Goal: Information Seeking & Learning: Learn about a topic

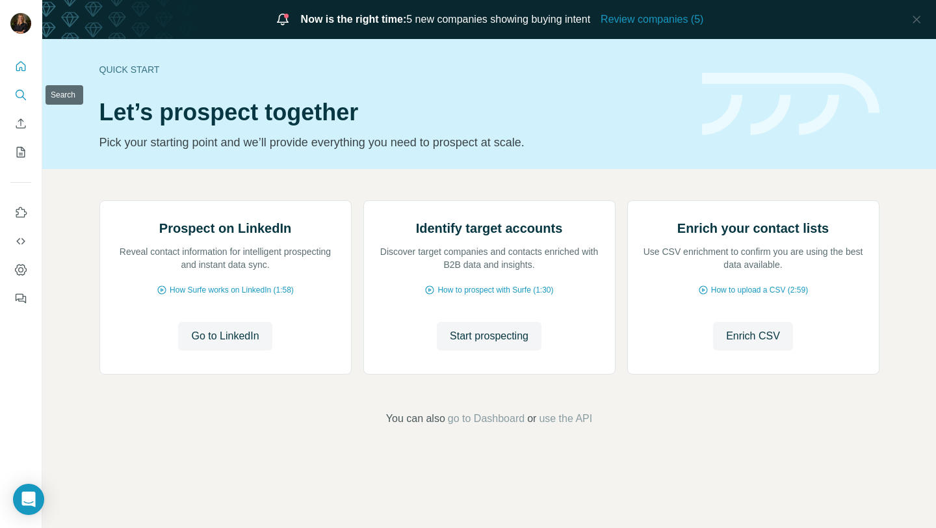
click at [16, 92] on icon "Search" at bounding box center [20, 94] width 13 height 13
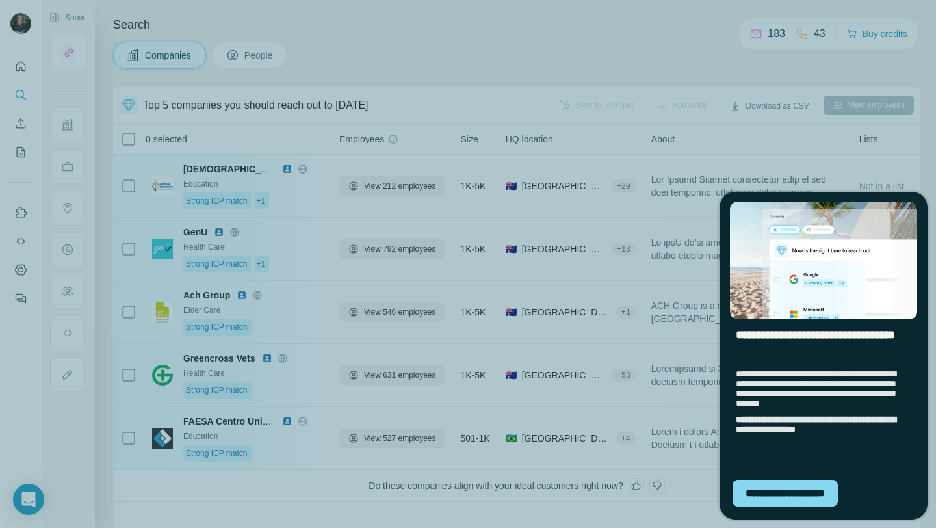
click at [619, 161] on div "**********" at bounding box center [468, 264] width 936 height 528
click at [774, 483] on div "**********" at bounding box center [785, 493] width 105 height 27
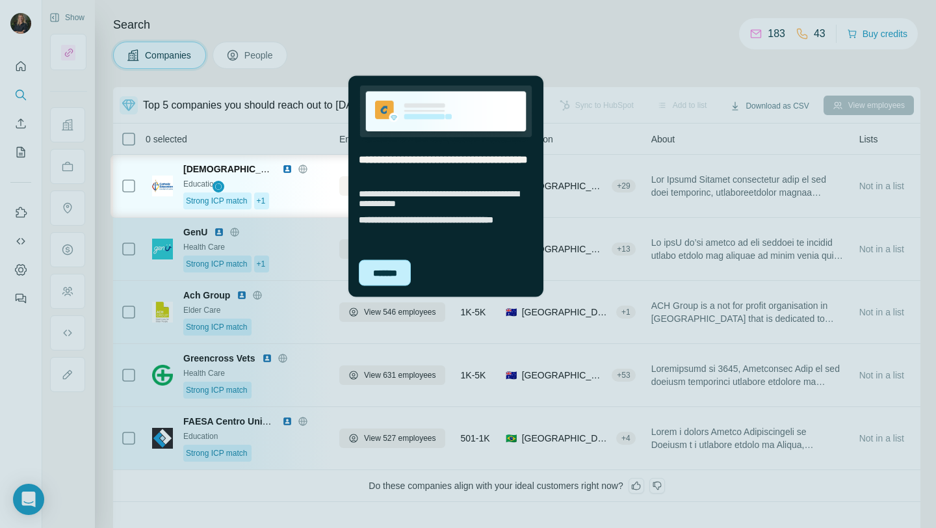
click at [386, 279] on div "*******" at bounding box center [385, 272] width 52 height 26
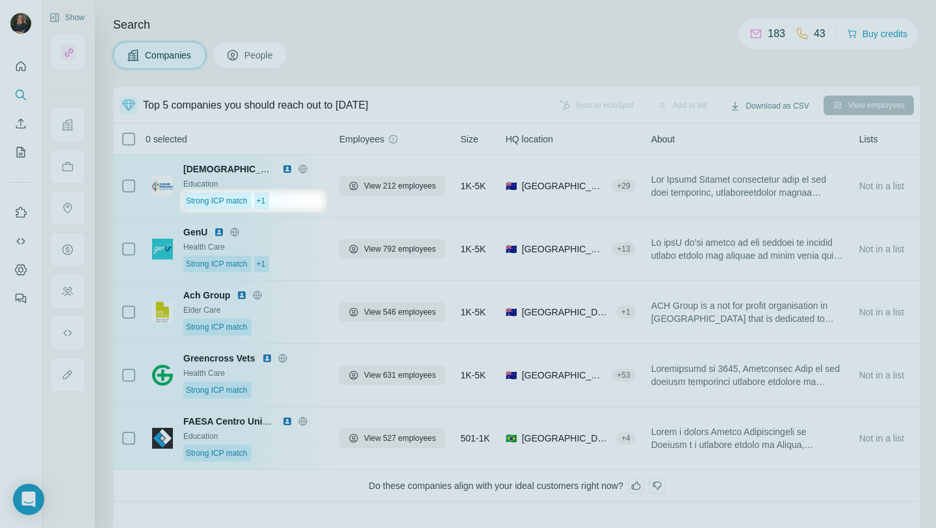
click at [72, 48] on div at bounding box center [468, 94] width 936 height 189
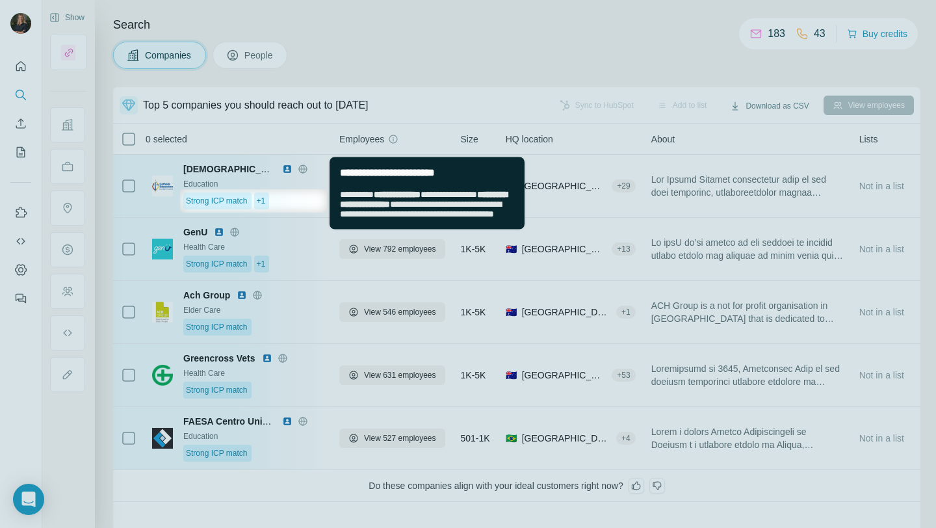
click at [354, 229] on div "**********" at bounding box center [427, 204] width 195 height 50
click at [318, 240] on div at bounding box center [468, 370] width 936 height 315
click at [307, 189] on body "Show Search Companies People Top 5 companies you should reach out to today Sync…" at bounding box center [468, 264] width 936 height 528
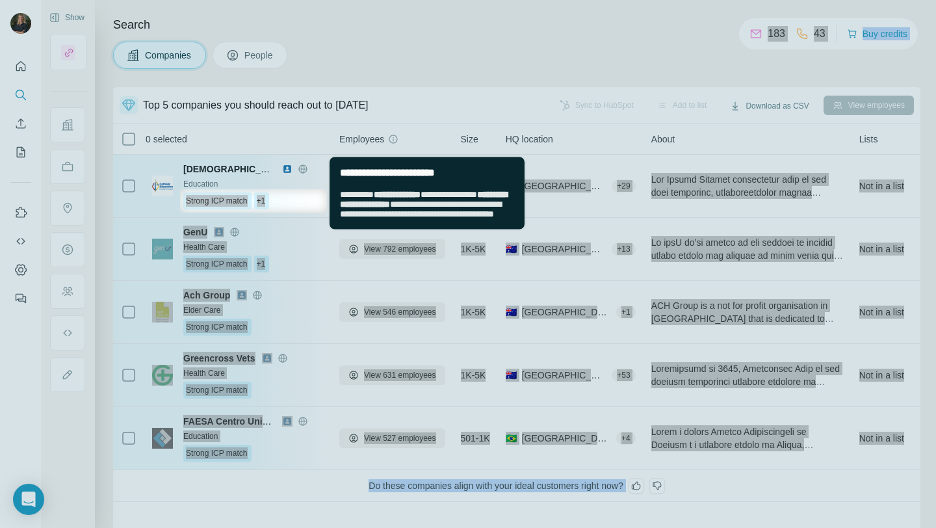
click at [358, 194] on span "**********" at bounding box center [423, 203] width 167 height 29
click at [386, 185] on div "**********" at bounding box center [427, 204] width 195 height 50
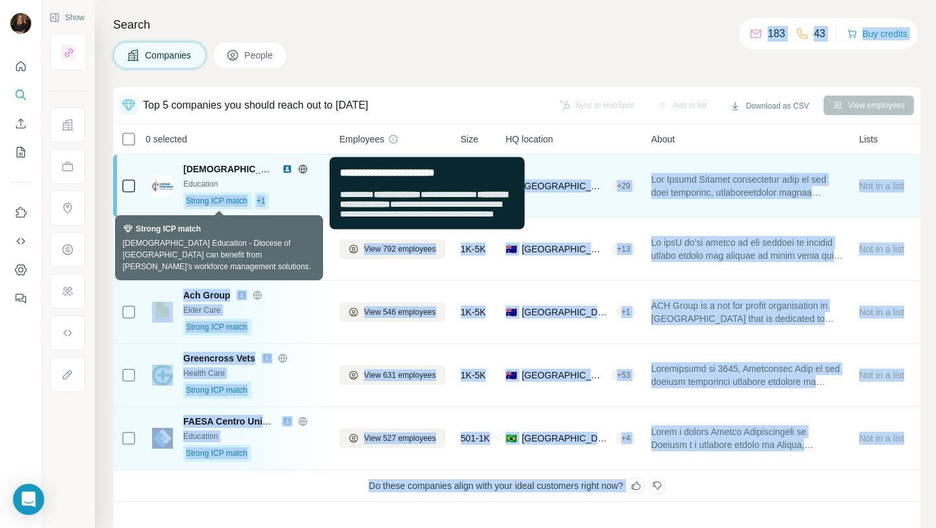
click at [241, 198] on span "Strong ICP match" at bounding box center [217, 201] width 62 height 12
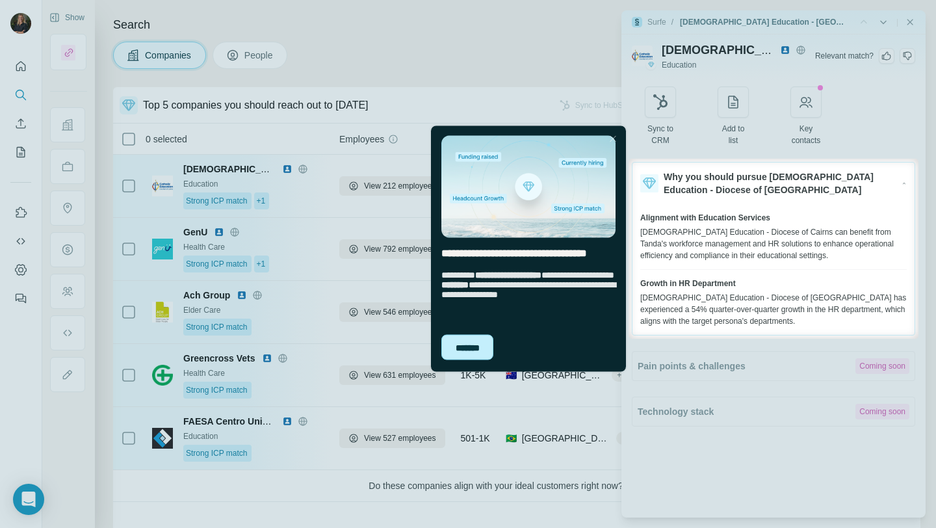
drag, startPoint x: 474, startPoint y: 344, endPoint x: 903, endPoint y: 468, distance: 446.0
click at [474, 344] on div "*******" at bounding box center [468, 347] width 52 height 26
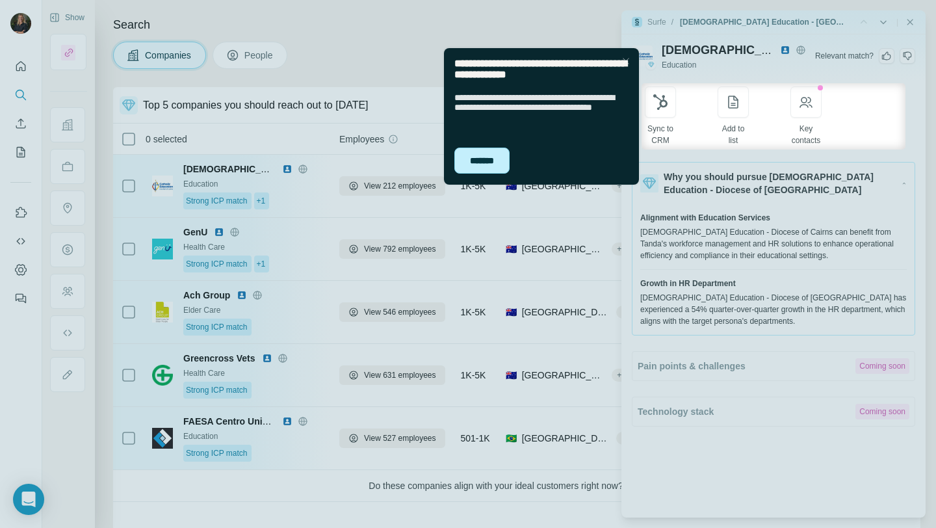
click at [479, 159] on div "*******" at bounding box center [482, 161] width 55 height 26
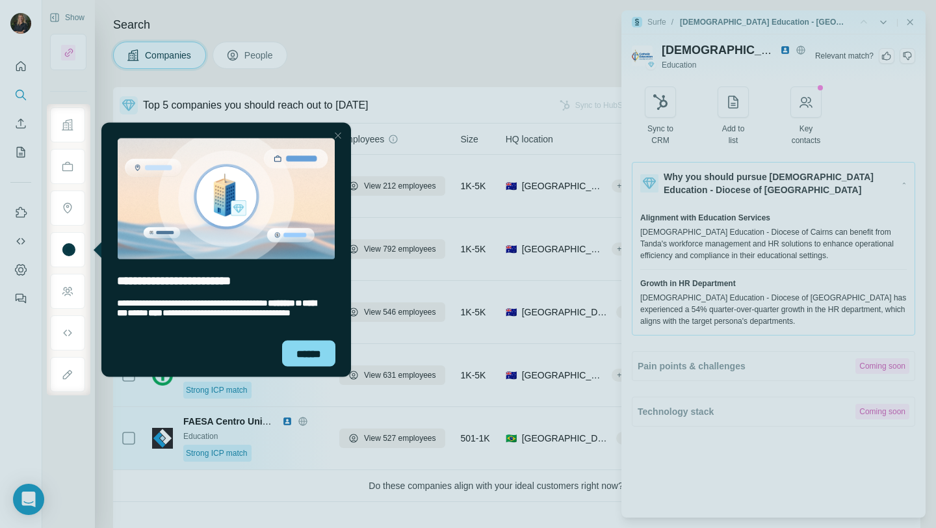
click at [334, 133] on div at bounding box center [338, 135] width 16 height 16
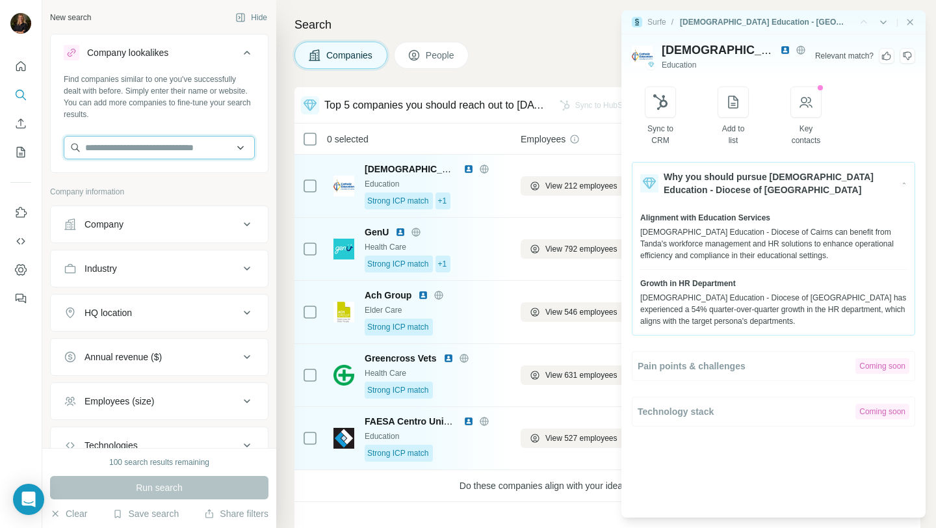
click at [126, 150] on input "text" at bounding box center [159, 147] width 191 height 23
type input "********"
click at [905, 16] on div "|" at bounding box center [887, 22] width 58 height 13
click at [909, 22] on icon "Close side panel" at bounding box center [910, 22] width 10 height 10
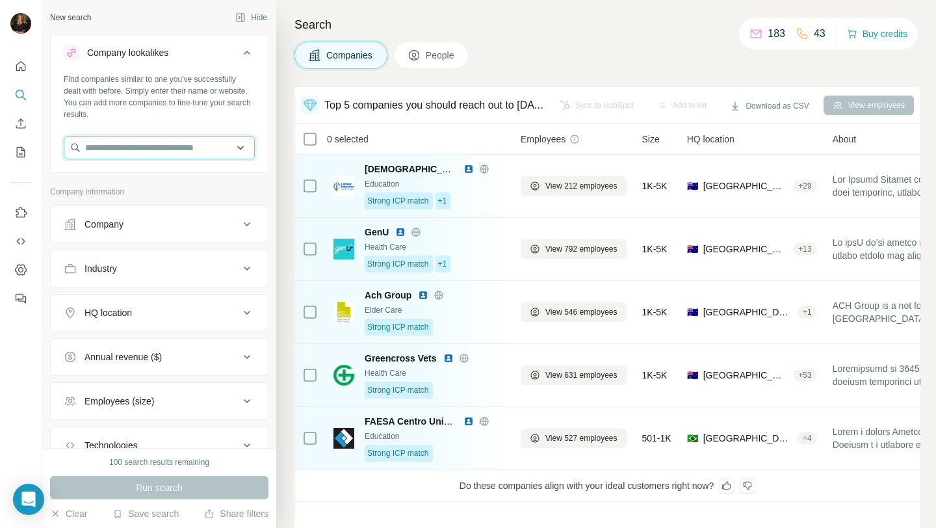
click at [171, 152] on input "text" at bounding box center [159, 147] width 191 height 23
click at [155, 153] on input "**********" at bounding box center [159, 147] width 191 height 23
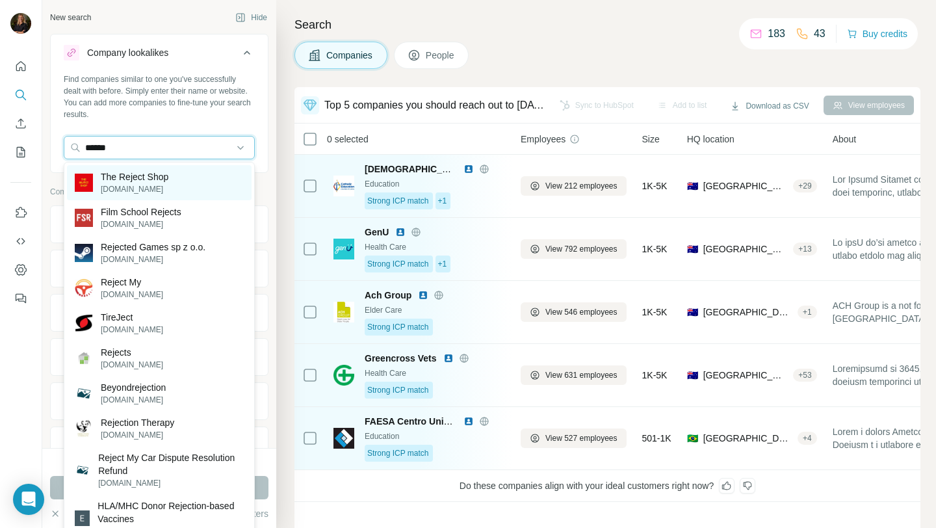
type input "******"
click at [158, 180] on p "The Reject Shop" at bounding box center [135, 176] width 68 height 13
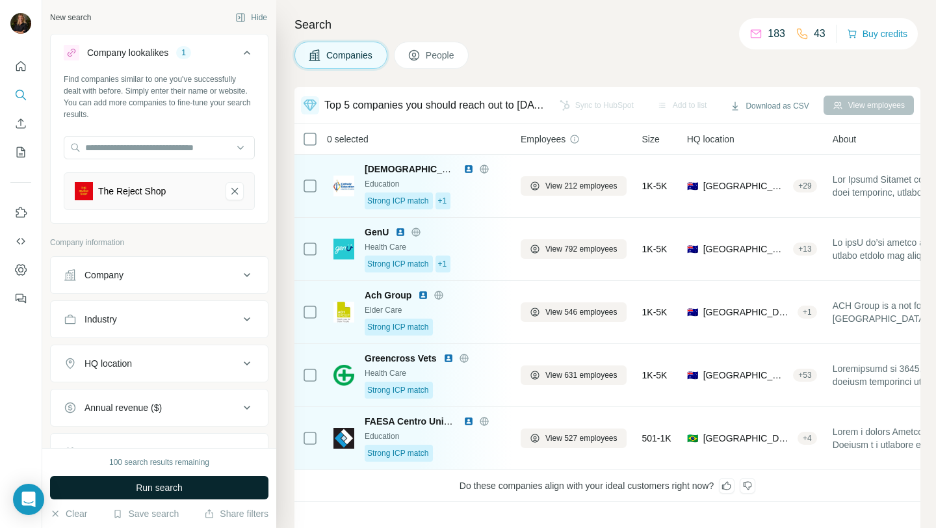
click at [179, 492] on span "Run search" at bounding box center [159, 487] width 47 height 13
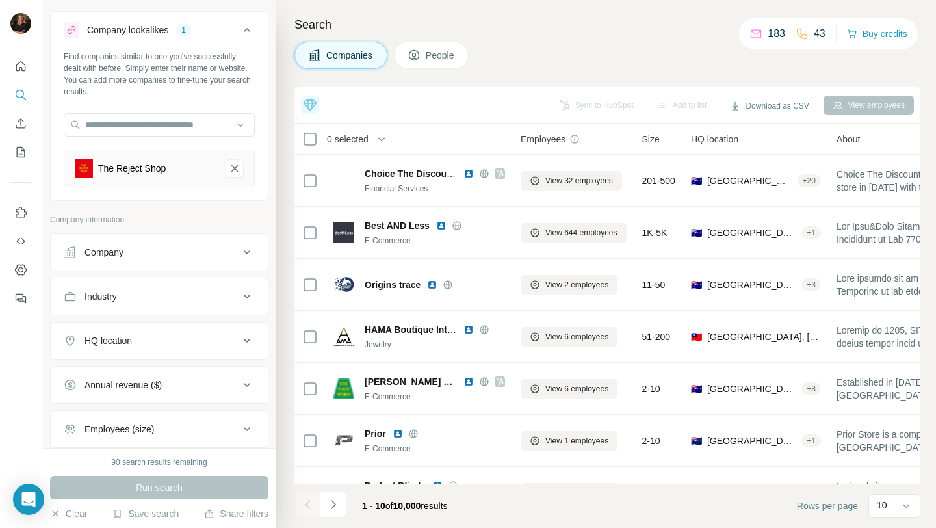
scroll to position [27, 0]
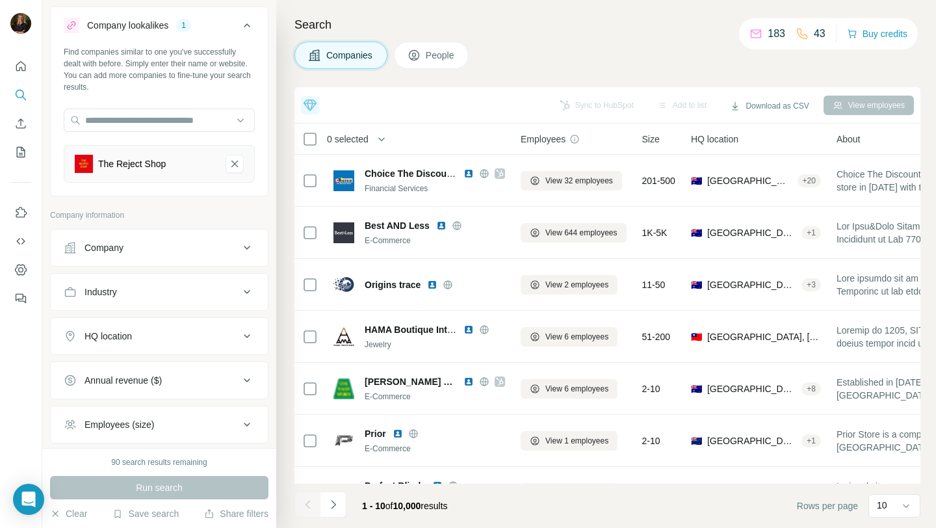
click at [132, 336] on div "HQ location" at bounding box center [108, 336] width 47 height 13
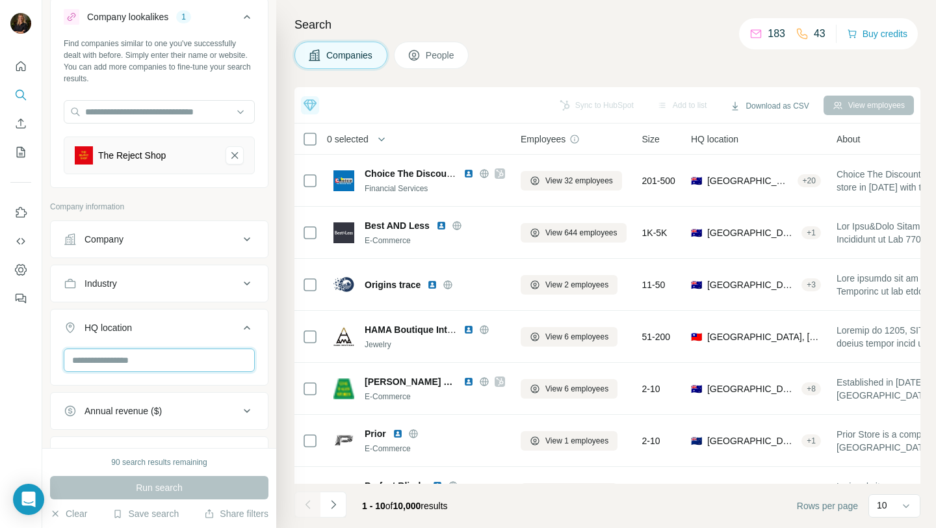
click at [118, 358] on input "text" at bounding box center [159, 360] width 191 height 23
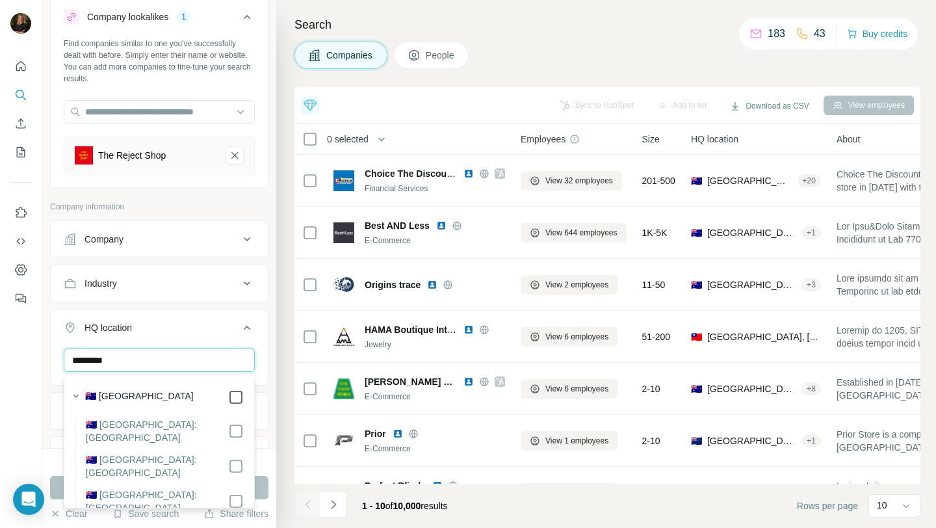
type input "*********"
click at [245, 329] on icon at bounding box center [247, 328] width 16 height 16
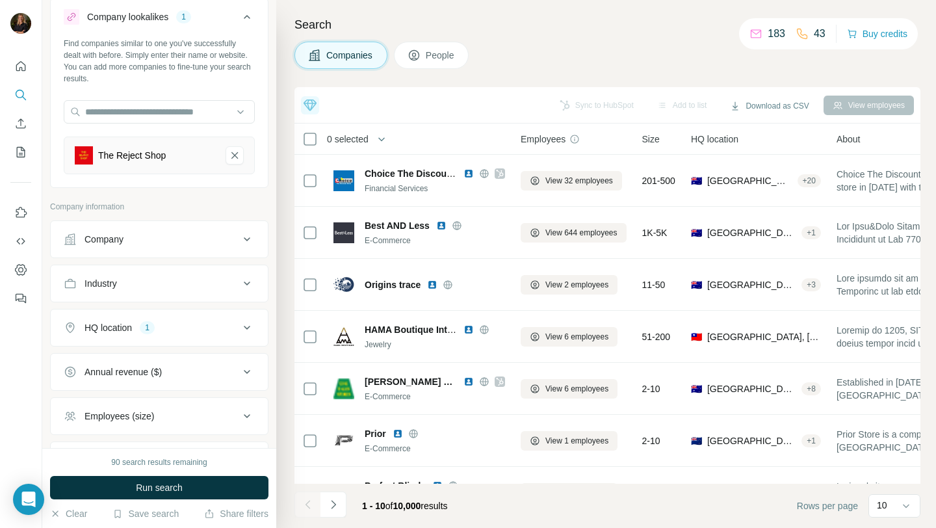
click at [180, 481] on span "Run search" at bounding box center [159, 487] width 47 height 13
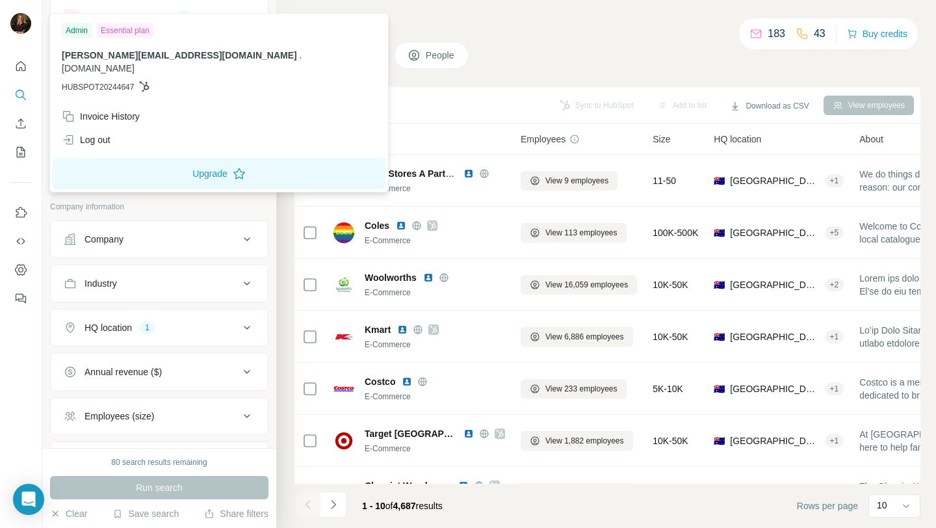
click at [578, 51] on div "Companies People" at bounding box center [608, 55] width 626 height 27
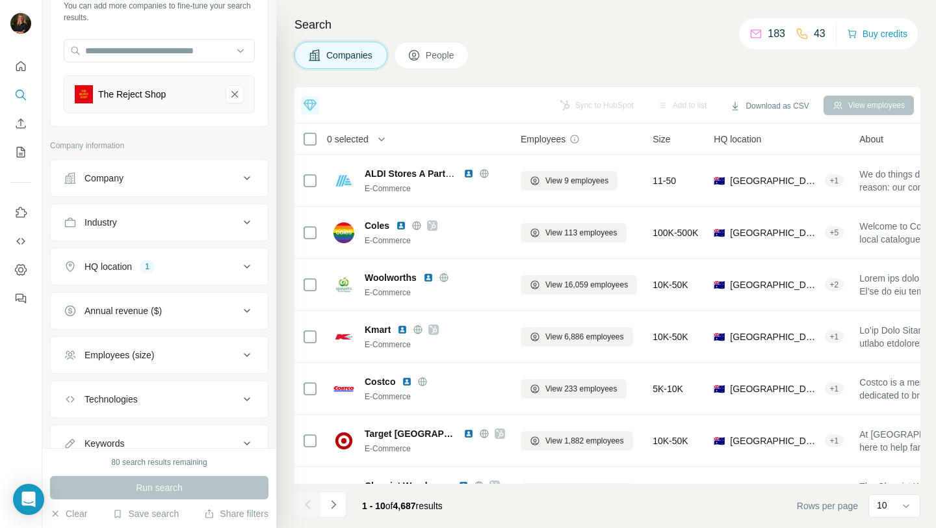
scroll to position [113, 0]
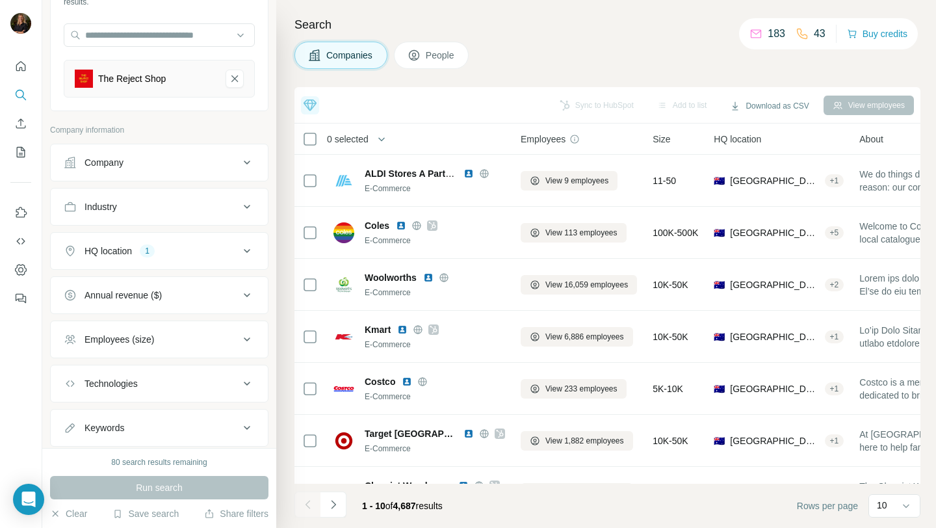
click at [179, 205] on div "Industry" at bounding box center [152, 206] width 176 height 13
click at [183, 239] on input at bounding box center [152, 239] width 161 height 14
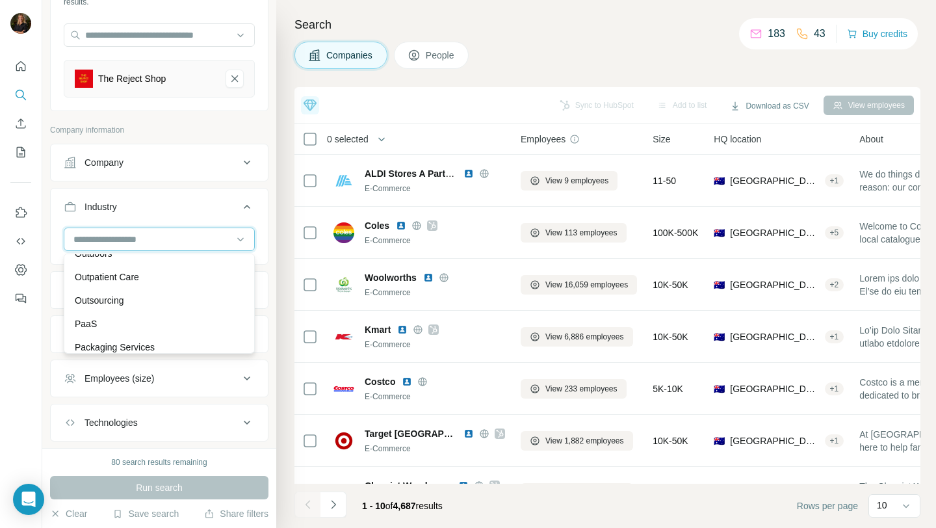
scroll to position [9869, 0]
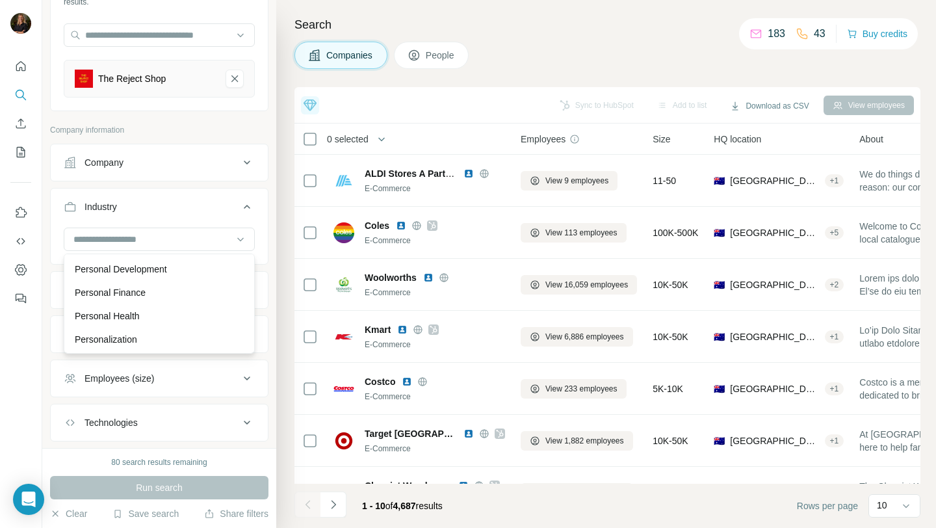
click at [216, 203] on div "Industry" at bounding box center [152, 206] width 176 height 13
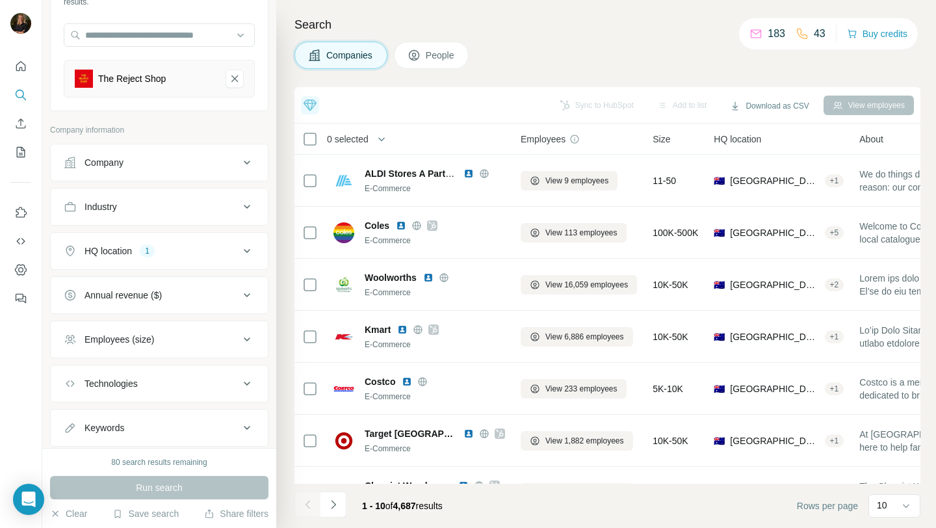
click at [460, 46] on button "People" at bounding box center [431, 55] width 75 height 27
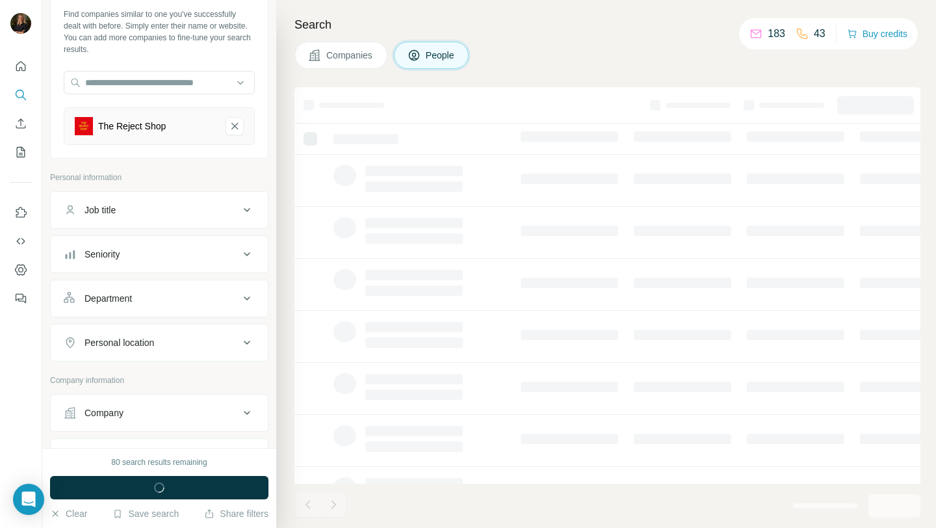
scroll to position [0, 0]
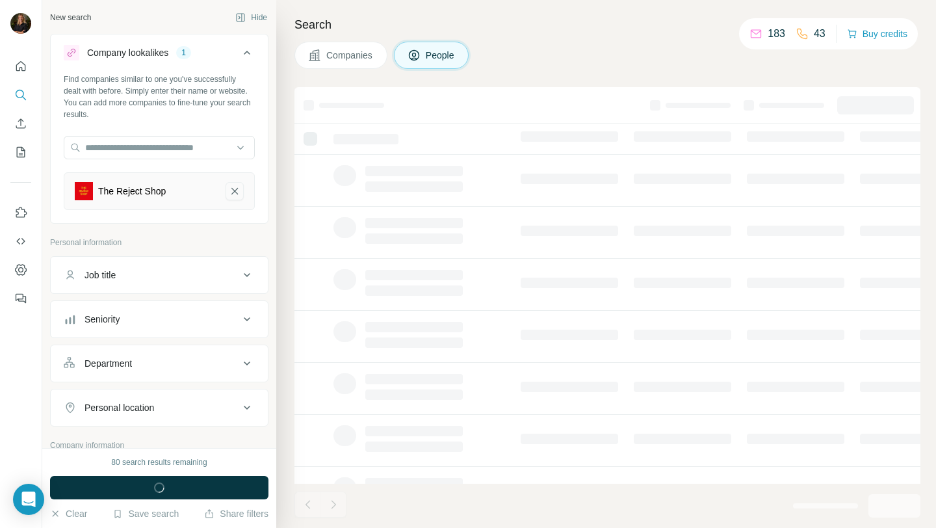
click at [234, 191] on icon "The Reject Shop-remove-button" at bounding box center [235, 191] width 7 height 7
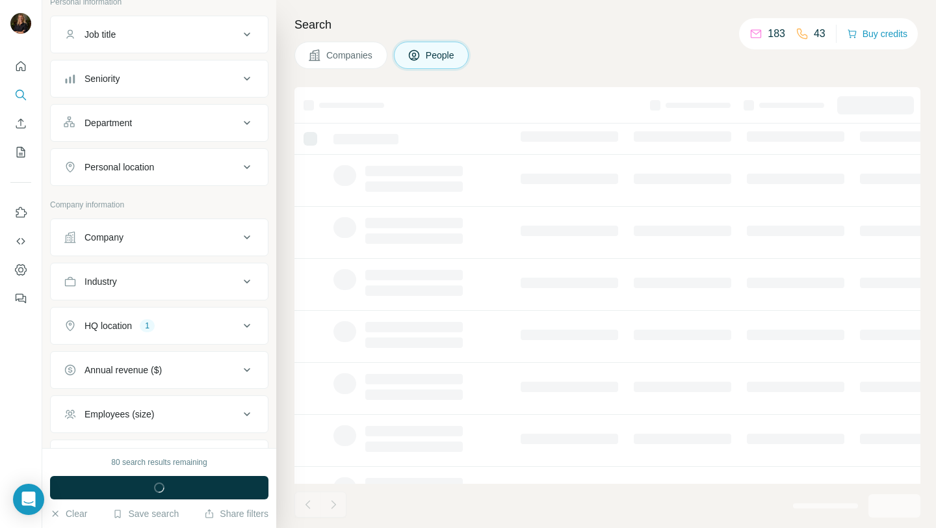
scroll to position [206, 0]
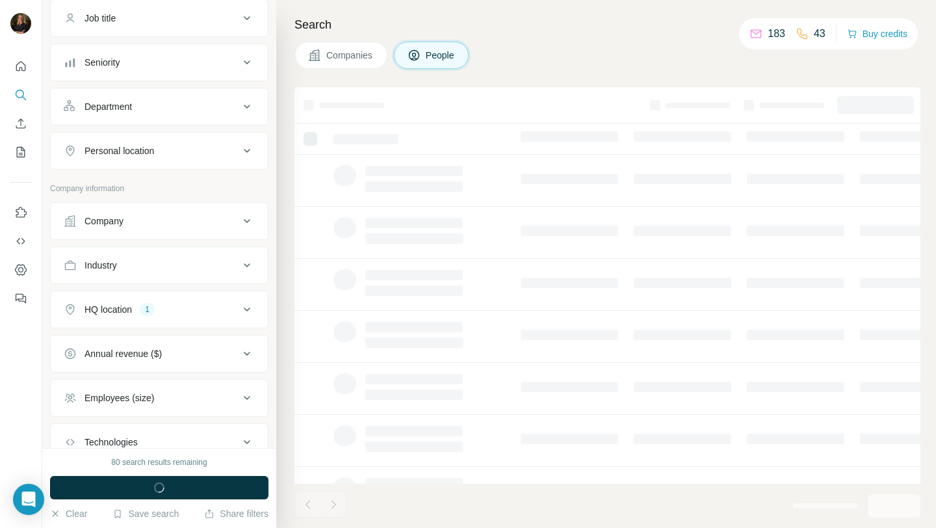
click at [141, 254] on button "Industry" at bounding box center [159, 265] width 217 height 31
click at [134, 297] on input at bounding box center [152, 298] width 161 height 14
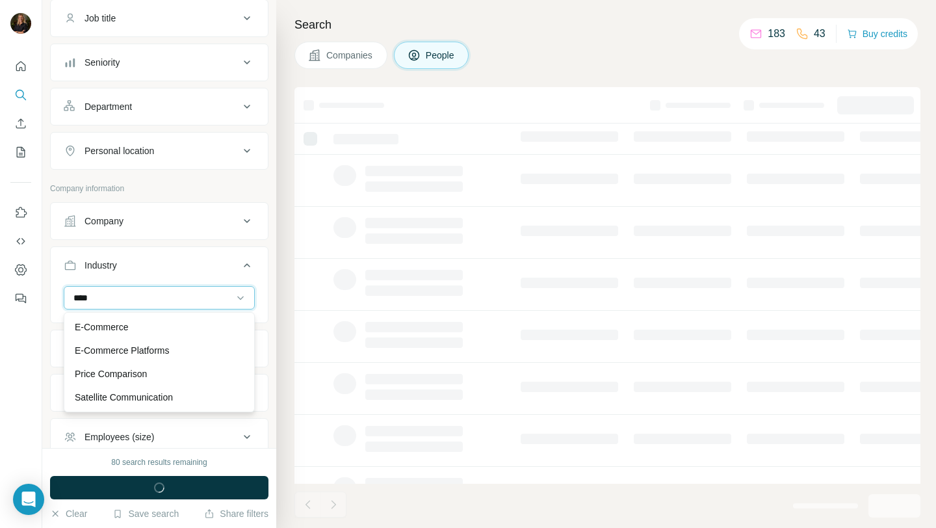
type input "****"
click at [157, 326] on div "E-Commerce" at bounding box center [159, 327] width 169 height 13
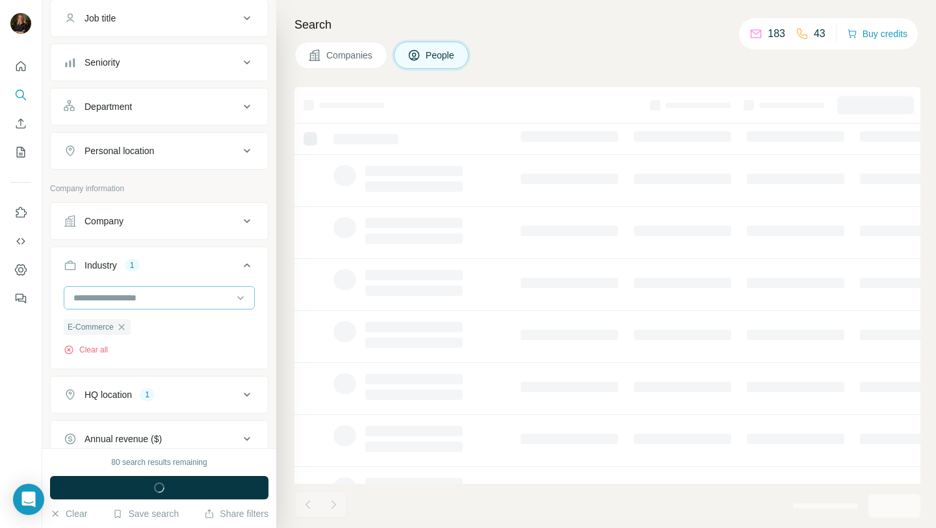
click at [146, 295] on input at bounding box center [152, 298] width 161 height 14
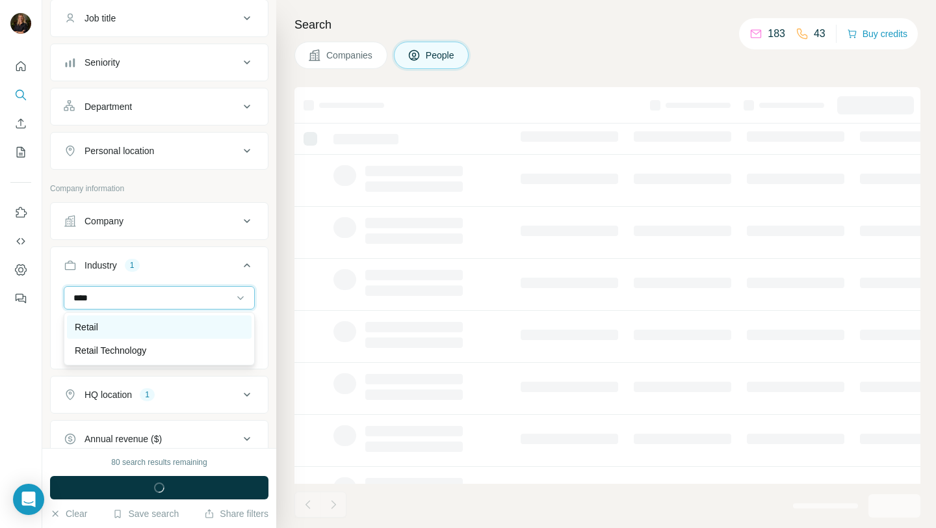
type input "****"
click at [126, 328] on div "Retail" at bounding box center [159, 327] width 169 height 13
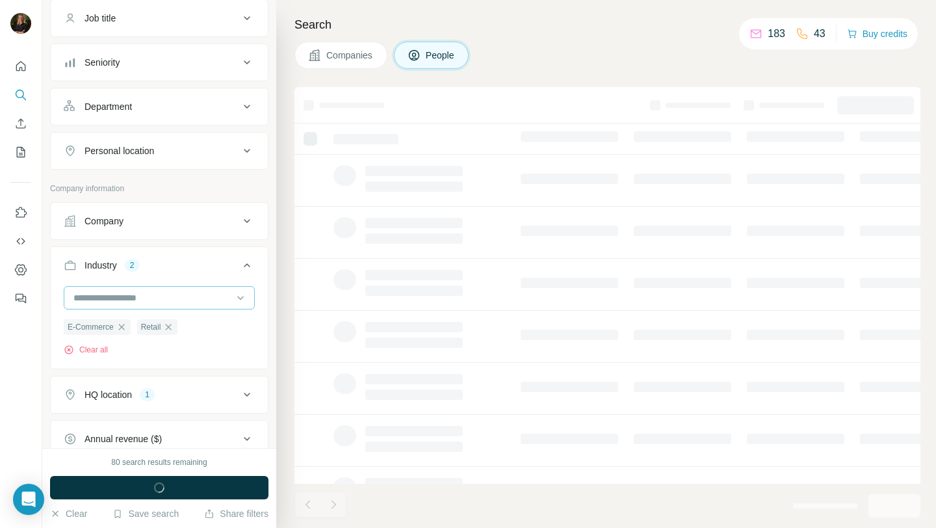
click at [108, 297] on input at bounding box center [152, 298] width 161 height 14
click at [186, 271] on div "Industry 2" at bounding box center [152, 265] width 176 height 13
click at [159, 269] on div "Industry 2" at bounding box center [152, 265] width 176 height 13
click at [116, 297] on input at bounding box center [152, 298] width 161 height 14
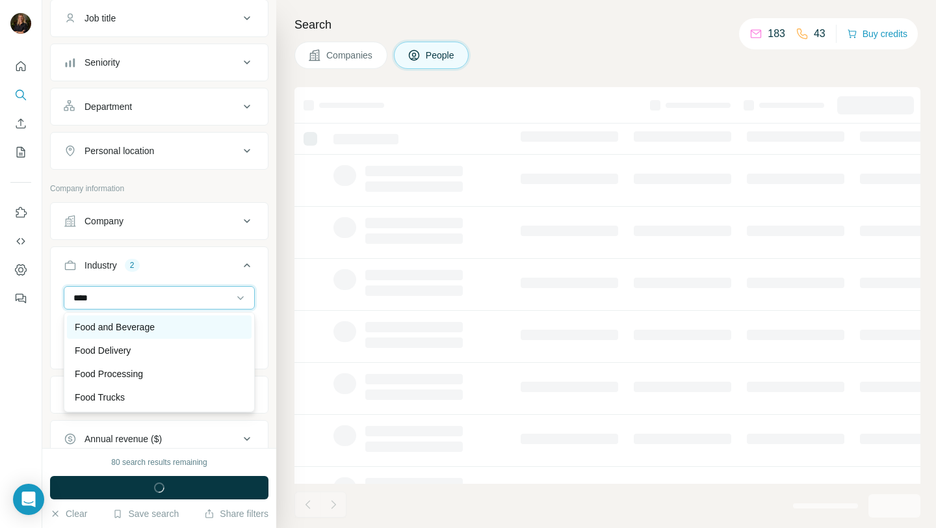
type input "****"
click at [118, 323] on p "Food and Beverage" at bounding box center [115, 327] width 80 height 13
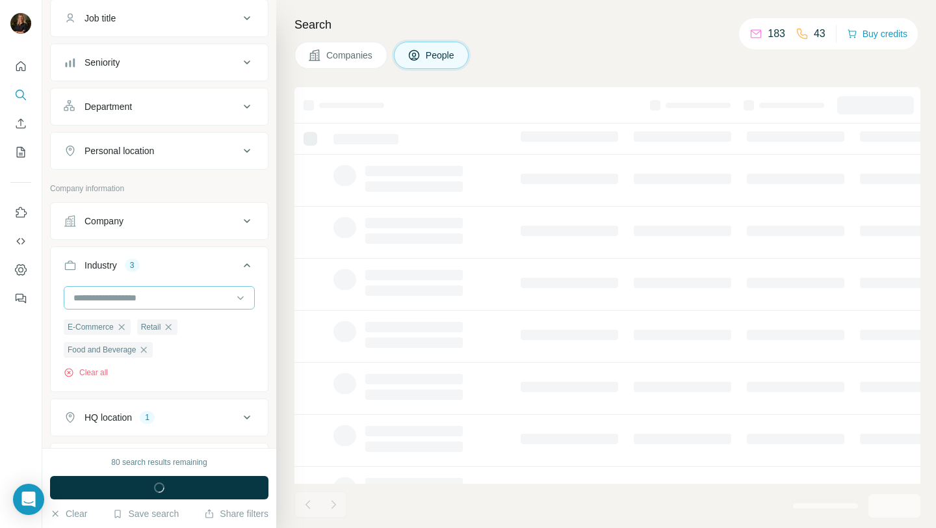
click at [133, 299] on input at bounding box center [152, 298] width 161 height 14
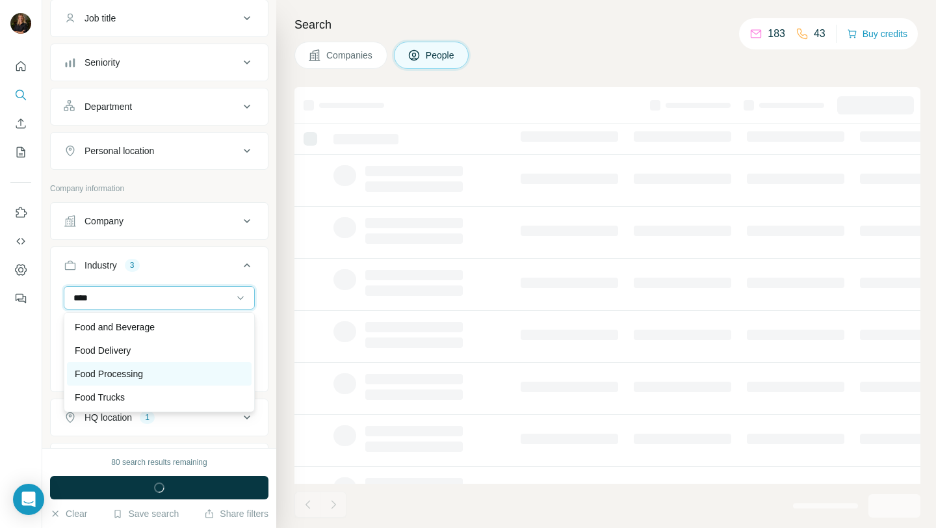
type input "****"
click at [137, 375] on p "Food Processing" at bounding box center [109, 373] width 68 height 13
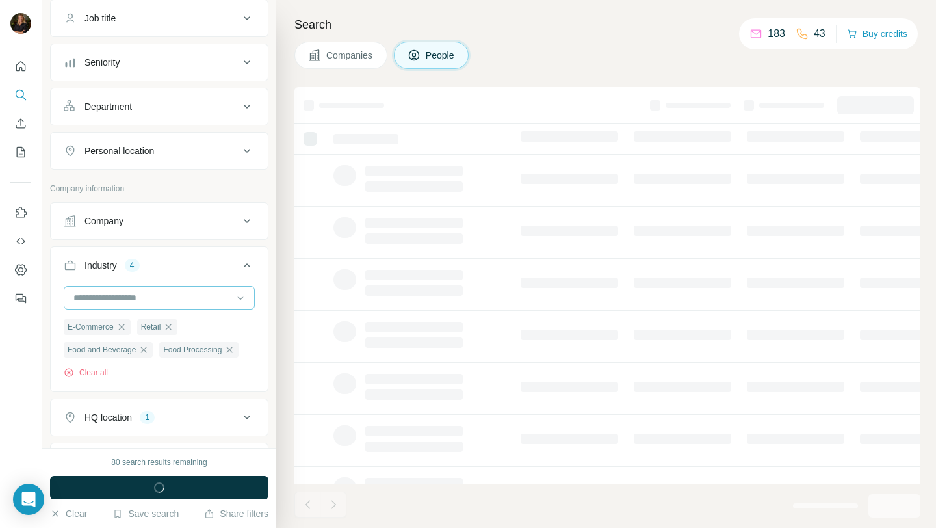
click at [129, 295] on input at bounding box center [152, 298] width 161 height 14
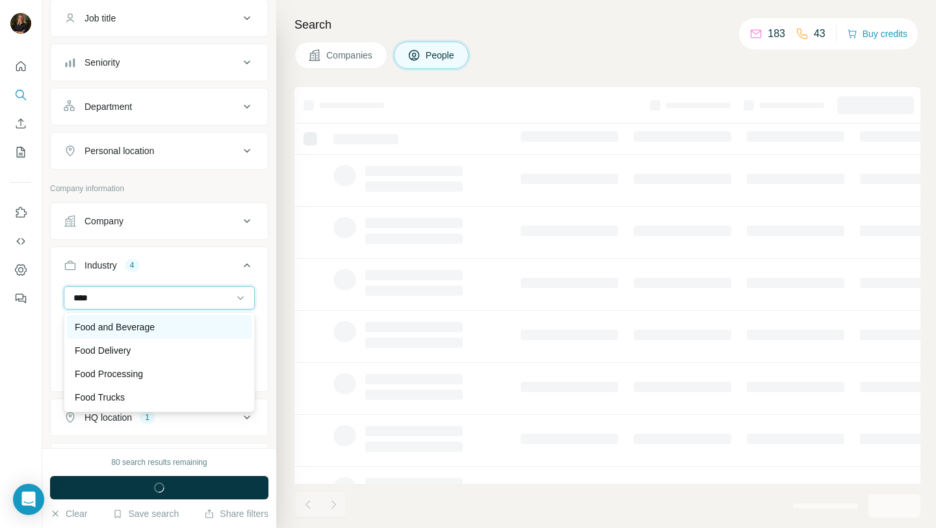
type input "****"
click at [132, 324] on p "Food and Beverage" at bounding box center [115, 327] width 80 height 13
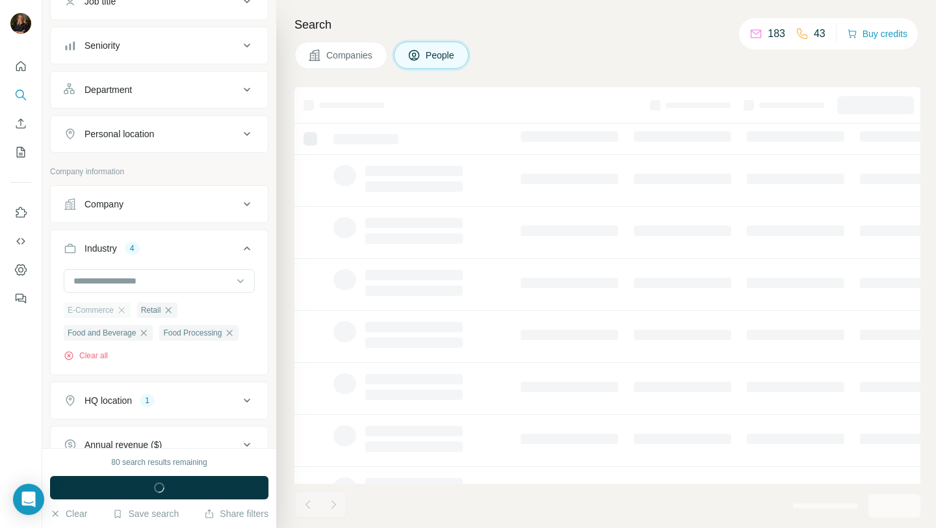
scroll to position [230, 0]
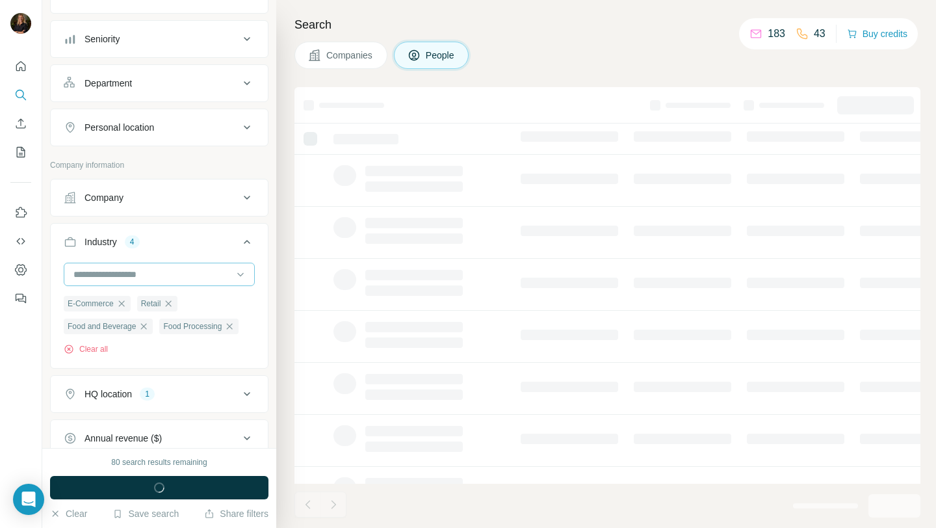
click at [104, 277] on input at bounding box center [152, 274] width 161 height 14
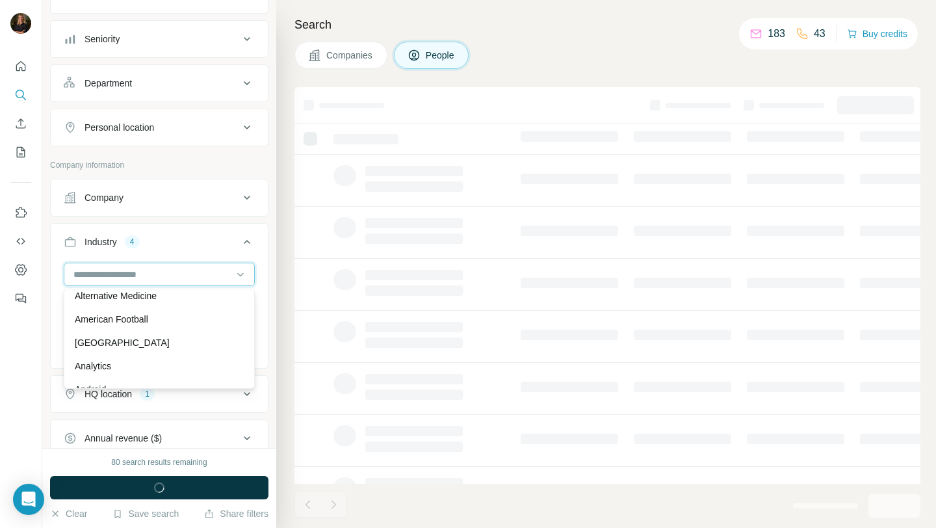
scroll to position [378, 0]
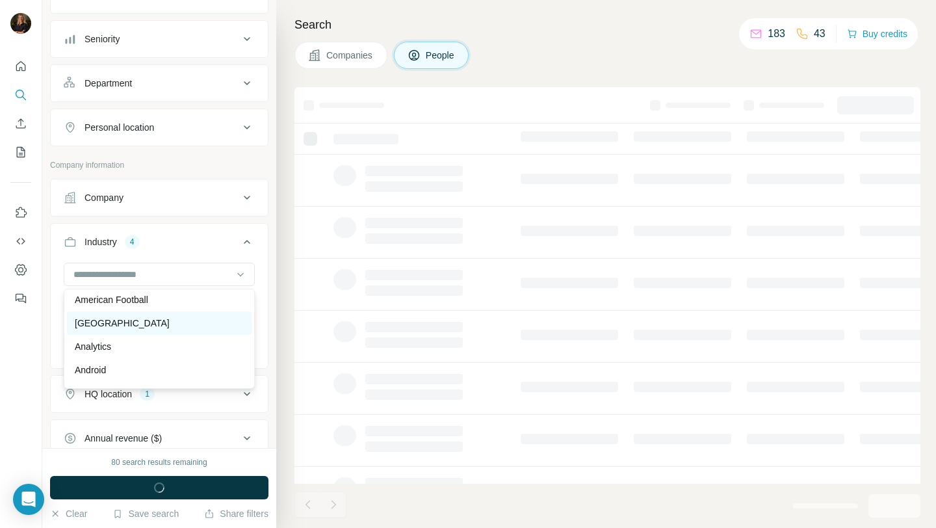
click at [146, 326] on p "[GEOGRAPHIC_DATA]" at bounding box center [122, 323] width 95 height 13
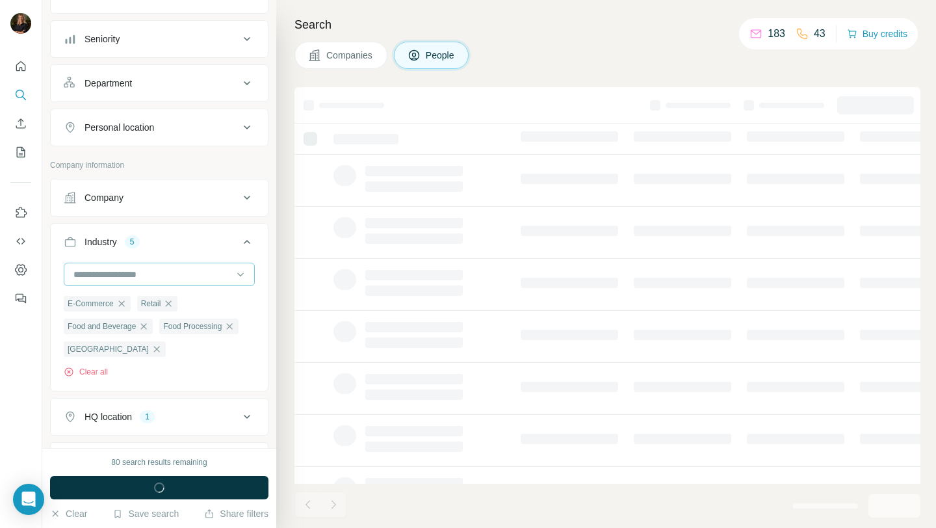
click at [140, 279] on input at bounding box center [152, 274] width 161 height 14
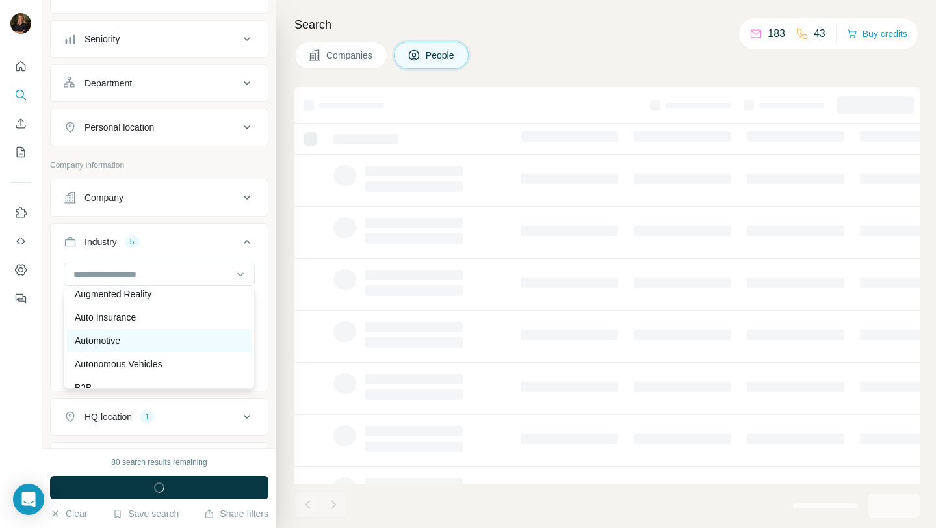
click at [120, 343] on p "Automotive" at bounding box center [98, 340] width 46 height 13
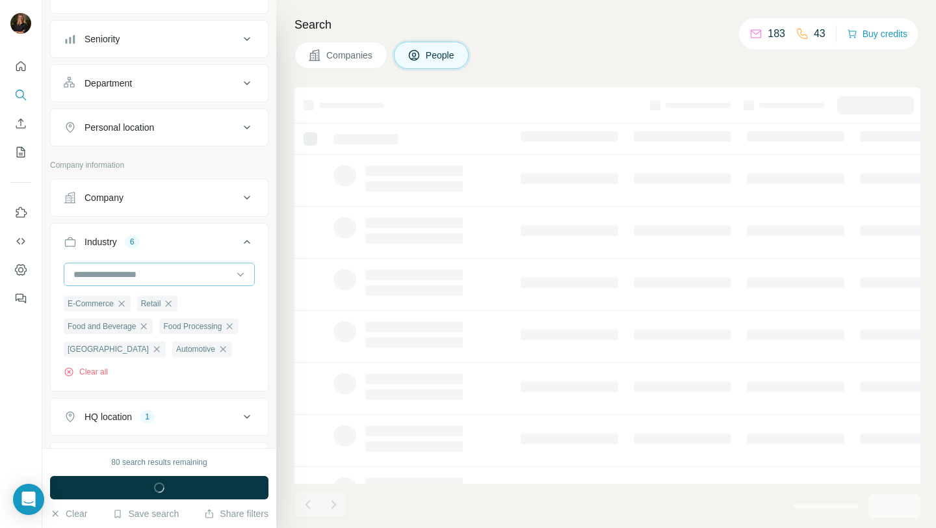
click at [114, 278] on input at bounding box center [152, 274] width 161 height 14
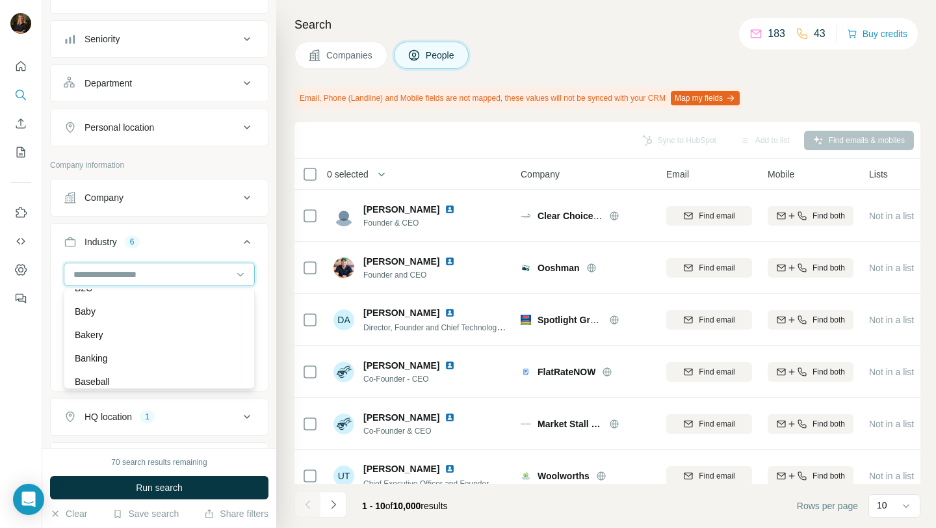
scroll to position [977, 0]
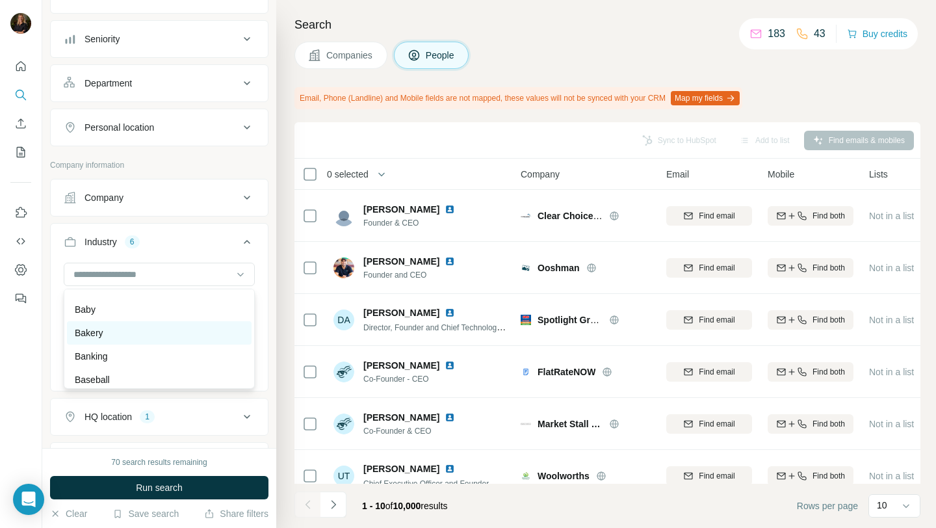
click at [165, 331] on div "Bakery" at bounding box center [159, 332] width 169 height 13
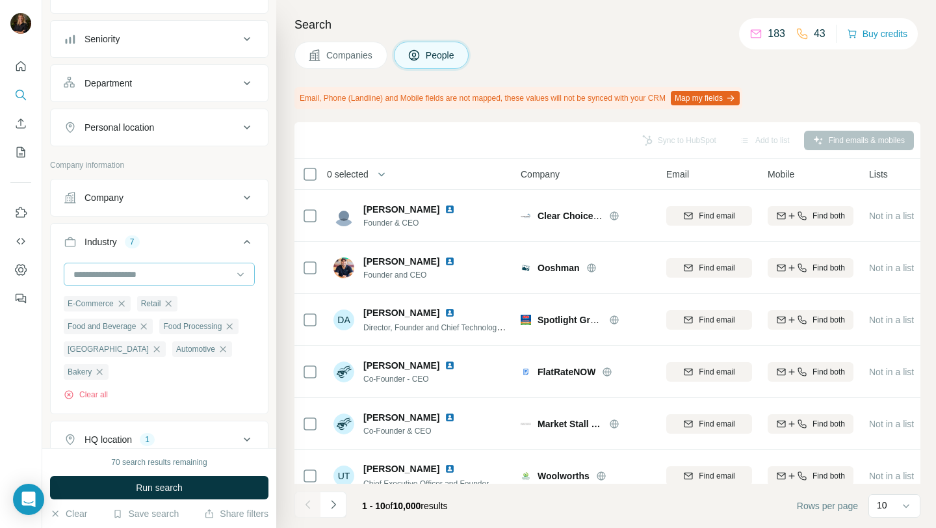
click at [165, 280] on input at bounding box center [152, 274] width 161 height 14
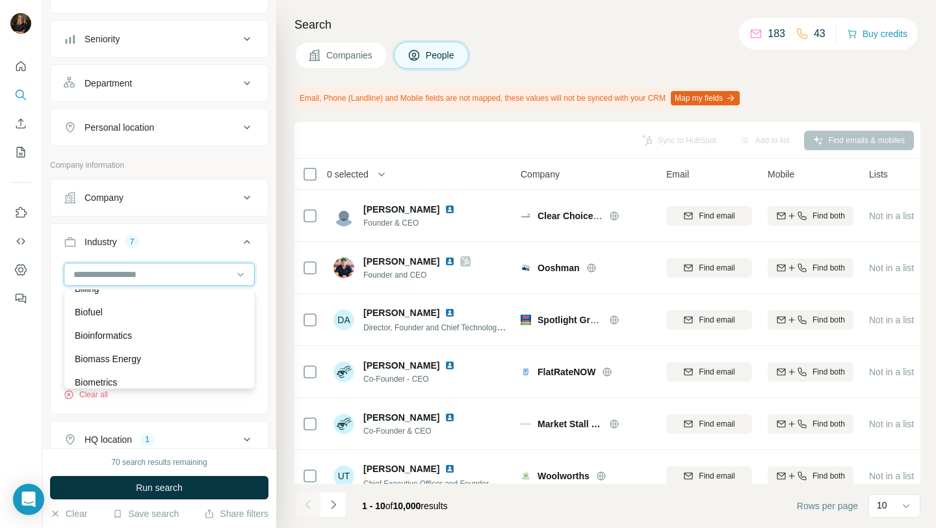
scroll to position [1105, 0]
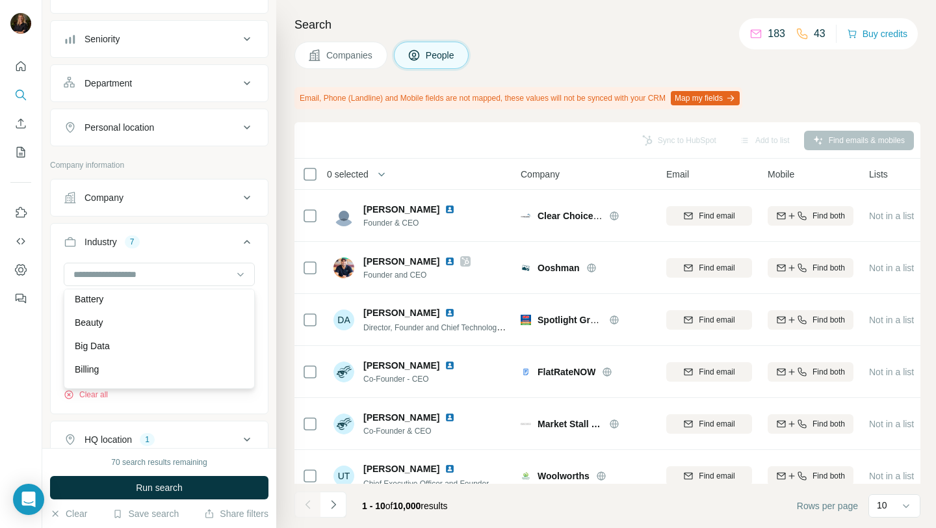
drag, startPoint x: 148, startPoint y: 326, endPoint x: 148, endPoint y: 317, distance: 8.5
click at [148, 326] on div "Beauty" at bounding box center [159, 322] width 169 height 13
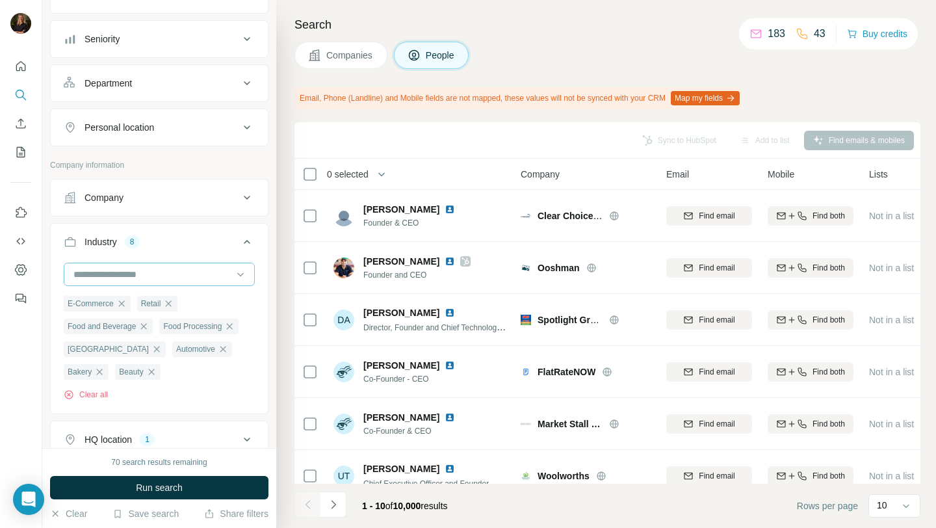
click at [152, 274] on input at bounding box center [152, 274] width 161 height 14
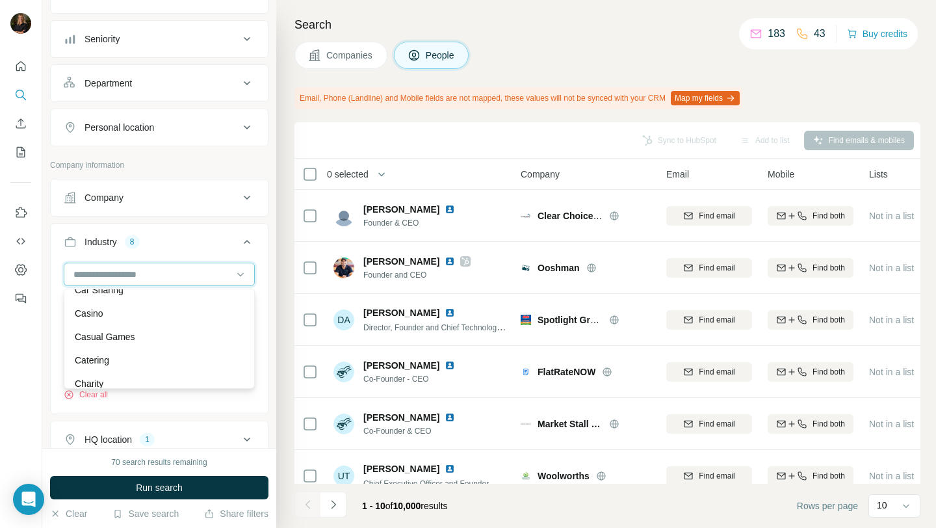
scroll to position [1752, 0]
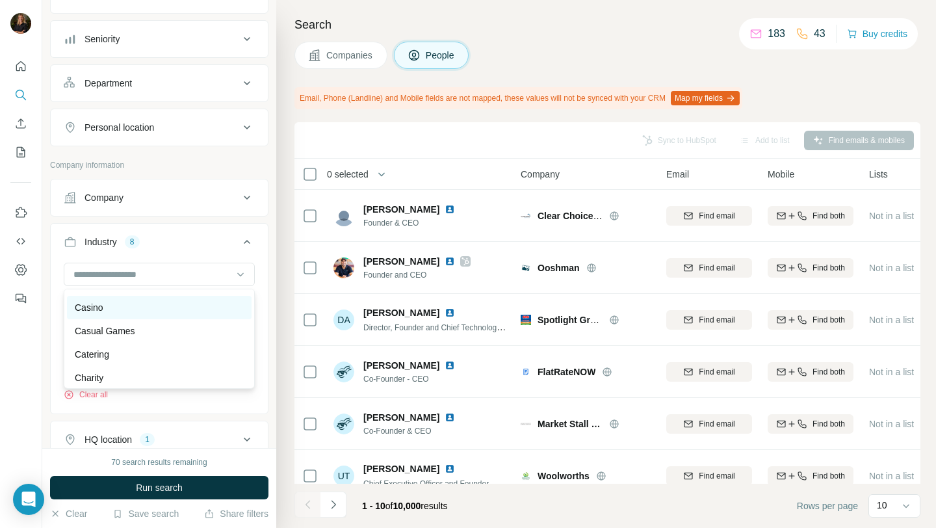
click at [160, 313] on div "Casino" at bounding box center [159, 307] width 169 height 13
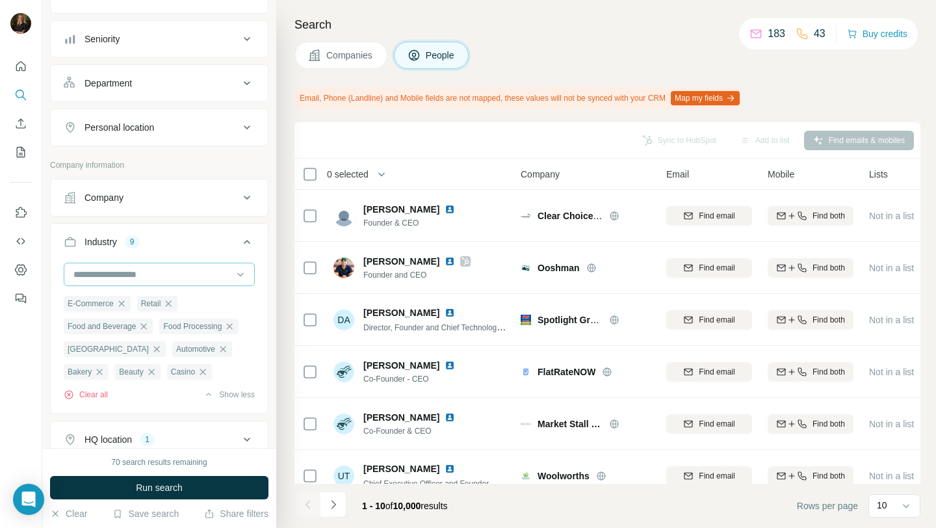
click at [158, 277] on input at bounding box center [152, 274] width 161 height 14
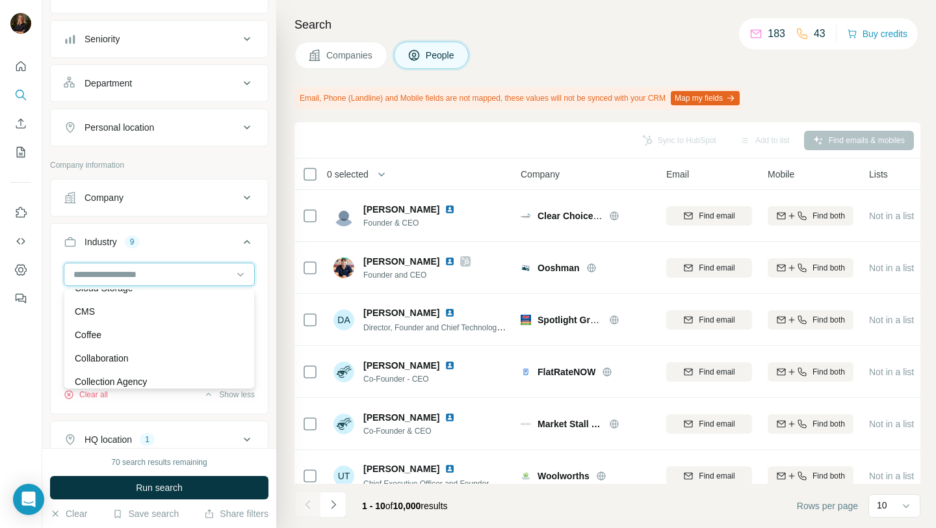
scroll to position [2201, 0]
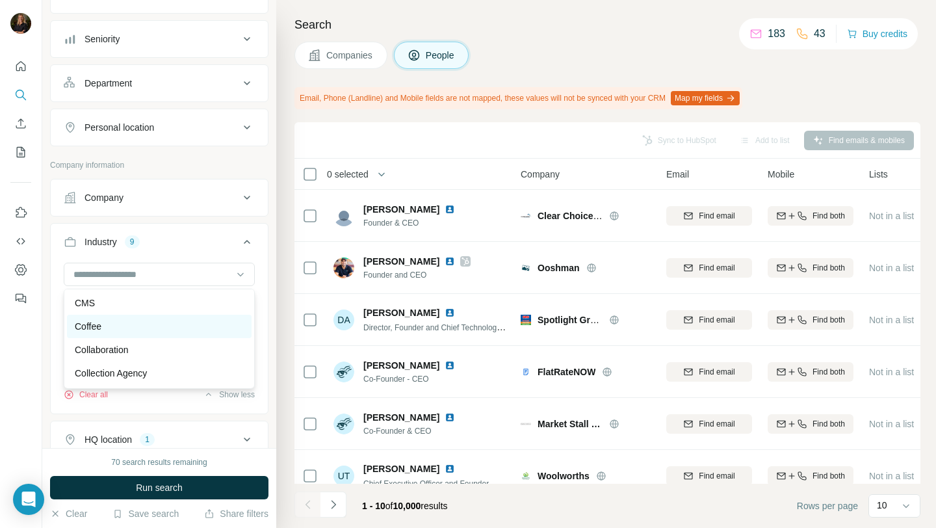
click at [161, 332] on div "Coffee" at bounding box center [159, 326] width 169 height 13
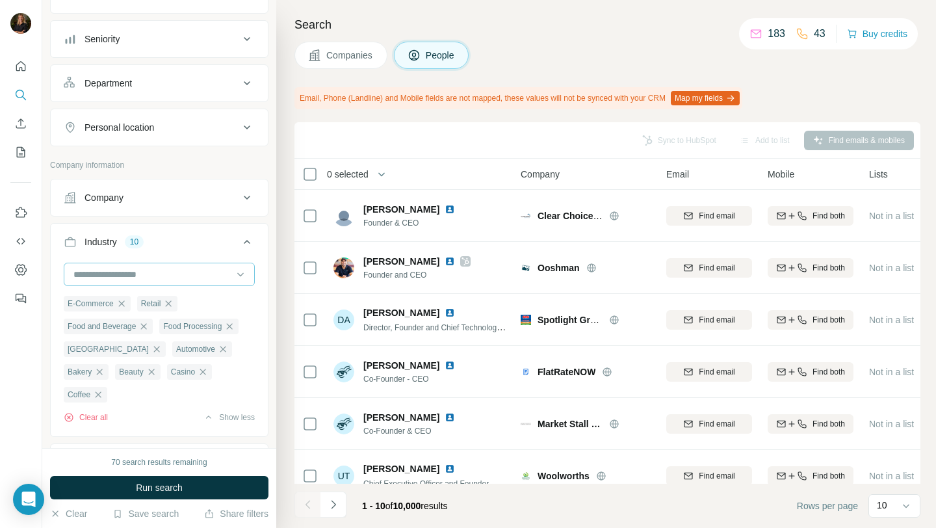
click at [161, 278] on input at bounding box center [152, 274] width 161 height 14
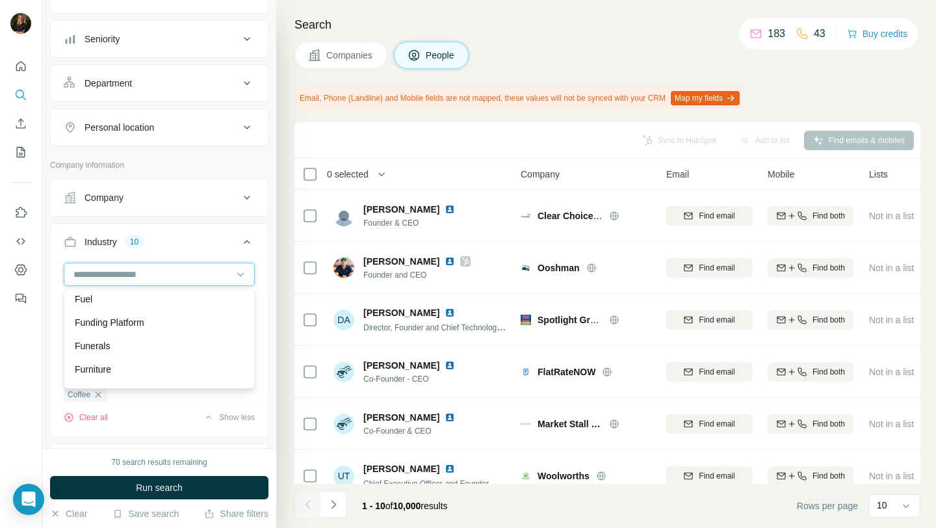
scroll to position [5797, 0]
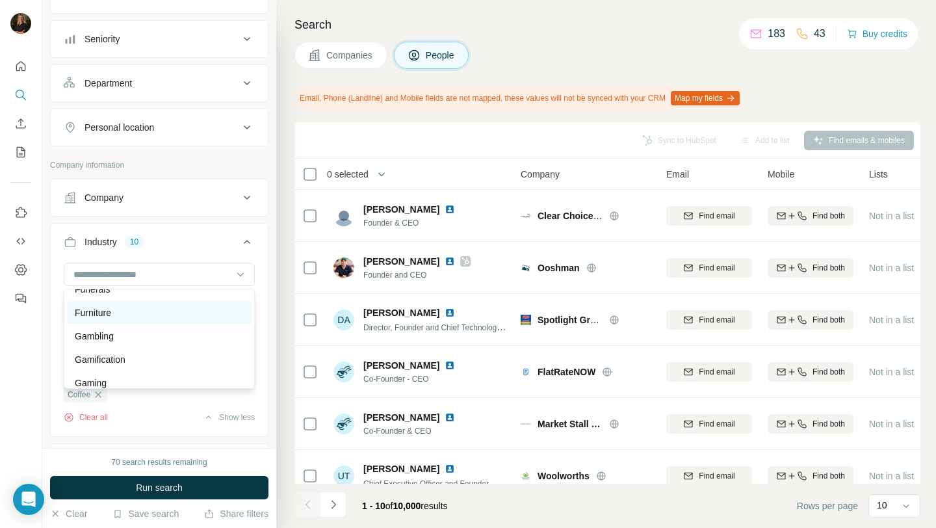
click at [148, 316] on div "Furniture" at bounding box center [159, 312] width 169 height 13
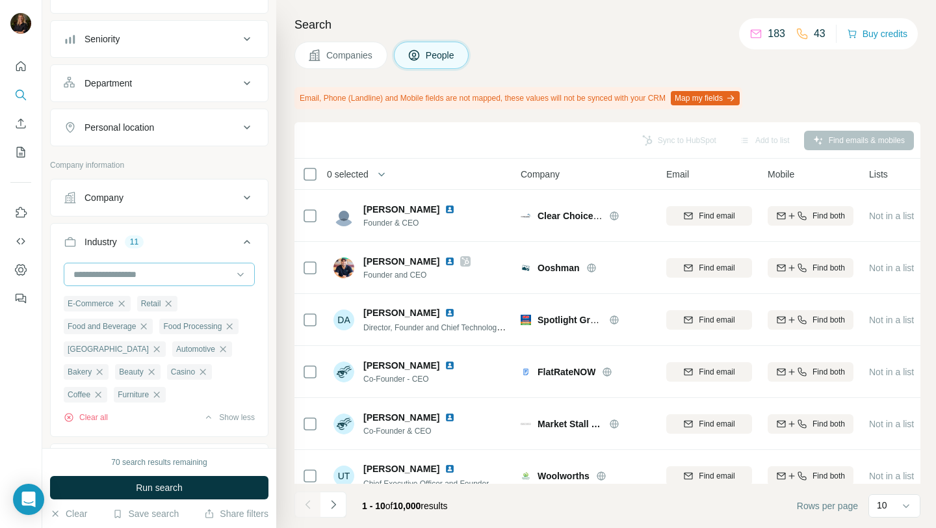
click at [139, 274] on input at bounding box center [152, 274] width 161 height 14
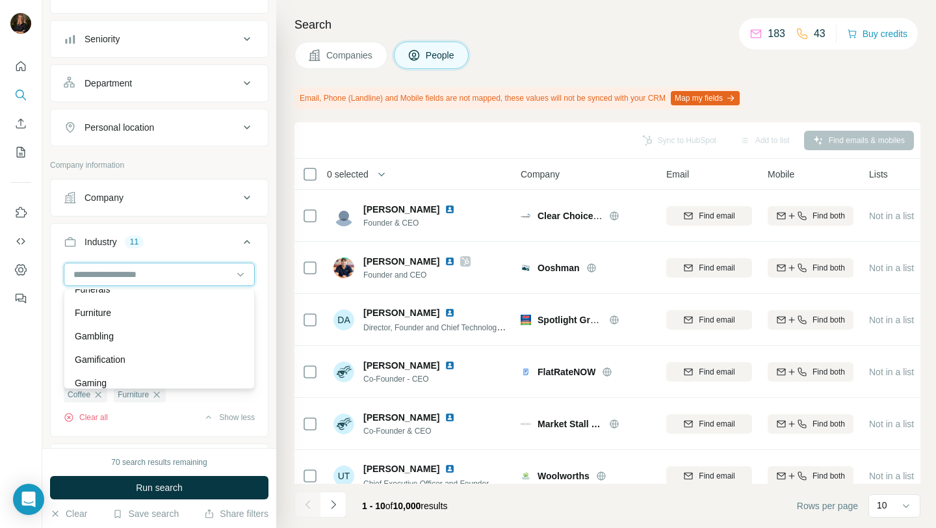
click at [137, 278] on input at bounding box center [152, 274] width 161 height 14
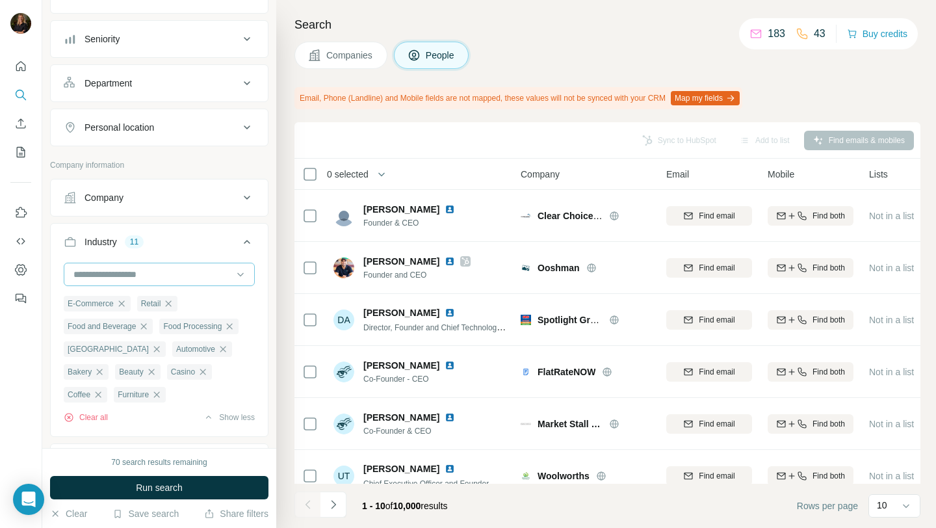
click at [137, 279] on input at bounding box center [152, 274] width 161 height 14
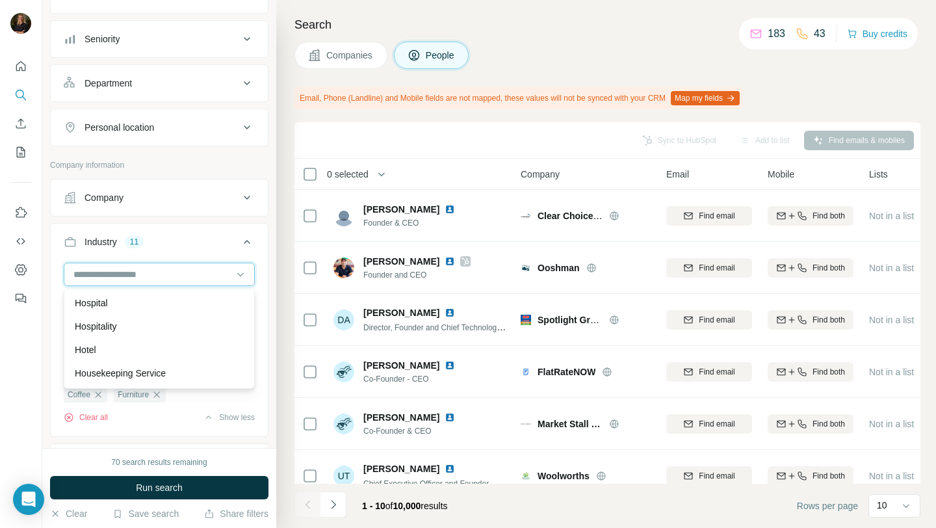
scroll to position [6603, 0]
click at [133, 331] on div "Hospitality" at bounding box center [159, 325] width 169 height 13
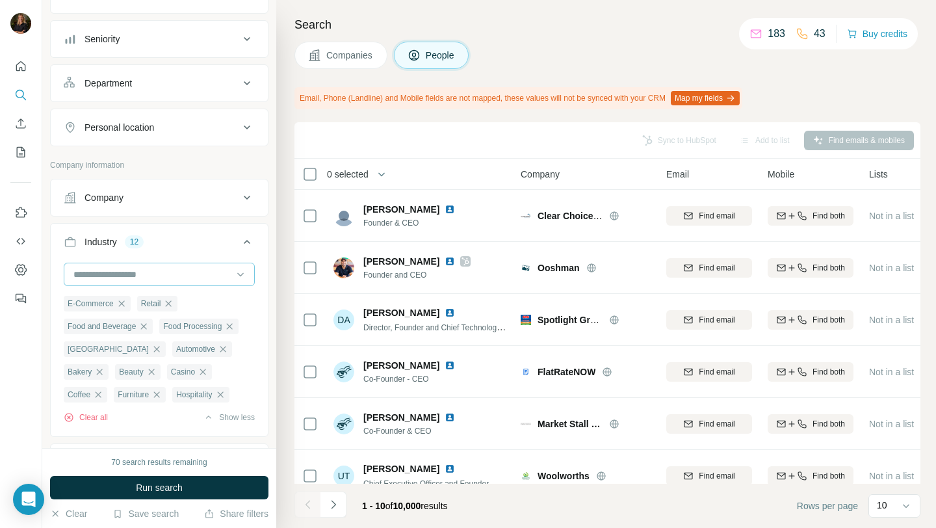
click at [127, 273] on input at bounding box center [152, 274] width 161 height 14
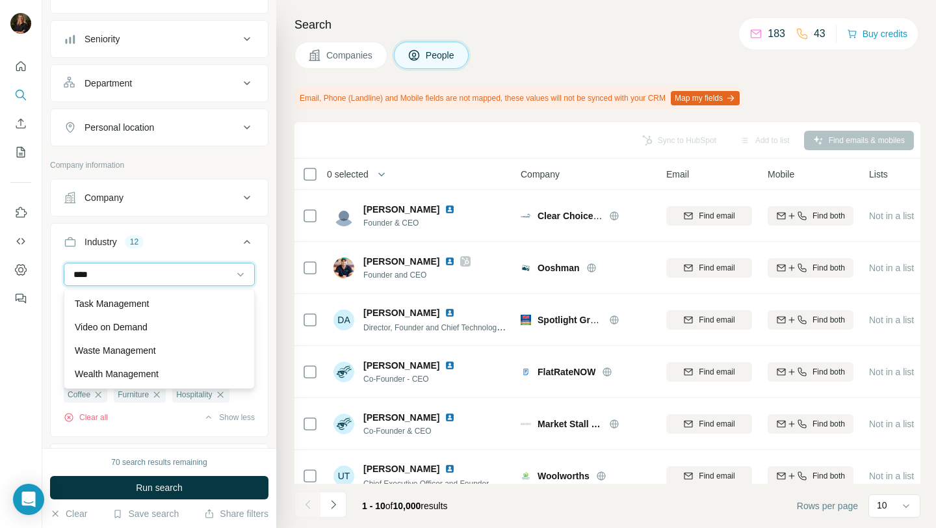
scroll to position [23, 0]
type input "****"
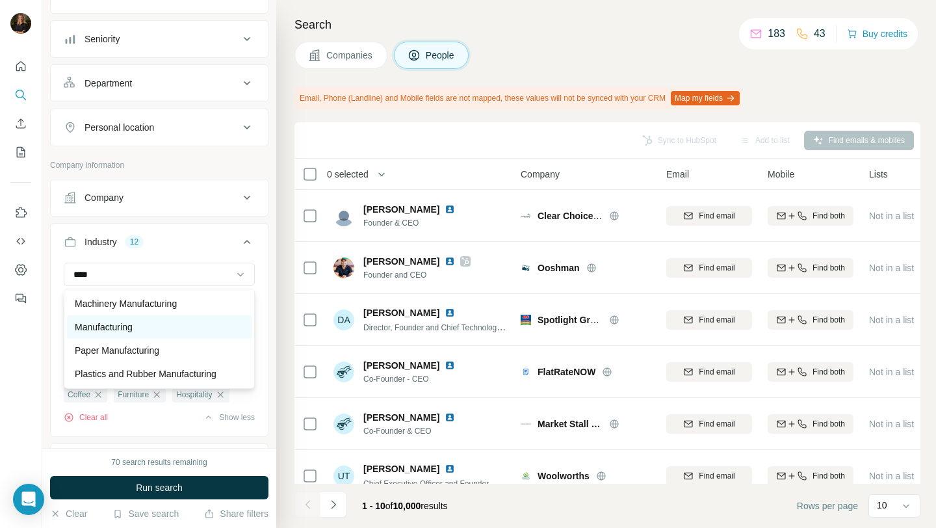
click at [161, 321] on div "Manufacturing" at bounding box center [159, 327] width 169 height 13
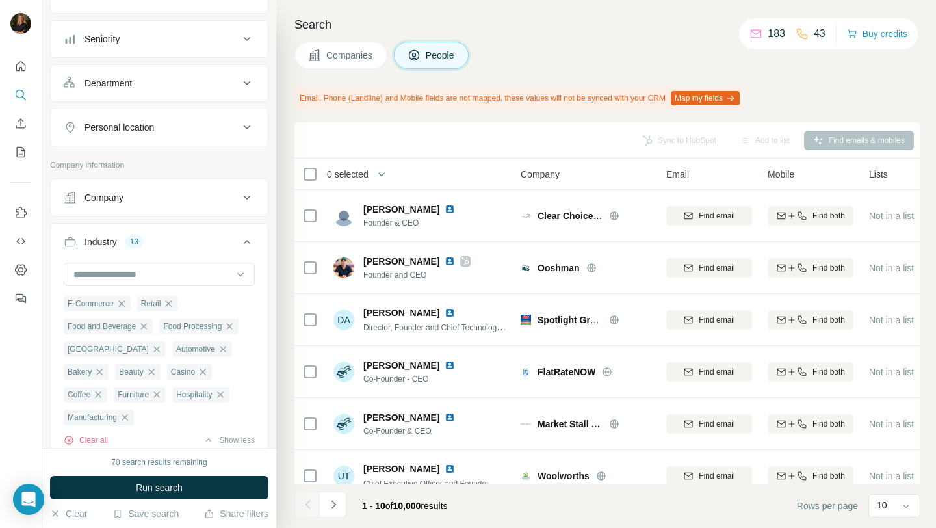
click at [248, 244] on icon at bounding box center [247, 242] width 16 height 16
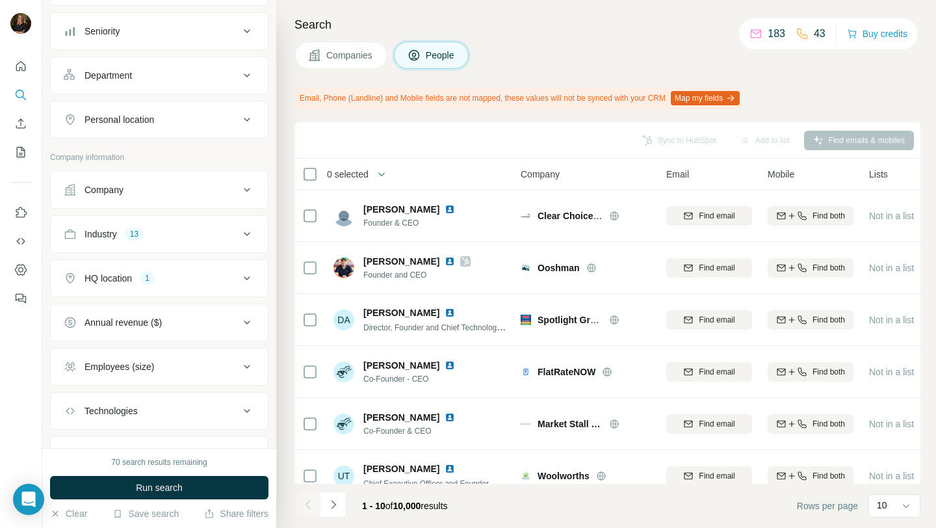
click at [356, 49] on span "Companies" at bounding box center [349, 55] width 47 height 13
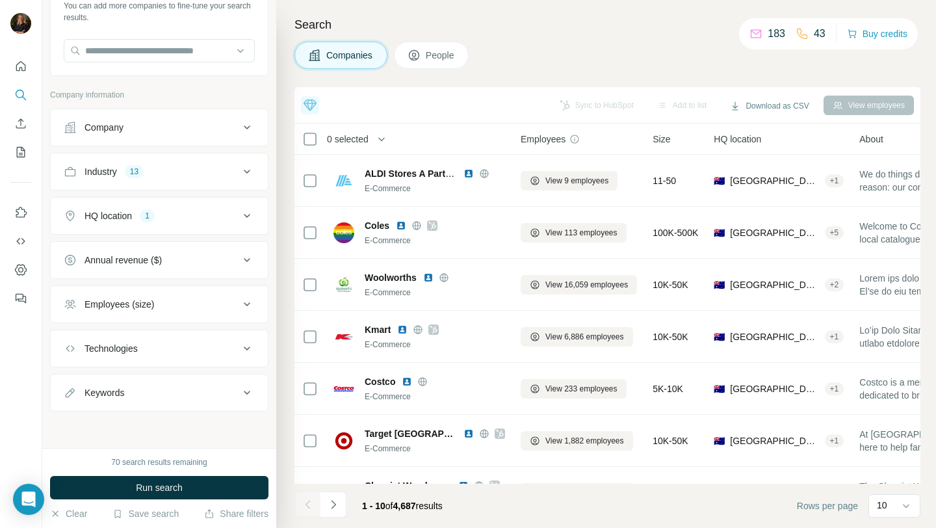
scroll to position [97, 0]
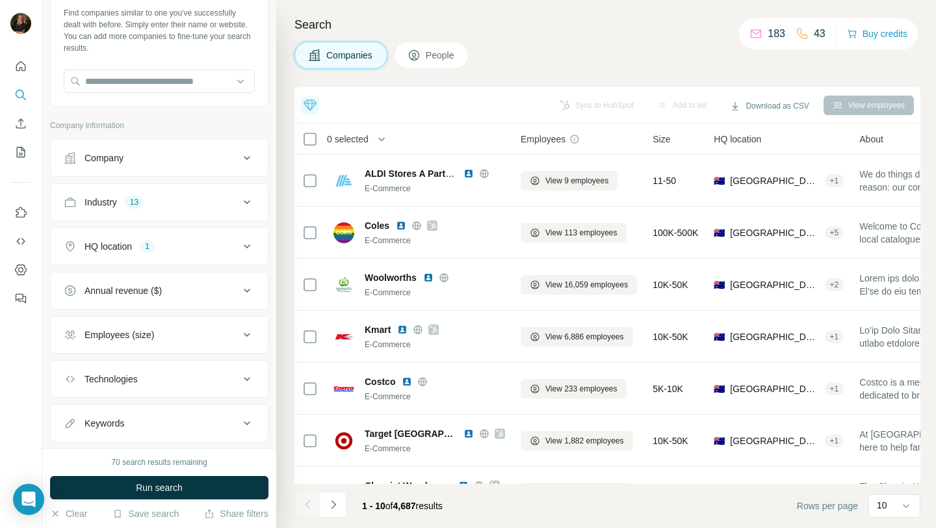
scroll to position [64, 0]
click at [159, 344] on button "Employees (size)" at bounding box center [159, 337] width 217 height 31
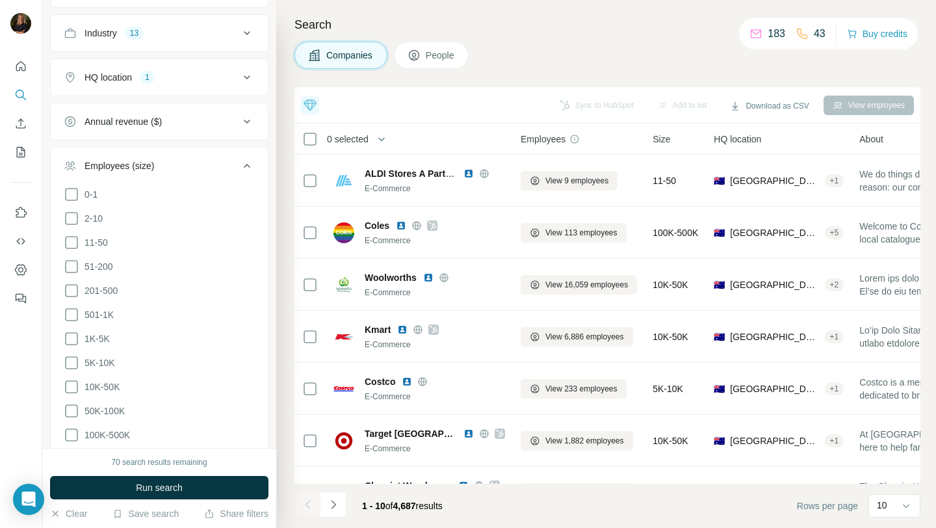
scroll to position [236, 0]
click at [73, 311] on icon at bounding box center [72, 314] width 16 height 16
click at [71, 334] on icon at bounding box center [72, 338] width 16 height 16
click at [71, 356] on icon at bounding box center [72, 362] width 16 height 16
click at [71, 383] on icon at bounding box center [72, 386] width 16 height 16
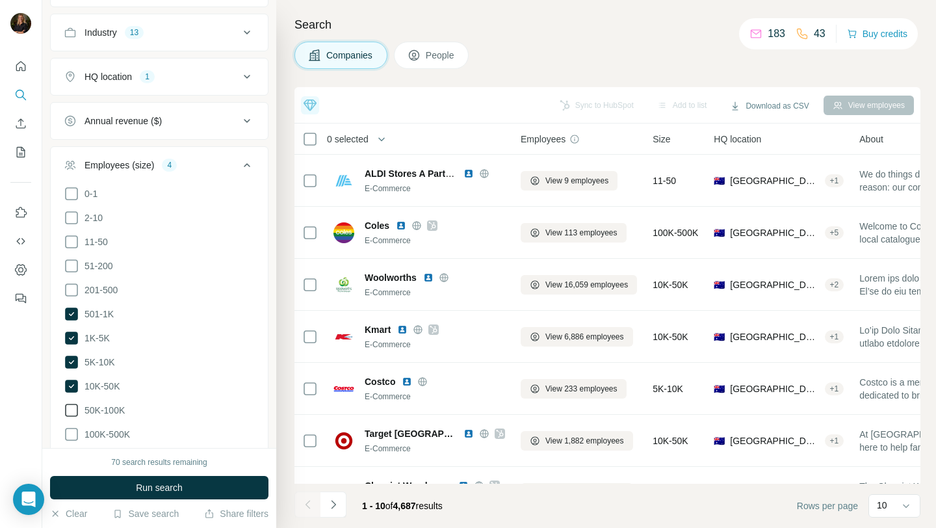
click at [71, 405] on icon at bounding box center [72, 411] width 16 height 16
click at [71, 433] on icon at bounding box center [72, 435] width 16 height 16
click at [135, 492] on button "Run search" at bounding box center [159, 487] width 219 height 23
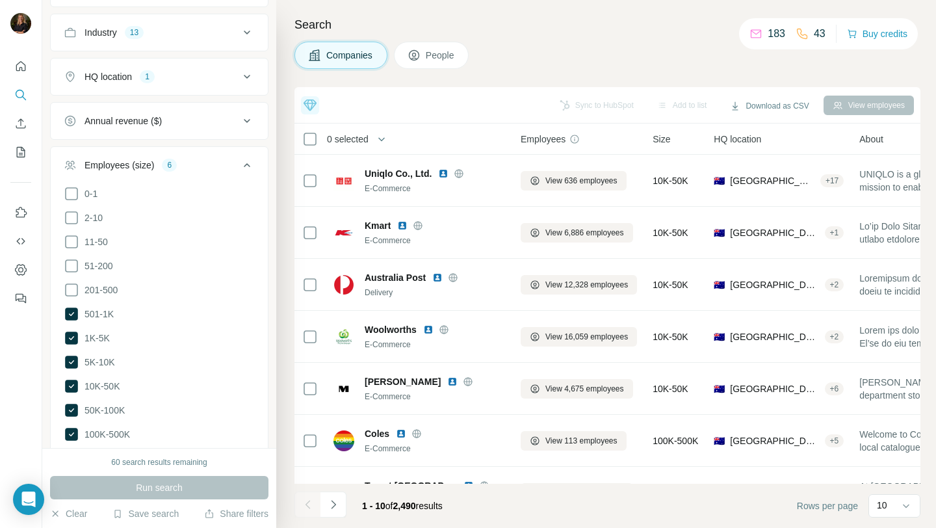
click at [244, 170] on icon at bounding box center [247, 165] width 16 height 16
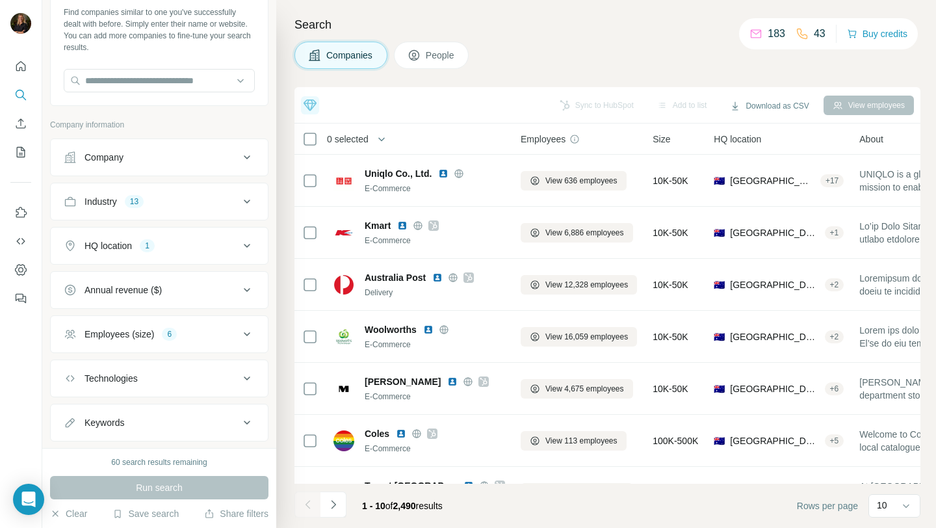
click at [198, 149] on button "Company" at bounding box center [159, 157] width 217 height 31
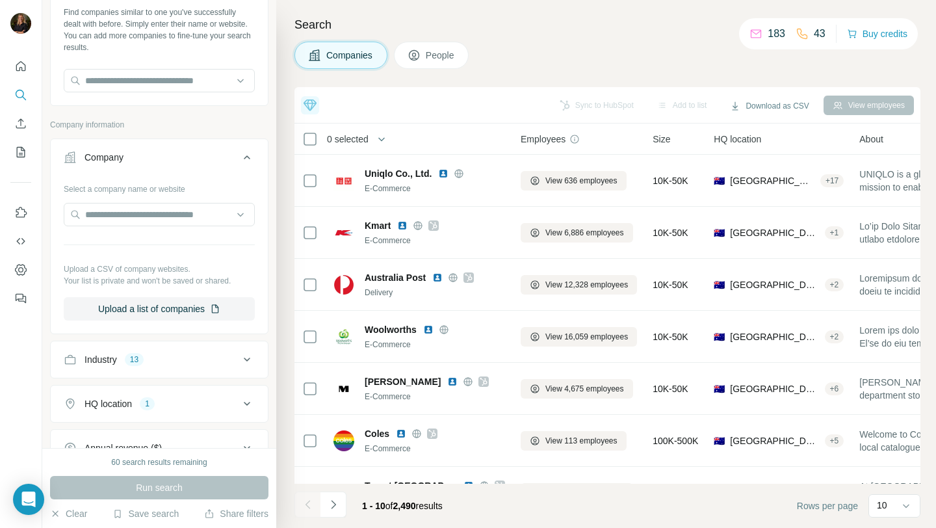
click at [192, 159] on div "Company" at bounding box center [152, 157] width 176 height 13
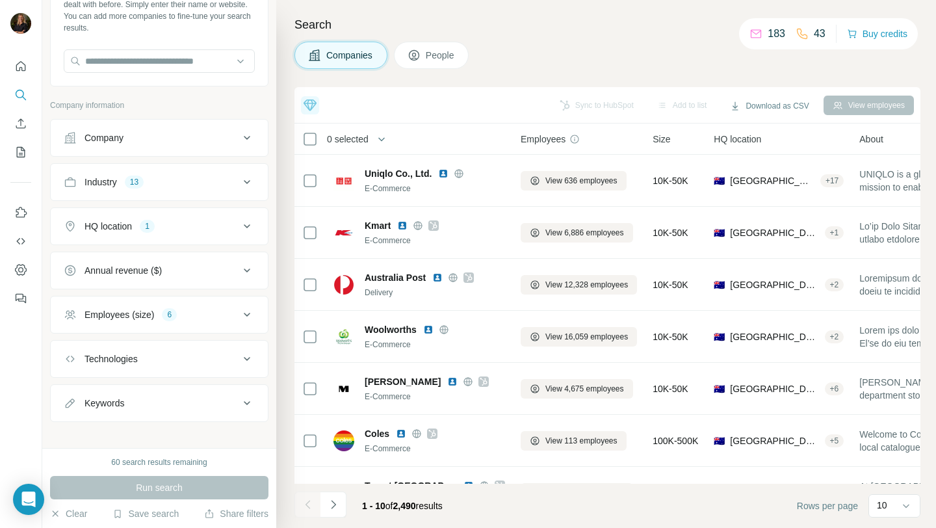
scroll to position [97, 0]
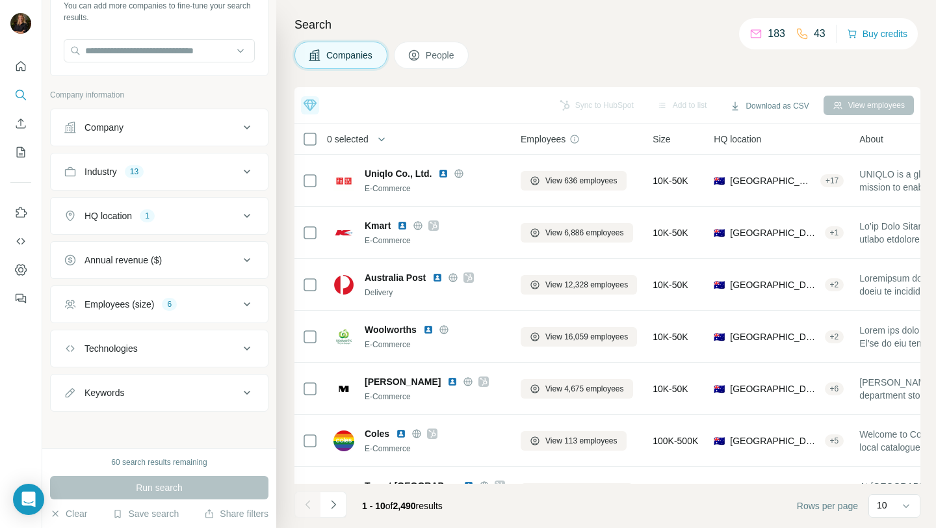
click at [183, 177] on div "Industry 13" at bounding box center [152, 171] width 176 height 13
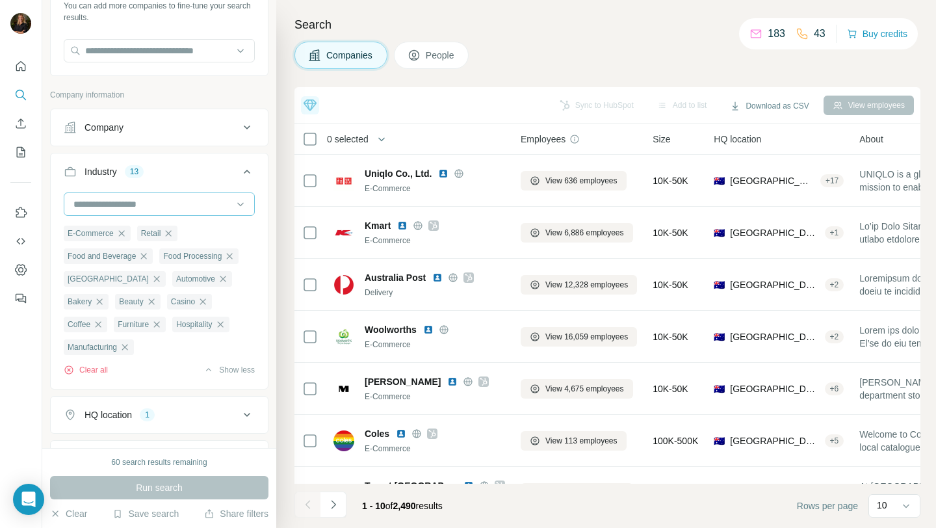
click at [161, 192] on div at bounding box center [159, 203] width 191 height 23
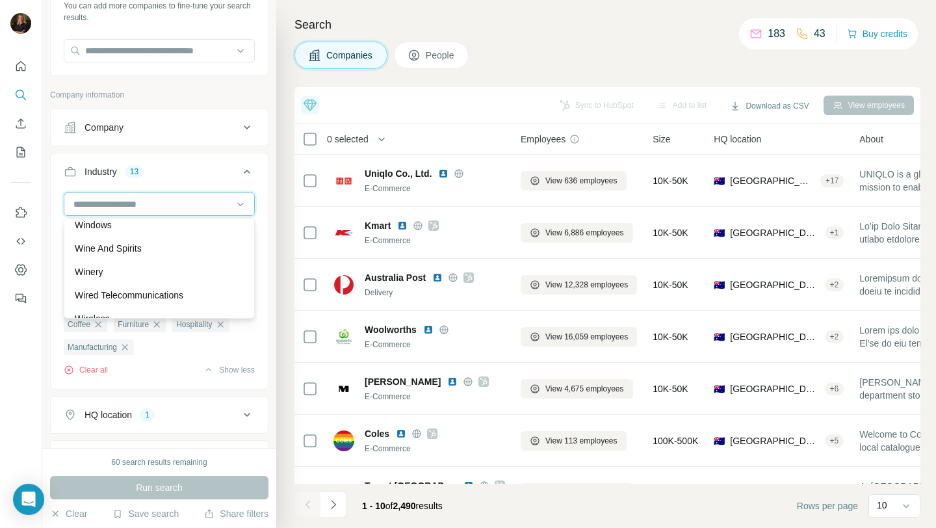
scroll to position [14431, 0]
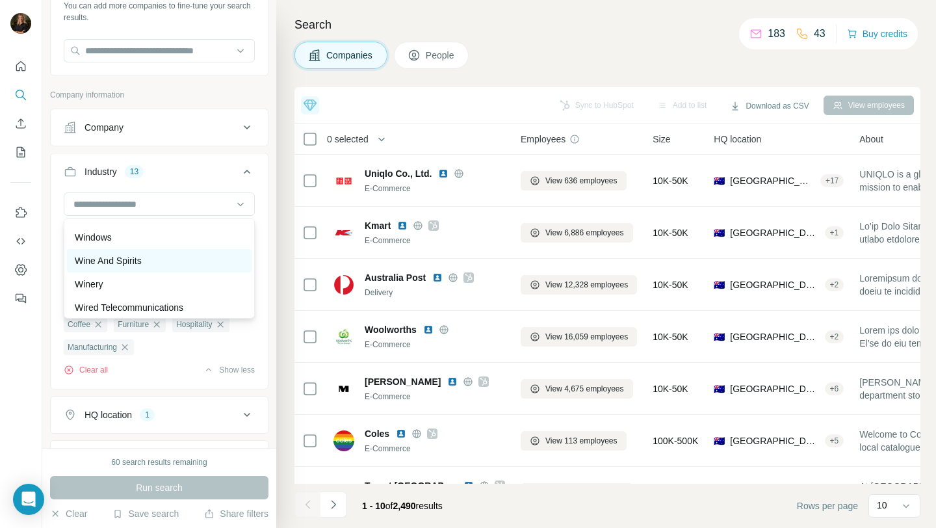
click at [142, 265] on p "Wine And Spirits" at bounding box center [108, 260] width 67 height 13
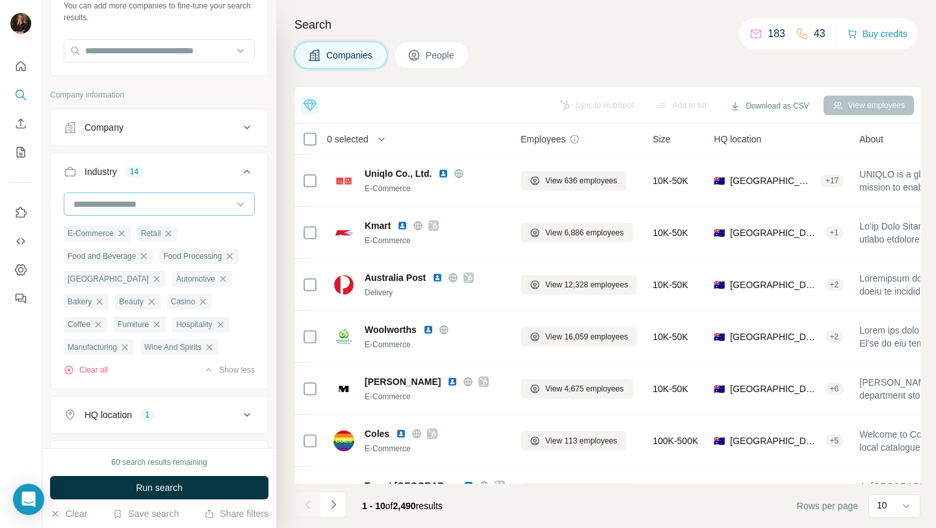
click at [148, 209] on input at bounding box center [152, 204] width 161 height 14
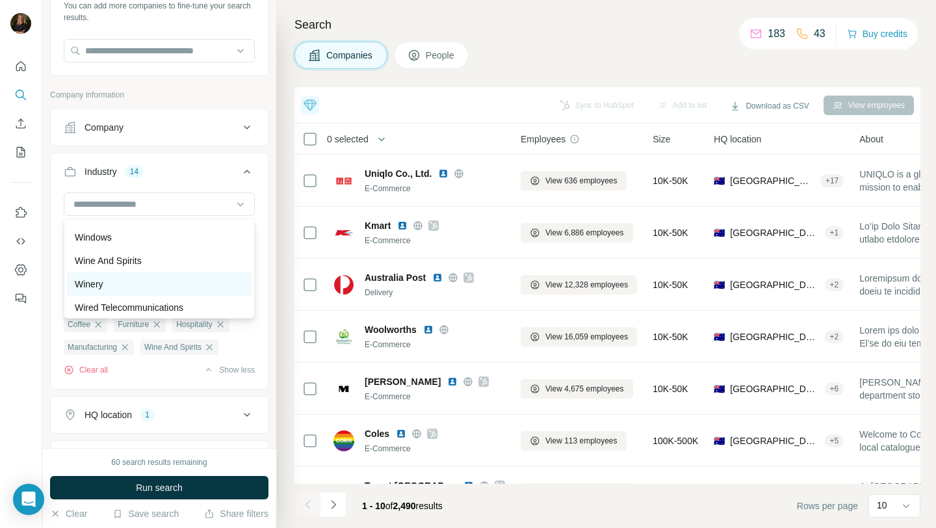
click at [137, 287] on div "Winery" at bounding box center [159, 284] width 169 height 13
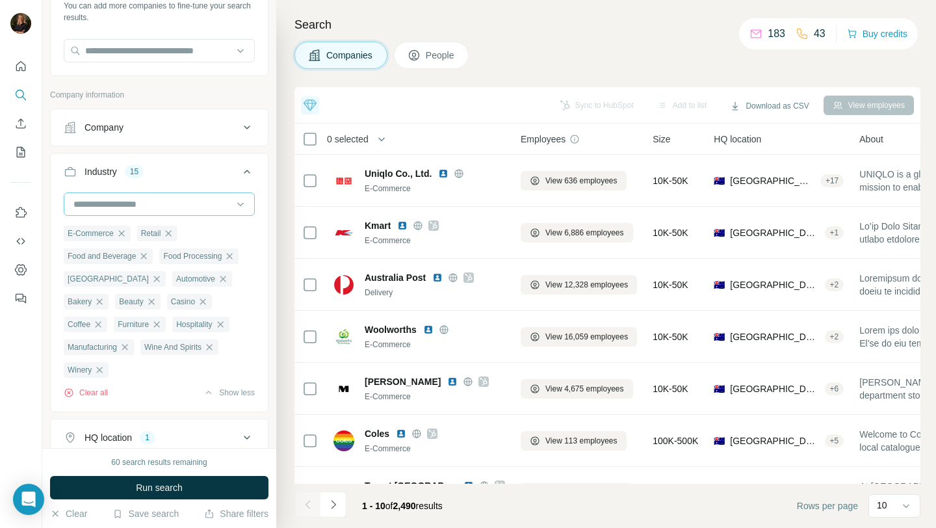
click at [138, 198] on input at bounding box center [152, 204] width 161 height 14
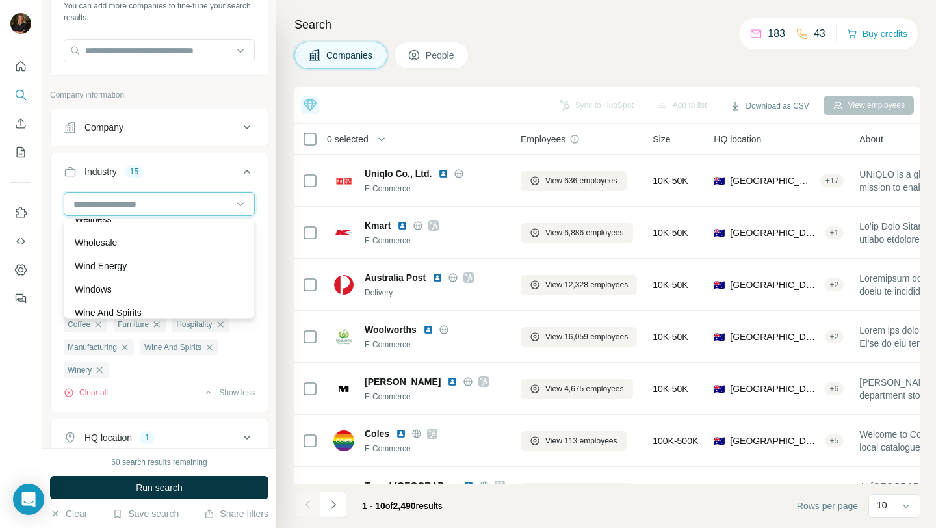
scroll to position [14366, 0]
click at [138, 252] on div "Wholesale" at bounding box center [159, 255] width 169 height 13
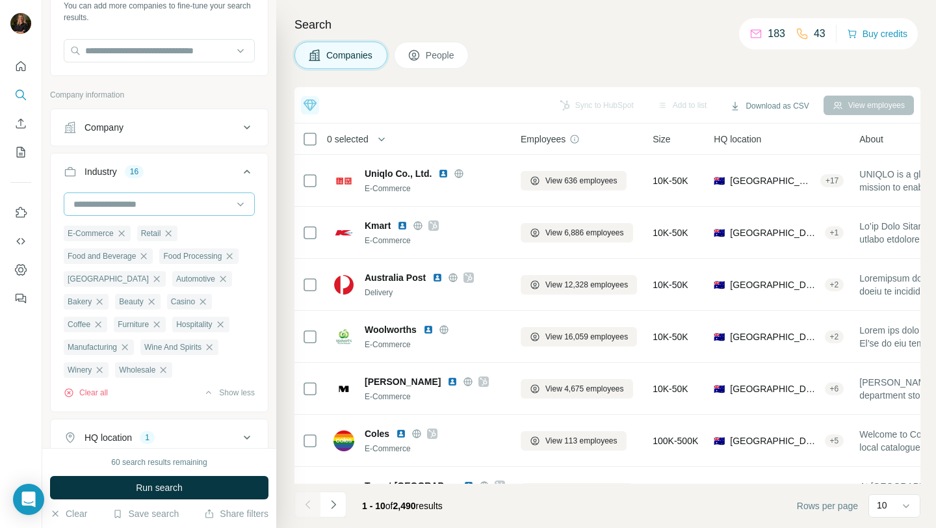
click at [141, 209] on input at bounding box center [152, 204] width 161 height 14
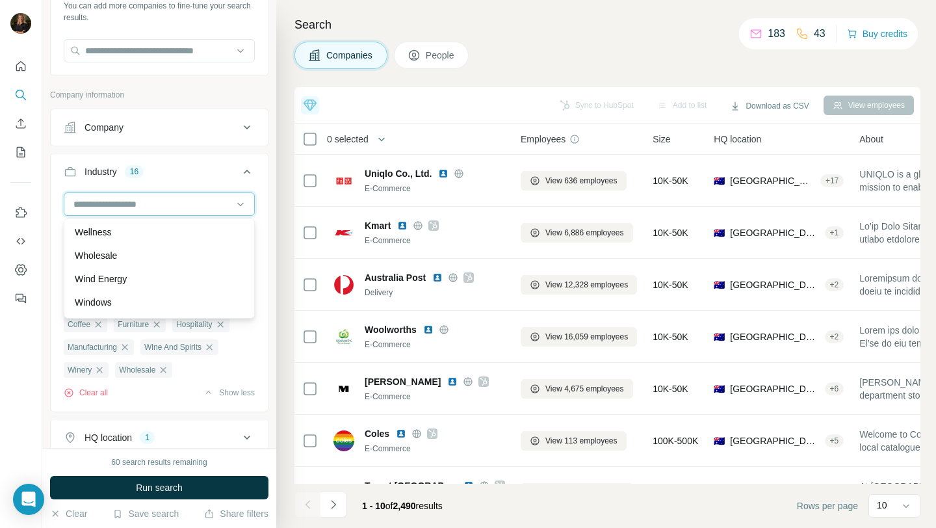
scroll to position [14291, 0]
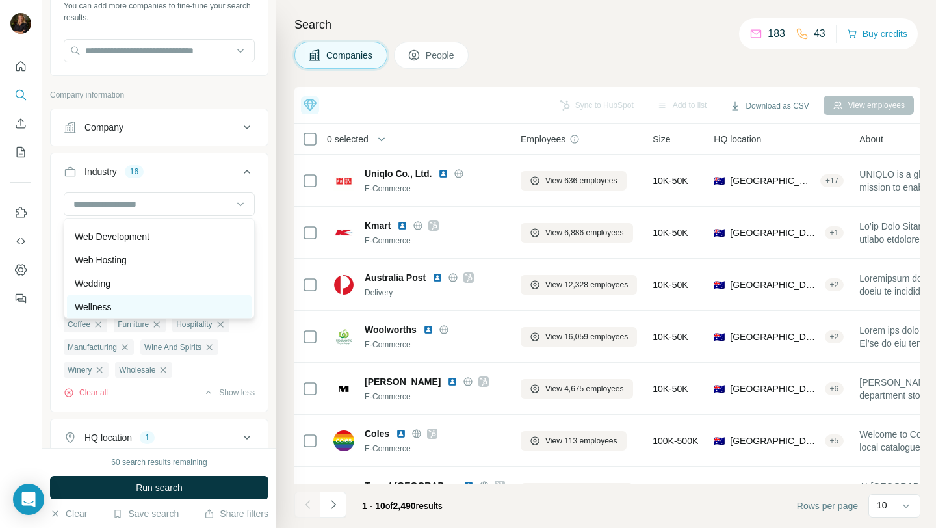
click at [125, 304] on div "Wellness" at bounding box center [159, 306] width 169 height 13
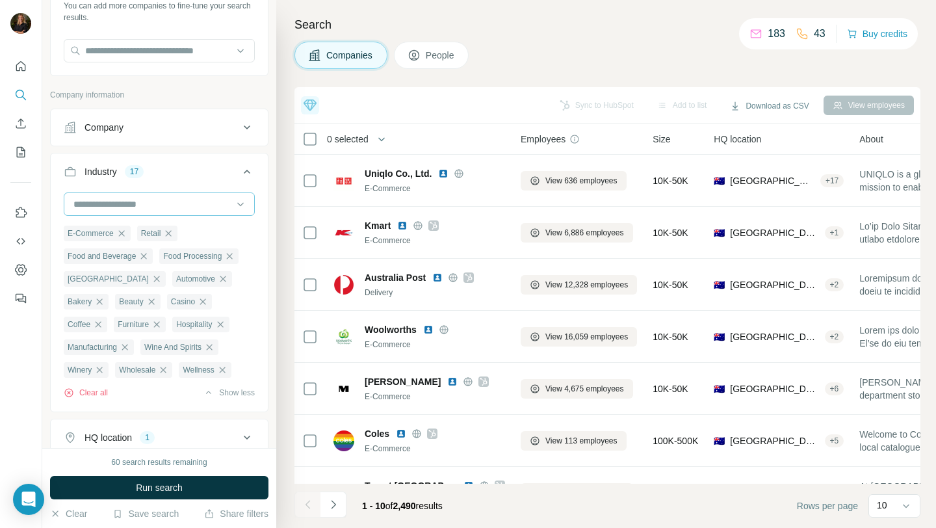
click at [131, 209] on input at bounding box center [152, 204] width 161 height 14
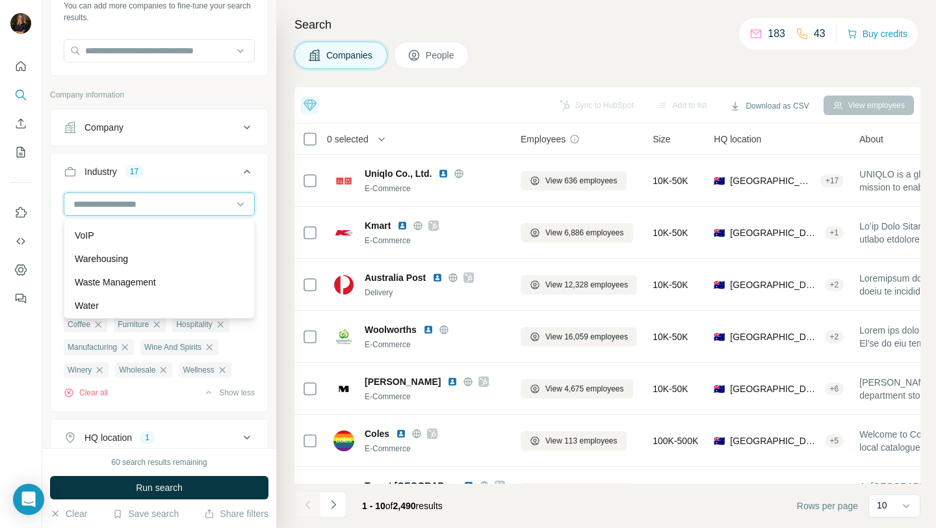
scroll to position [14052, 0]
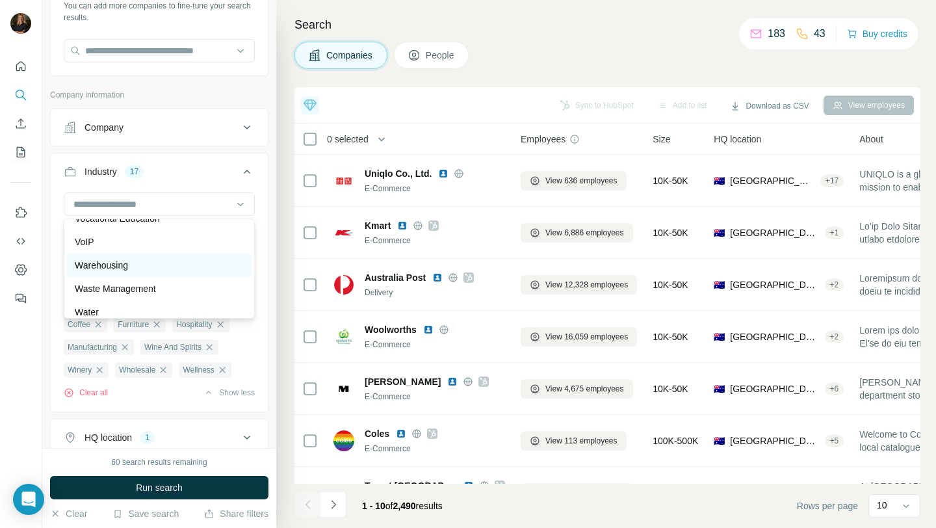
click at [124, 261] on p "Warehousing" at bounding box center [101, 265] width 53 height 13
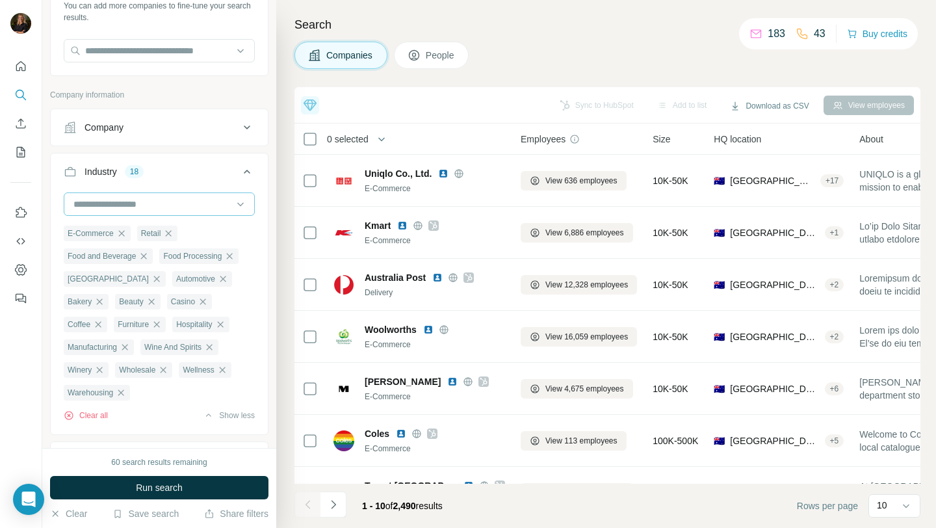
click at [131, 199] on input at bounding box center [152, 204] width 161 height 14
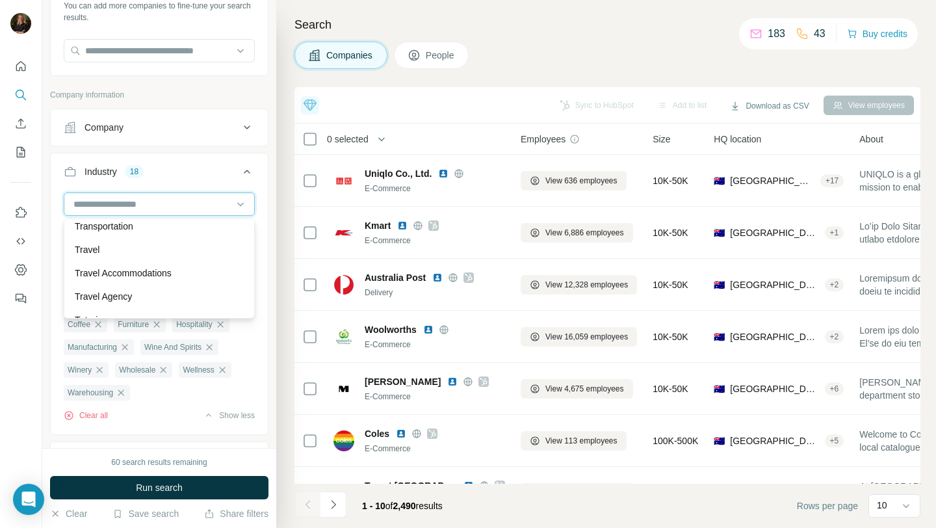
scroll to position [13379, 0]
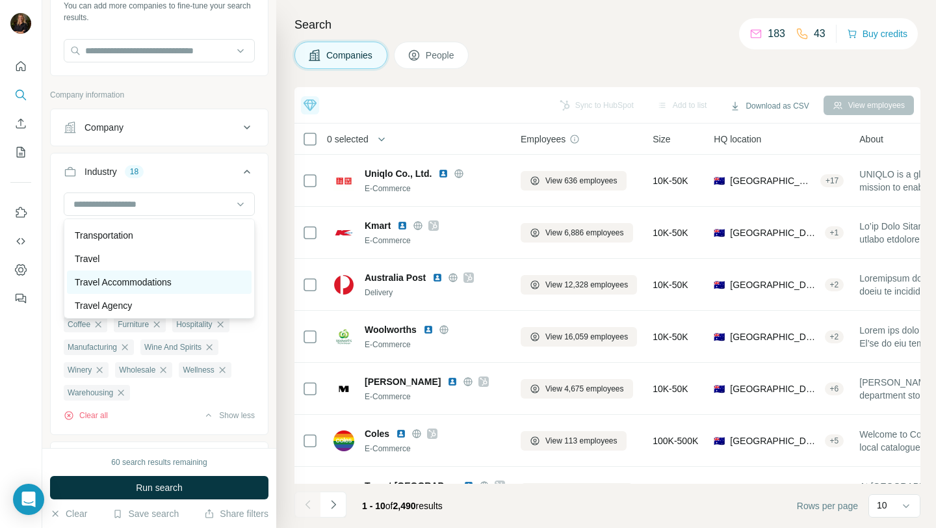
click at [150, 280] on p "Travel Accommodations" at bounding box center [123, 282] width 97 height 13
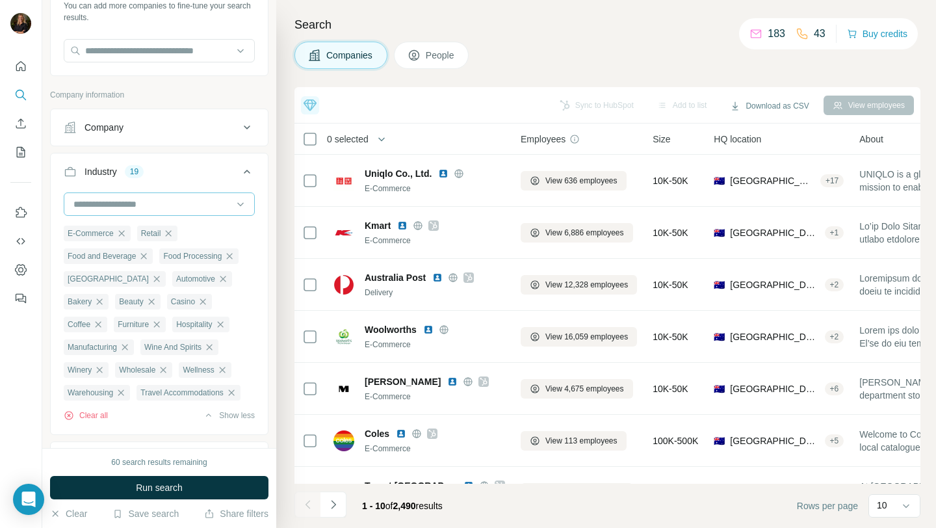
click at [144, 207] on input at bounding box center [152, 204] width 161 height 14
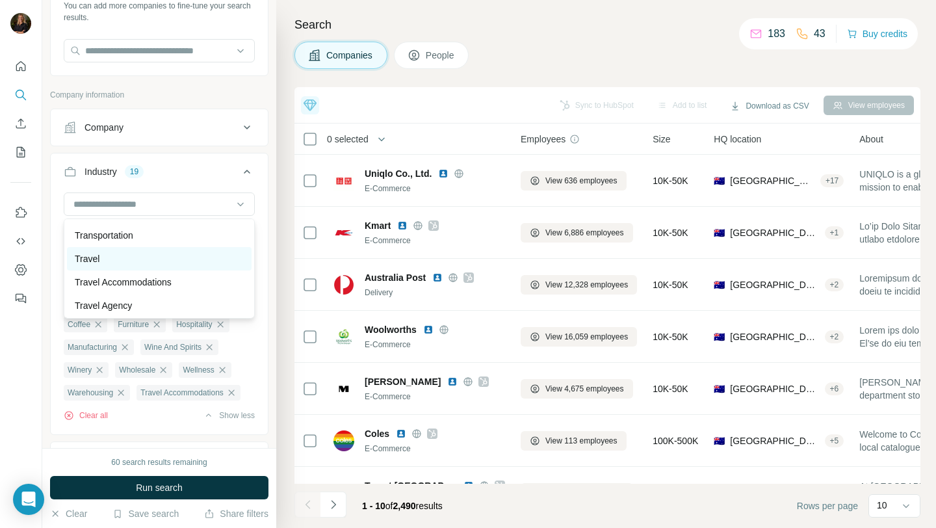
click at [113, 257] on div "Travel" at bounding box center [159, 258] width 169 height 13
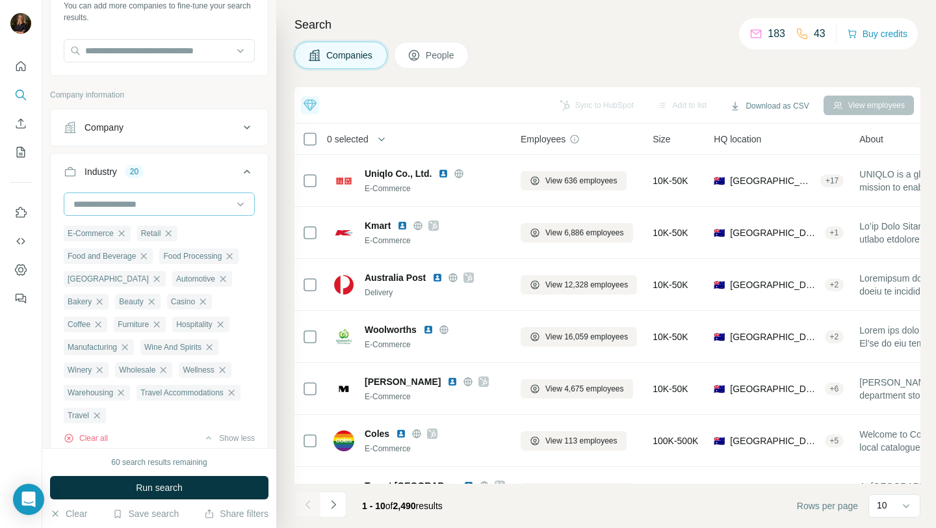
click at [123, 204] on input at bounding box center [152, 204] width 161 height 14
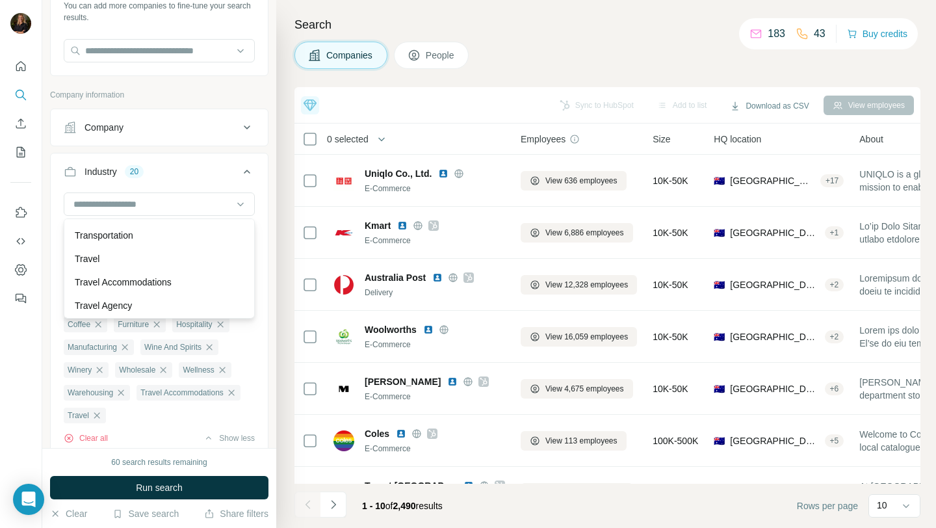
click at [116, 233] on p "Transportation" at bounding box center [104, 235] width 59 height 13
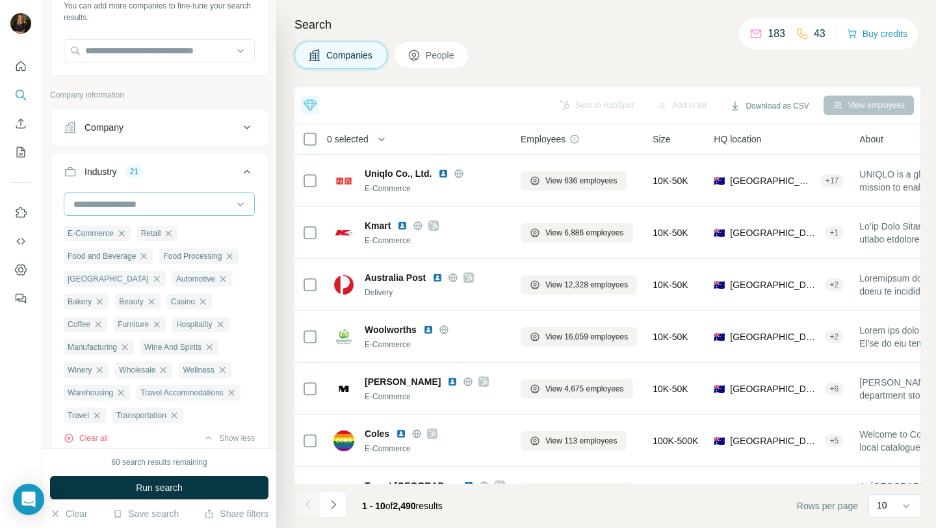
click at [120, 208] on input at bounding box center [152, 204] width 161 height 14
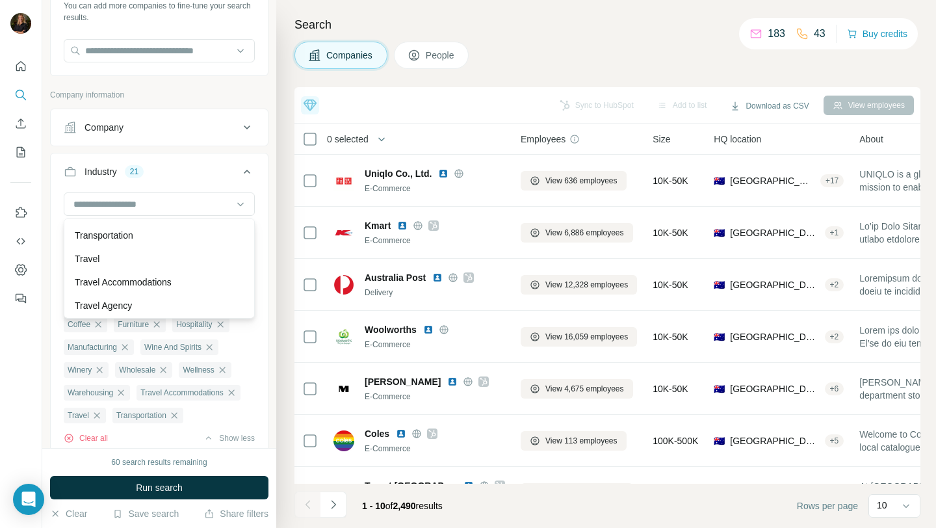
click at [116, 311] on p "Travel Agency" at bounding box center [103, 305] width 57 height 13
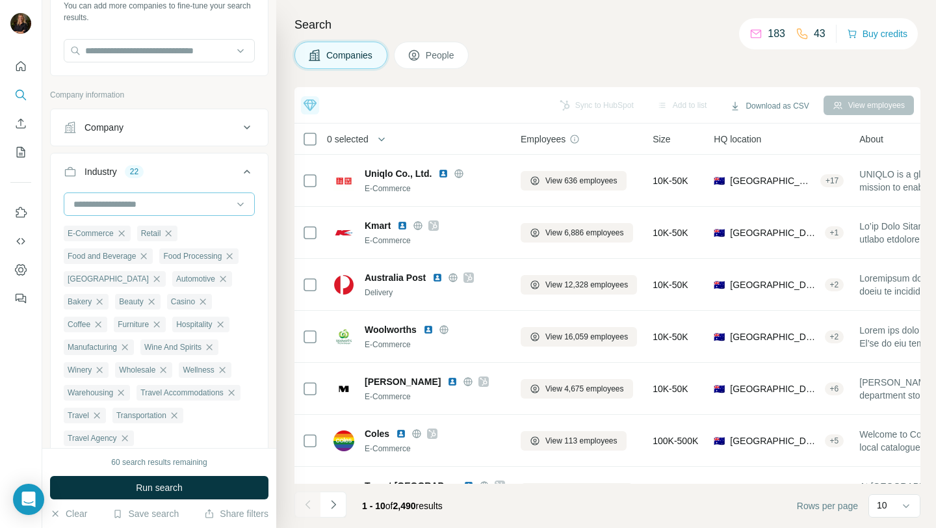
click at [131, 207] on input at bounding box center [152, 204] width 161 height 14
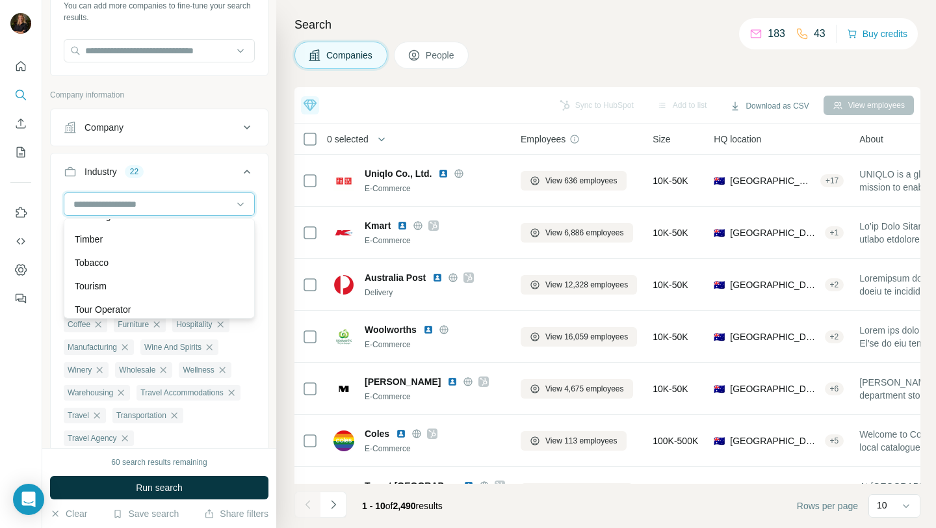
scroll to position [13137, 0]
click at [115, 282] on div "Tourism" at bounding box center [159, 290] width 185 height 23
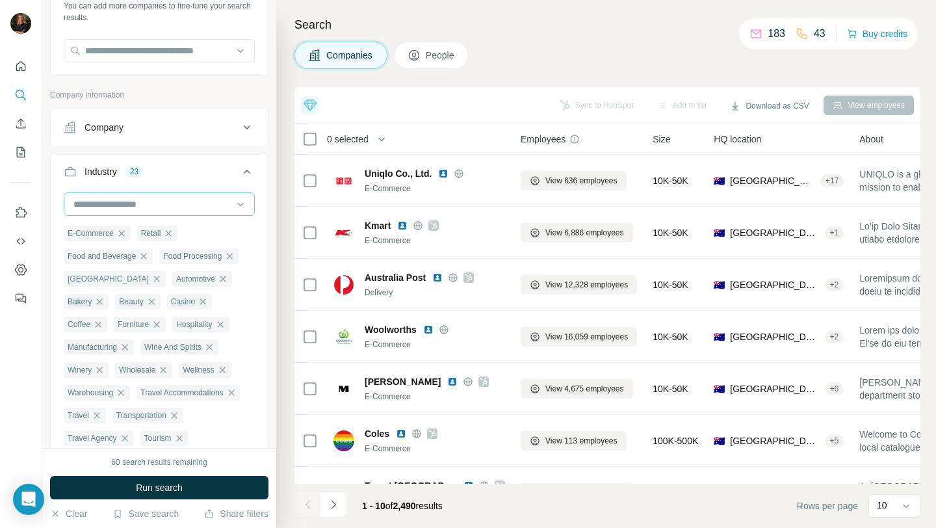
click at [132, 209] on input at bounding box center [152, 204] width 161 height 14
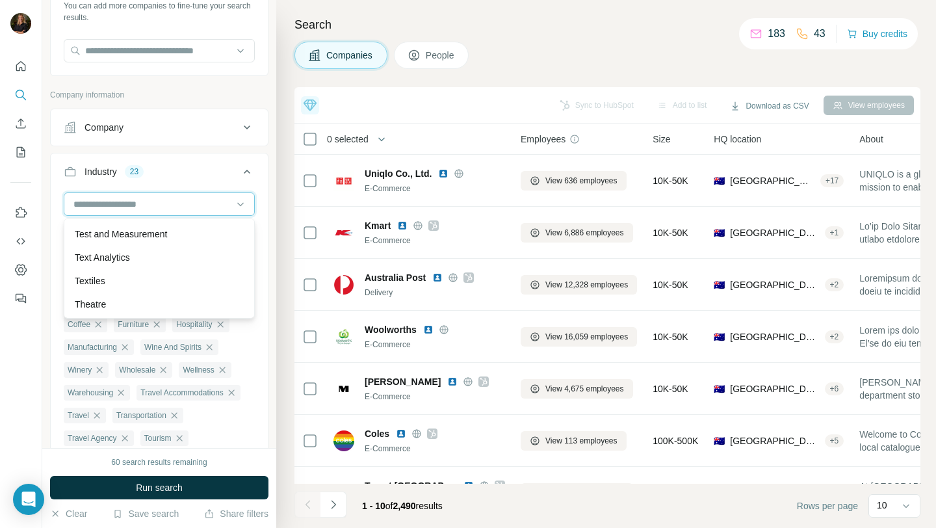
scroll to position [13001, 0]
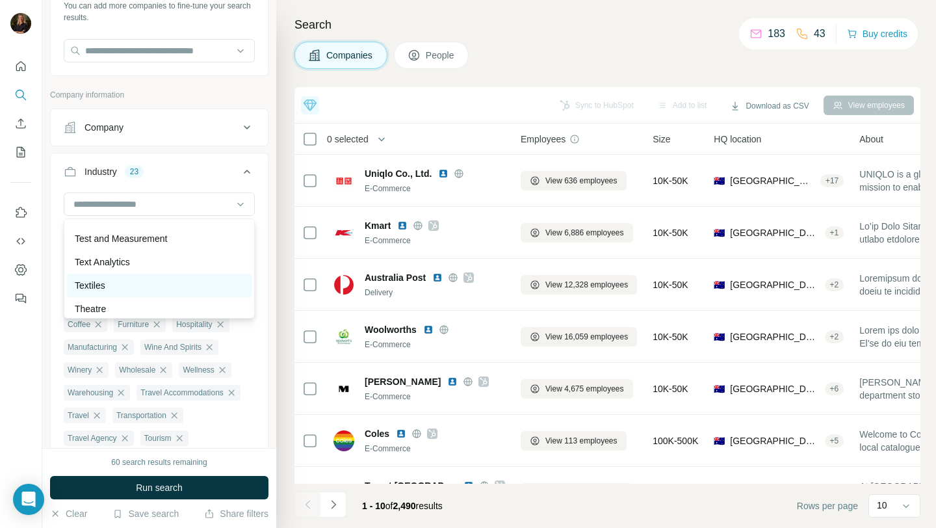
click at [126, 278] on div "Textiles" at bounding box center [159, 285] width 185 height 23
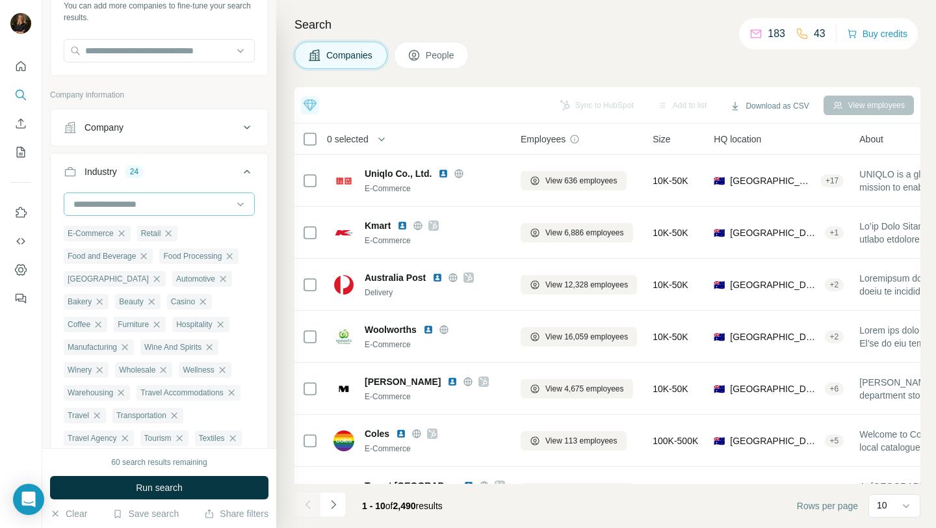
click at [136, 206] on input at bounding box center [152, 204] width 161 height 14
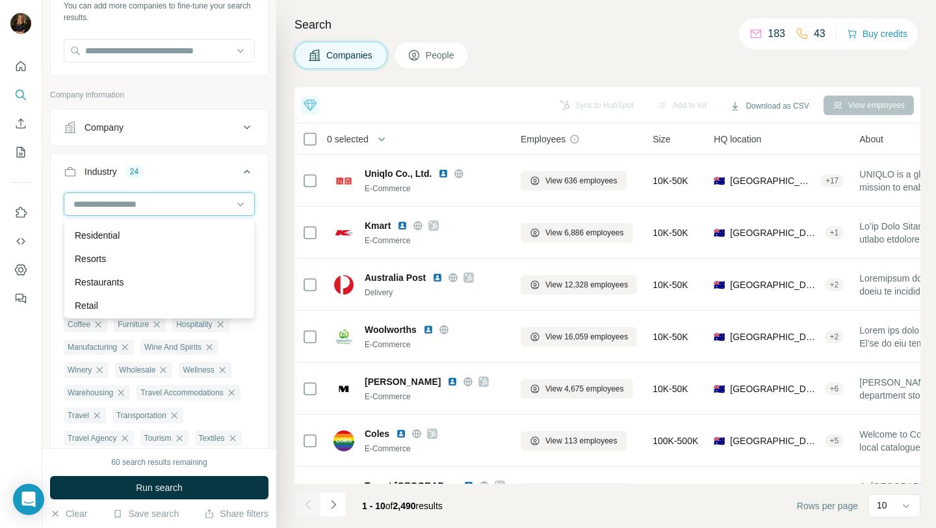
scroll to position [11248, 0]
click at [120, 283] on p "Restaurants" at bounding box center [99, 282] width 49 height 13
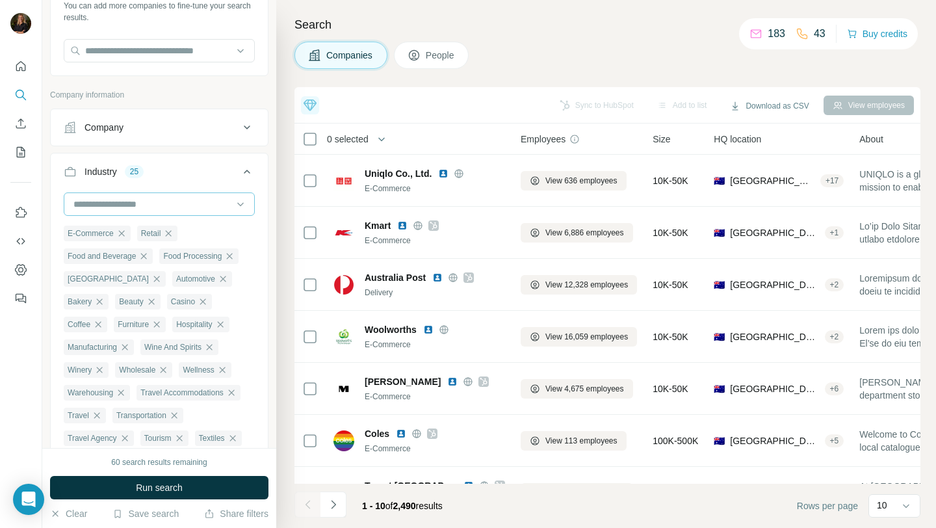
click at [127, 209] on input at bounding box center [152, 204] width 161 height 14
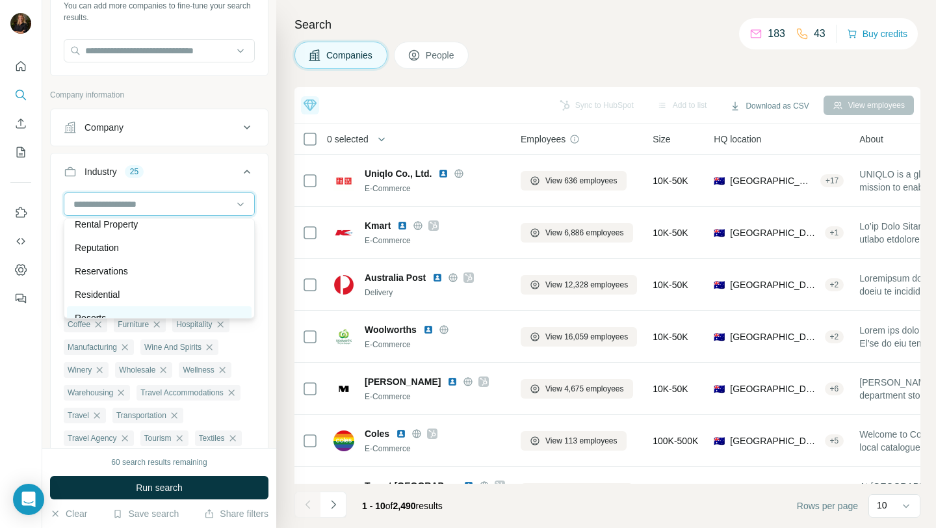
scroll to position [11217, 0]
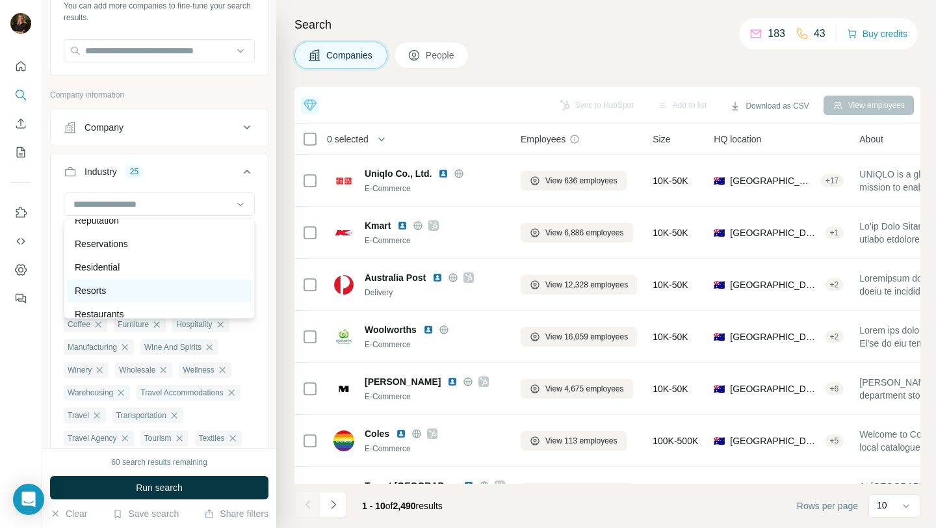
click at [138, 288] on div "Resorts" at bounding box center [159, 290] width 169 height 13
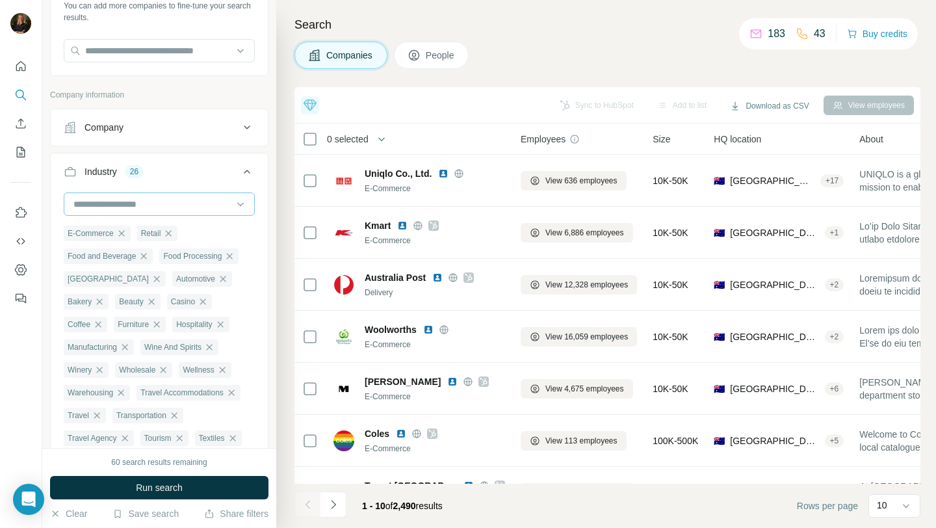
click at [135, 213] on div at bounding box center [152, 204] width 161 height 22
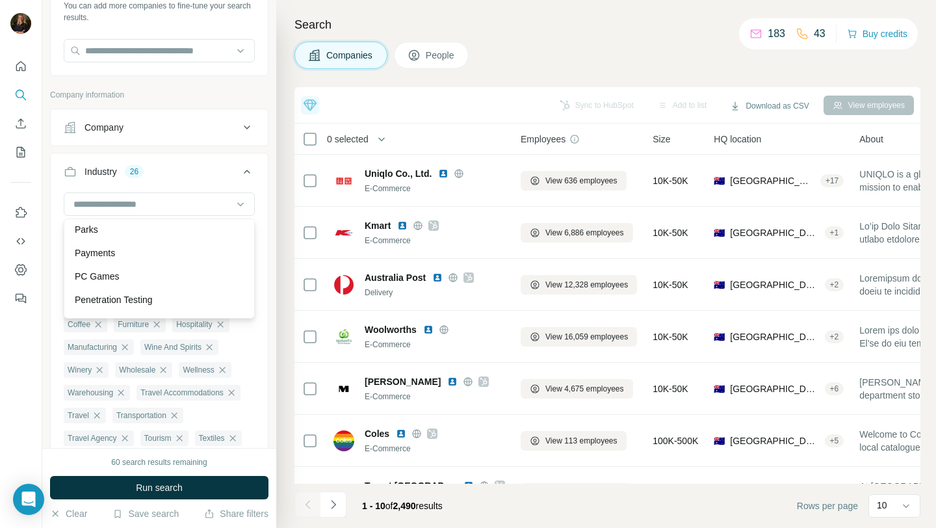
click at [52, 226] on div "E-Commerce Retail Food and Beverage Food Processing Amusement Park and Arcade A…" at bounding box center [159, 346] width 217 height 308
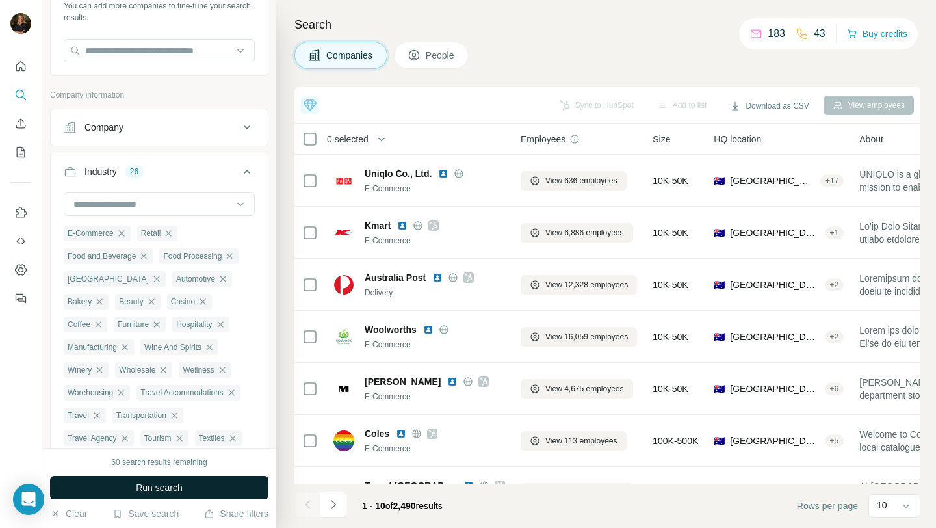
click at [165, 497] on button "Run search" at bounding box center [159, 487] width 219 height 23
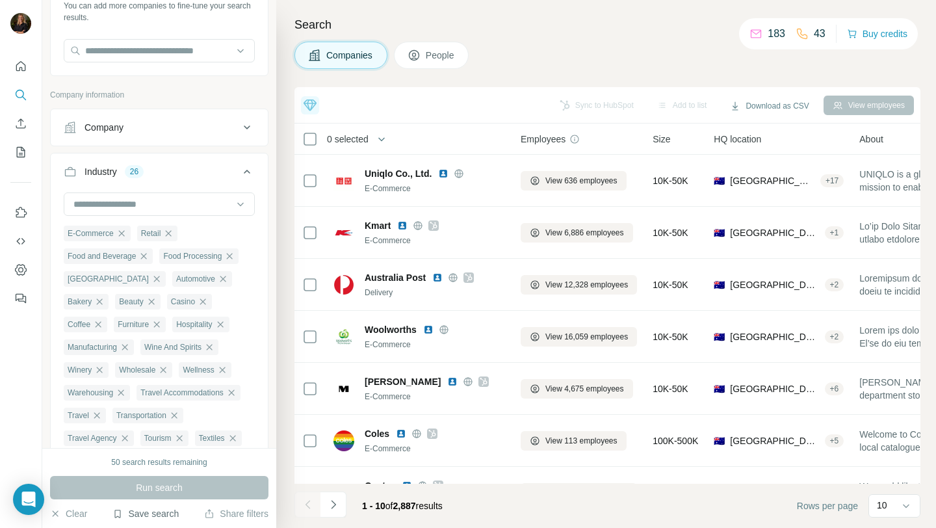
click at [157, 516] on button "Save search" at bounding box center [146, 513] width 66 height 13
click at [176, 466] on div "Save search" at bounding box center [182, 465] width 137 height 26
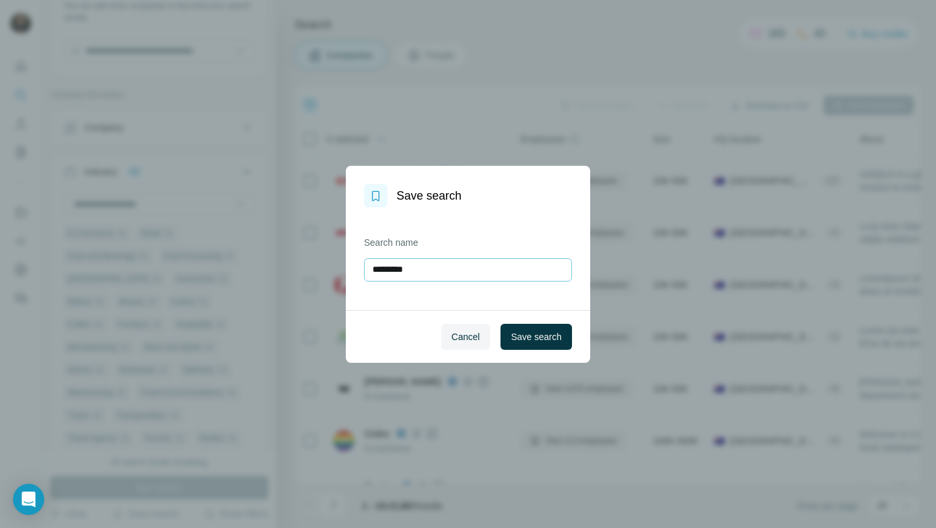
click at [398, 272] on input "*********" at bounding box center [468, 269] width 208 height 23
type input "**********"
click at [540, 341] on span "Save search" at bounding box center [536, 336] width 51 height 13
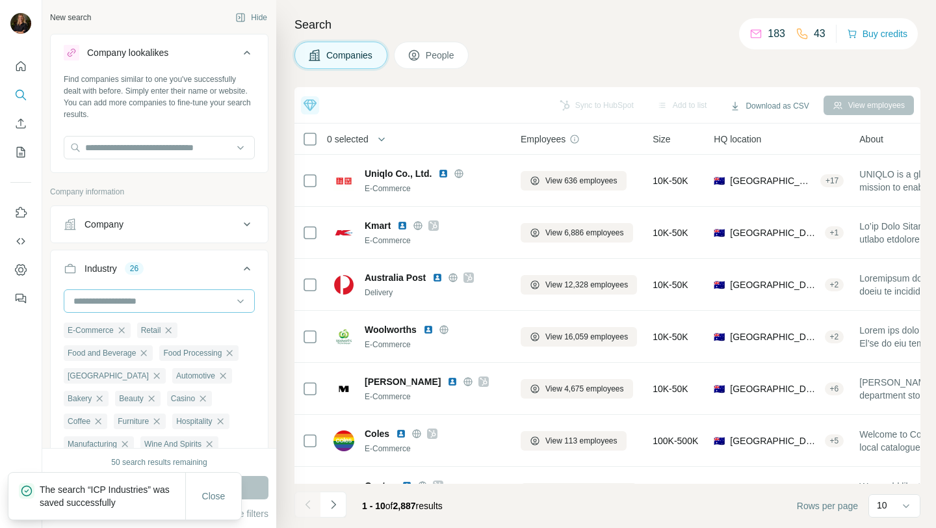
scroll to position [9733, 0]
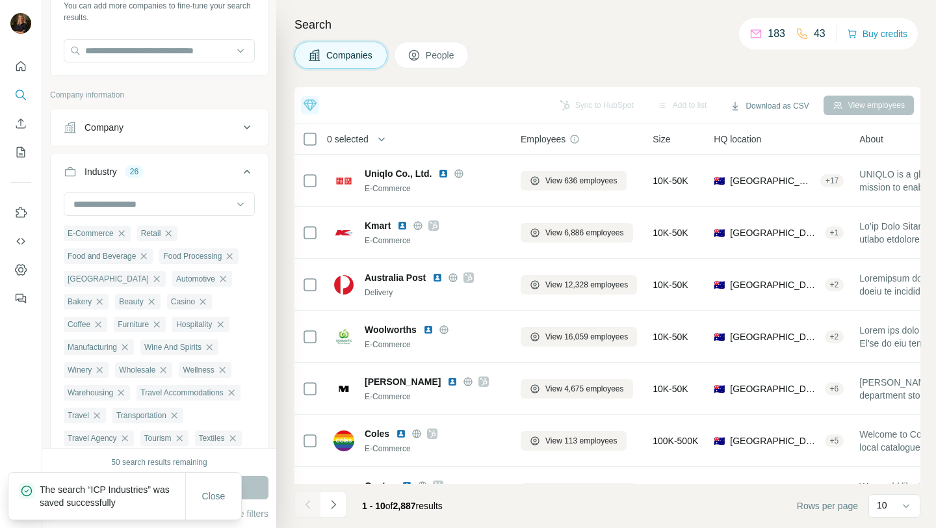
click at [460, 62] on button "People" at bounding box center [431, 55] width 75 height 27
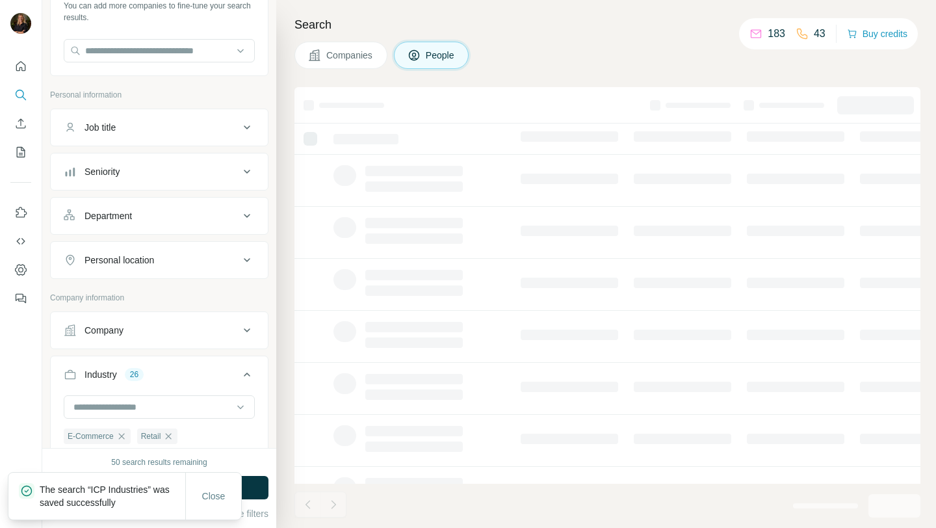
click at [165, 131] on div "Job title" at bounding box center [152, 127] width 176 height 13
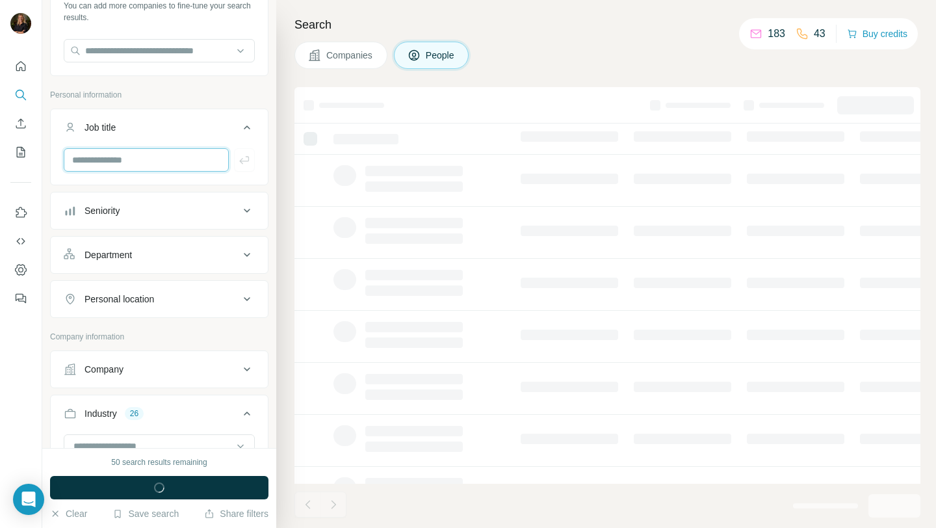
click at [142, 151] on input "text" at bounding box center [146, 159] width 165 height 23
type input "**********"
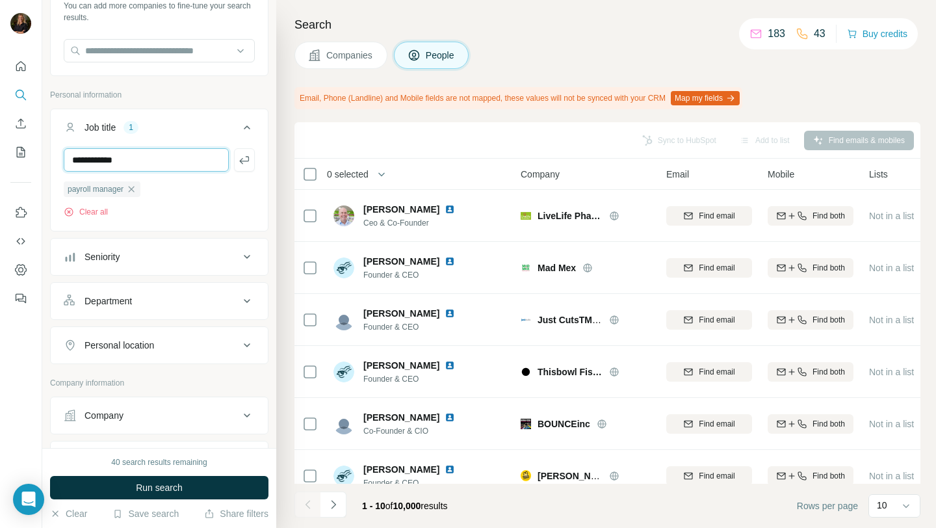
type input "**********"
click at [235, 120] on button "Job title 2" at bounding box center [159, 130] width 217 height 36
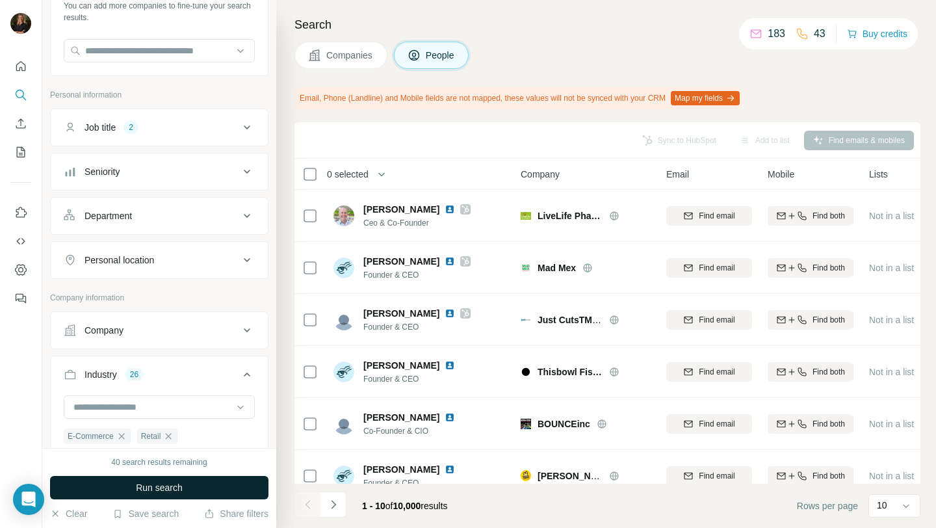
click at [177, 485] on span "Run search" at bounding box center [159, 487] width 47 height 13
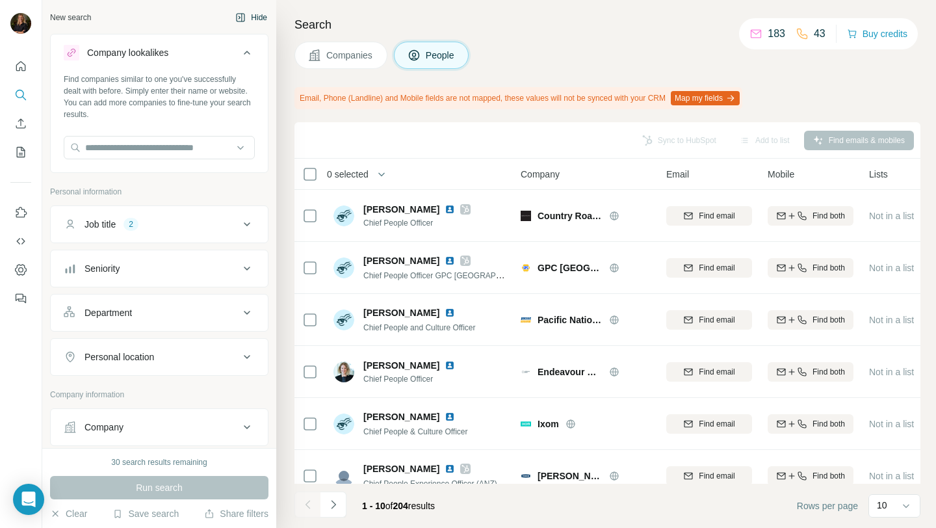
click at [255, 13] on button "Hide" at bounding box center [251, 18] width 50 height 20
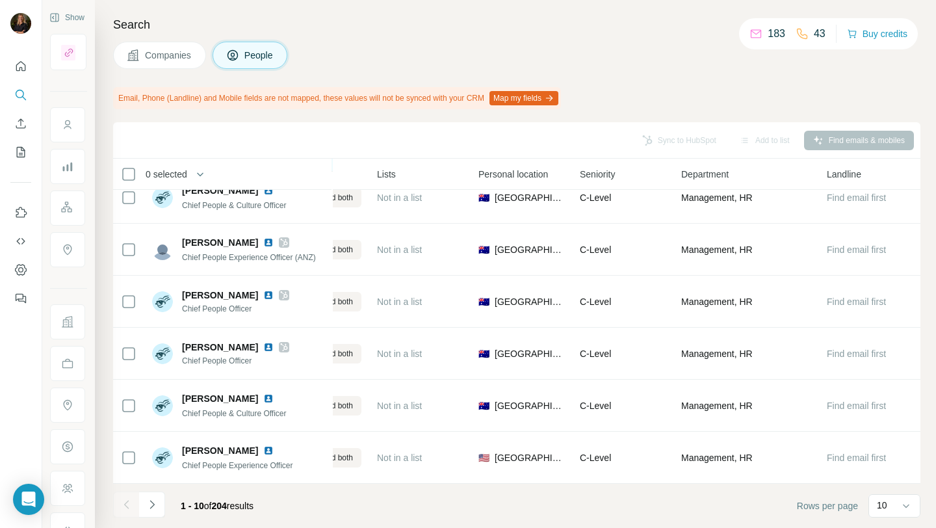
scroll to position [0, 311]
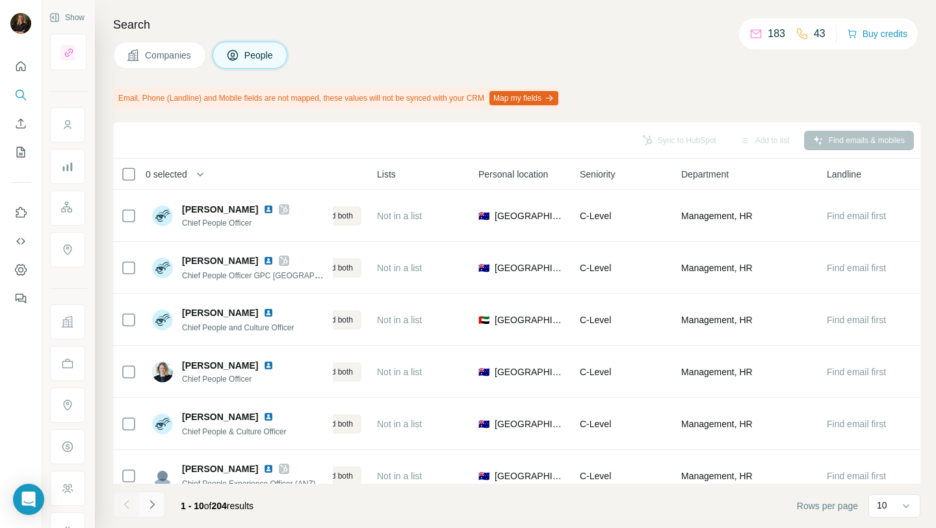
click at [156, 499] on icon "Navigate to next page" at bounding box center [152, 504] width 13 height 13
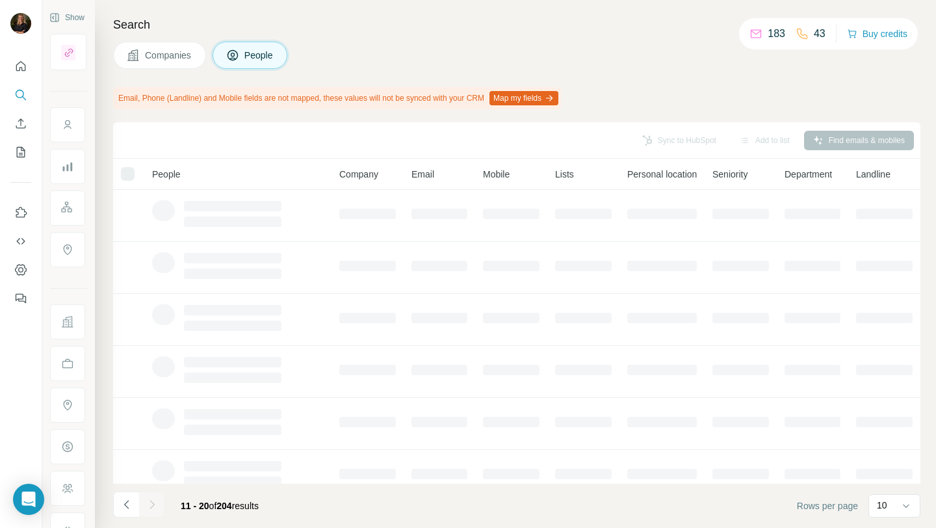
scroll to position [0, 0]
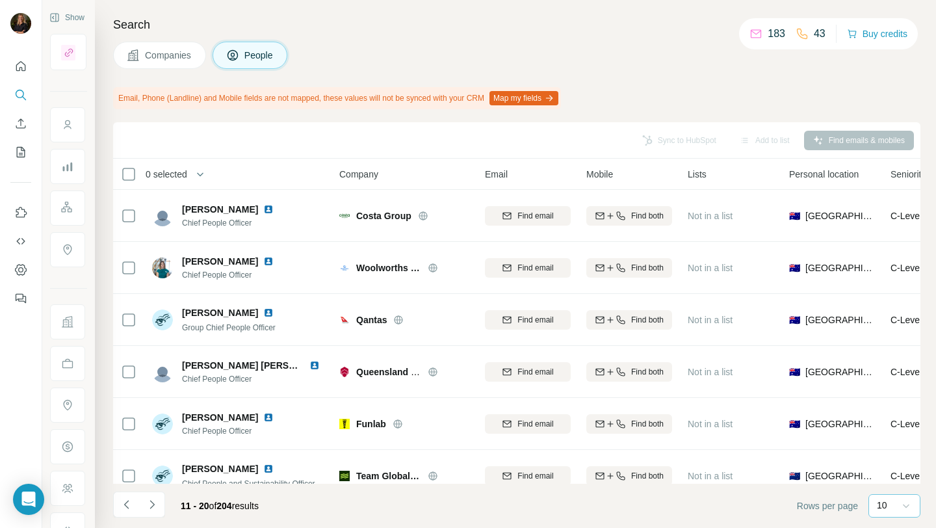
click at [900, 509] on icon at bounding box center [906, 505] width 13 height 13
click at [888, 410] on p "60" at bounding box center [885, 406] width 10 height 13
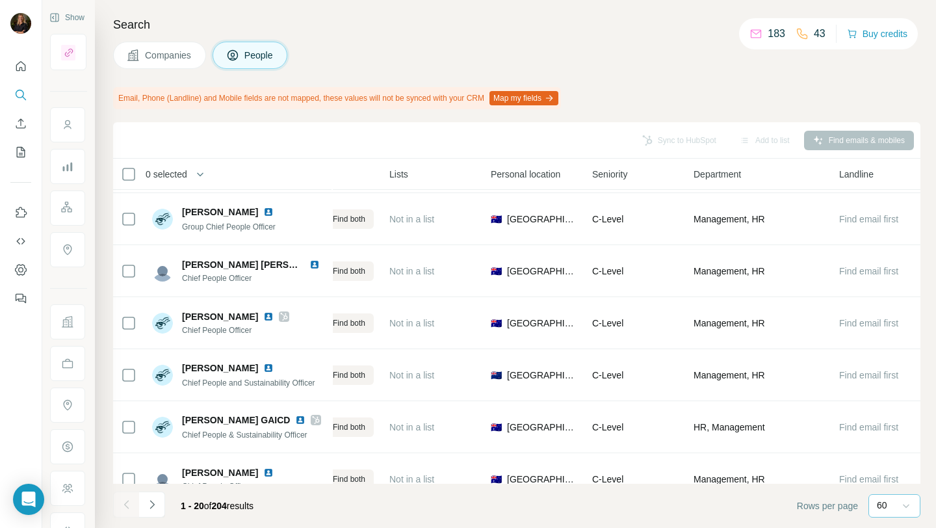
scroll to position [747, 299]
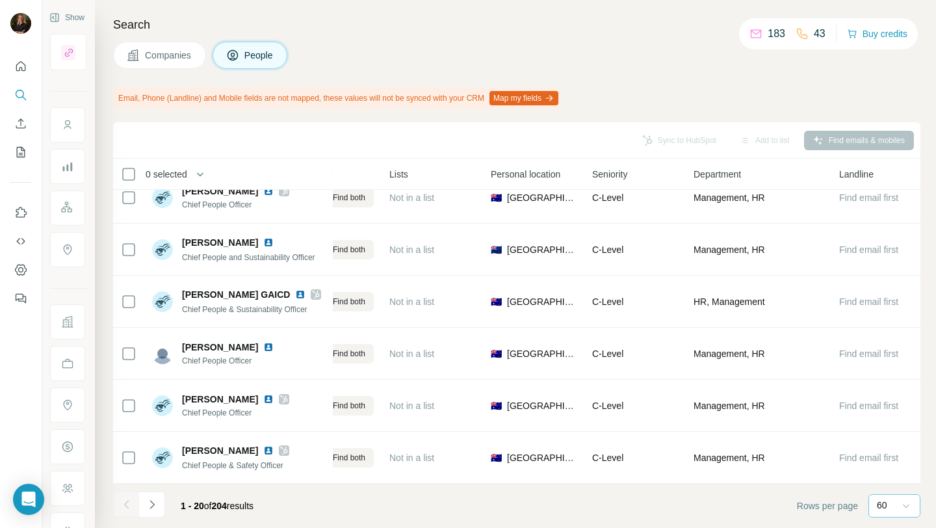
click at [156, 501] on icon "Navigate to next page" at bounding box center [152, 504] width 13 height 13
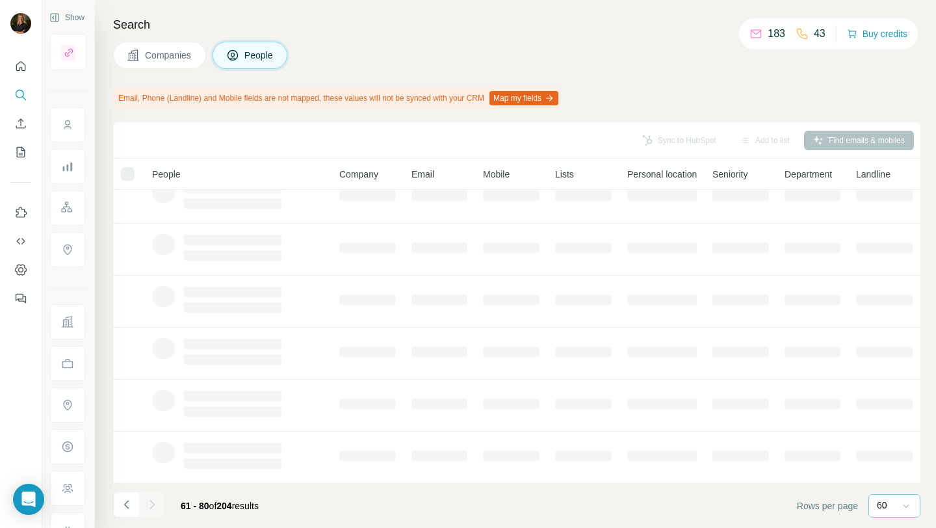
scroll to position [226, 0]
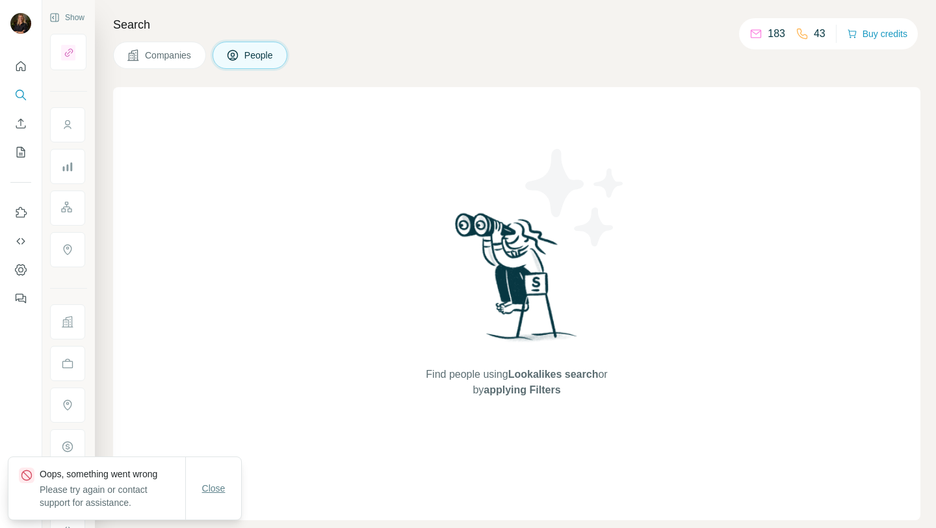
click at [207, 492] on span "Close" at bounding box center [213, 488] width 23 height 13
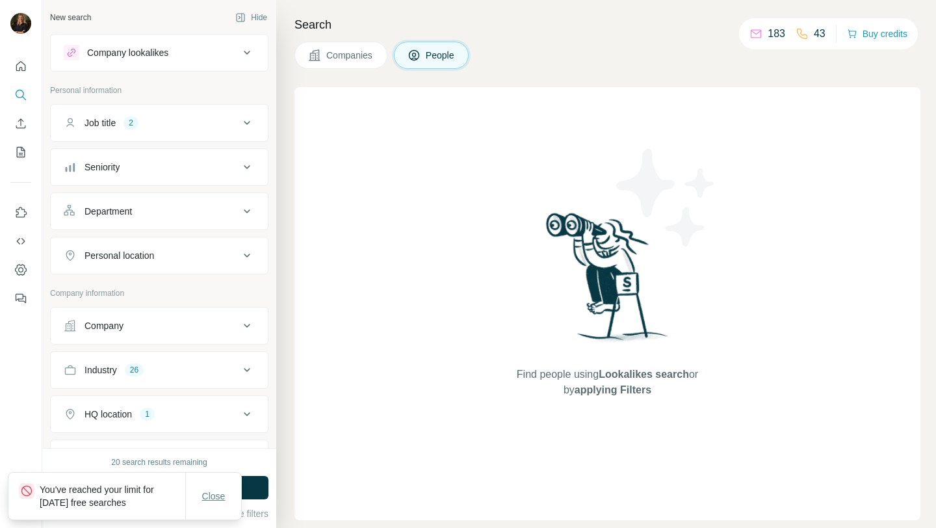
click at [219, 492] on span "Close" at bounding box center [213, 496] width 23 height 13
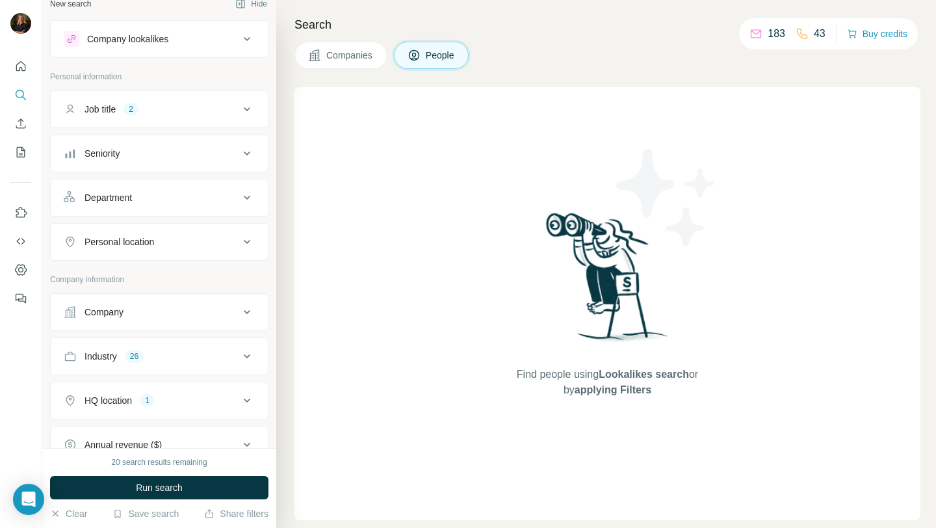
scroll to position [19, 0]
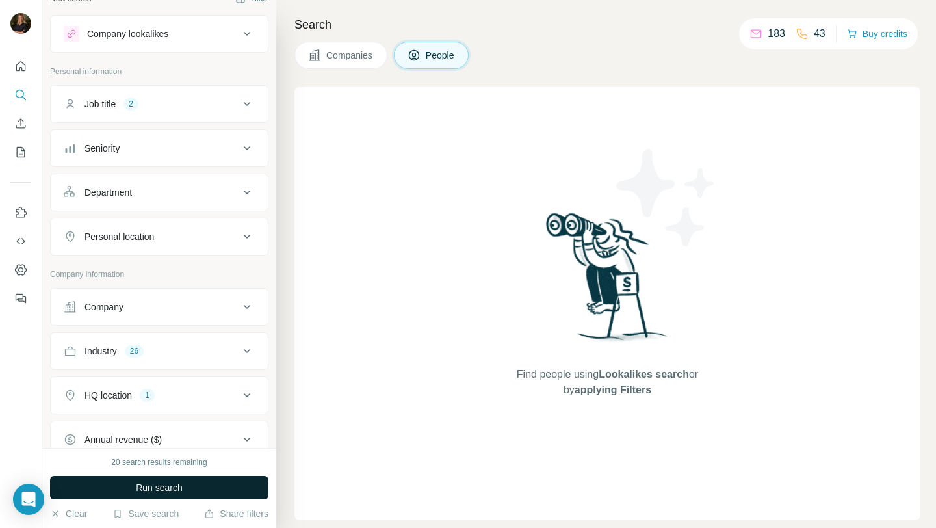
click at [164, 487] on span "Run search" at bounding box center [159, 487] width 47 height 13
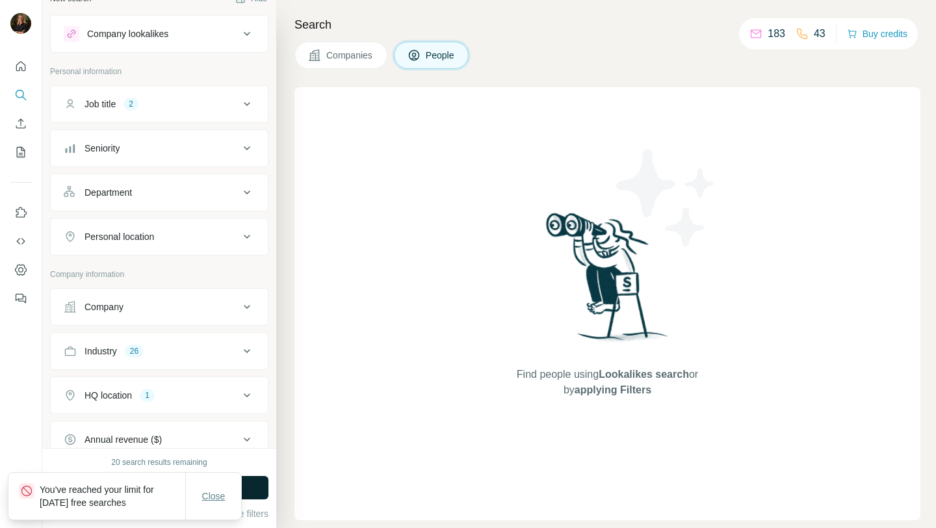
click at [226, 494] on button "Close" at bounding box center [214, 495] width 42 height 23
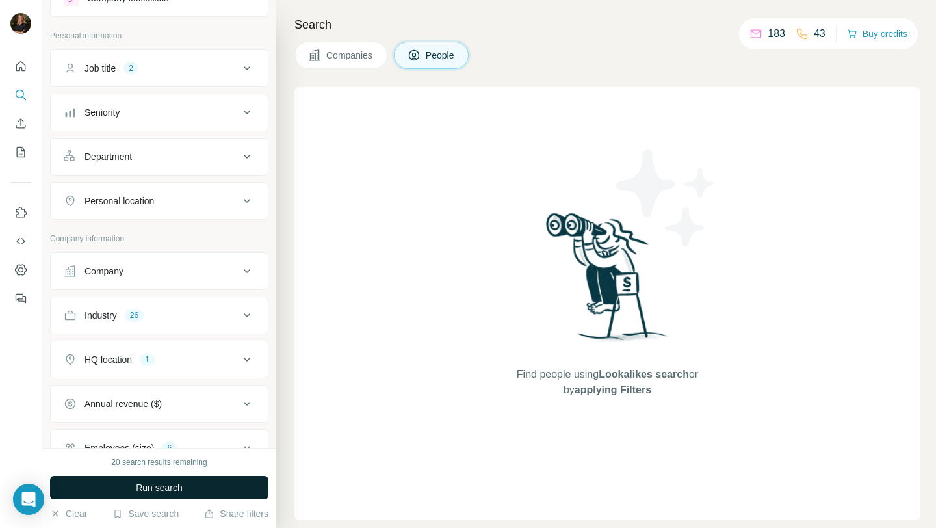
scroll to position [0, 0]
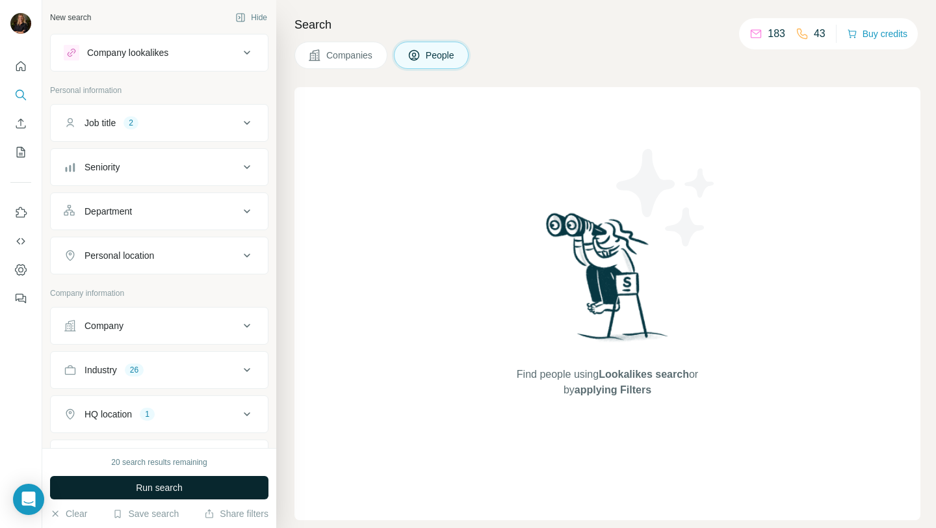
click at [133, 483] on button "Run search" at bounding box center [159, 487] width 219 height 23
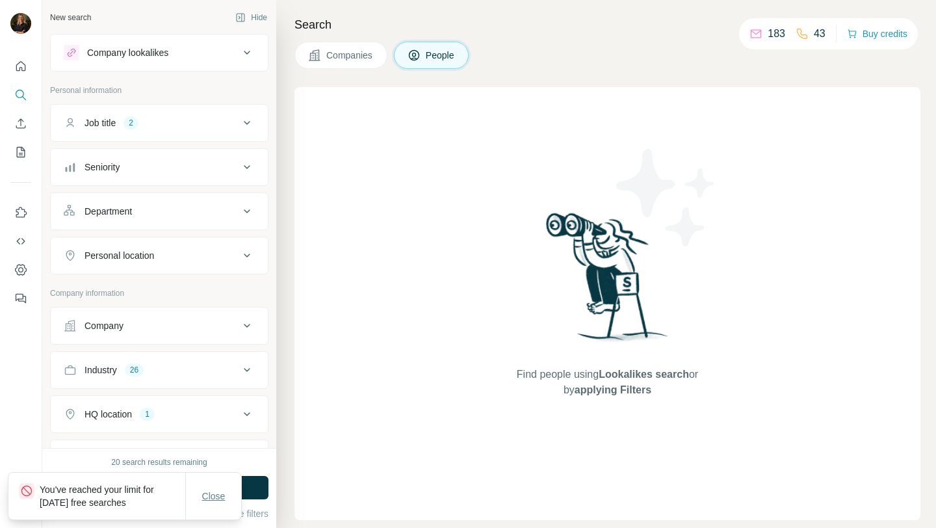
click at [206, 500] on span "Close" at bounding box center [213, 496] width 23 height 13
